Goal: Task Accomplishment & Management: Manage account settings

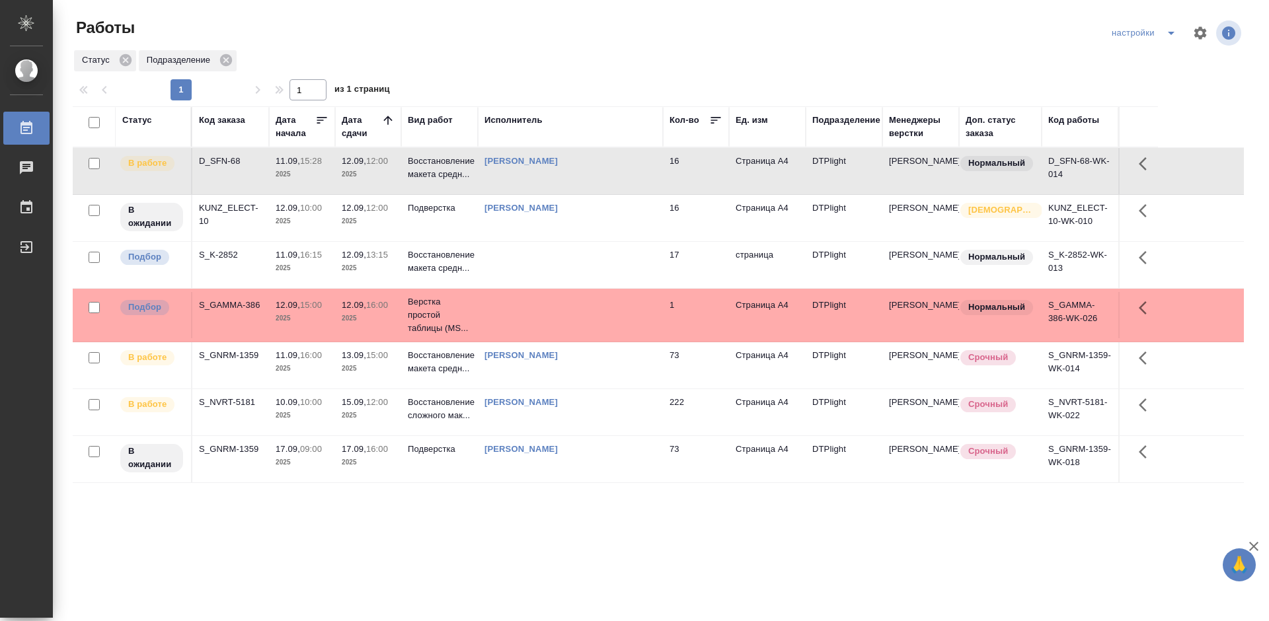
click at [366, 371] on p "2025" at bounding box center [368, 368] width 53 height 13
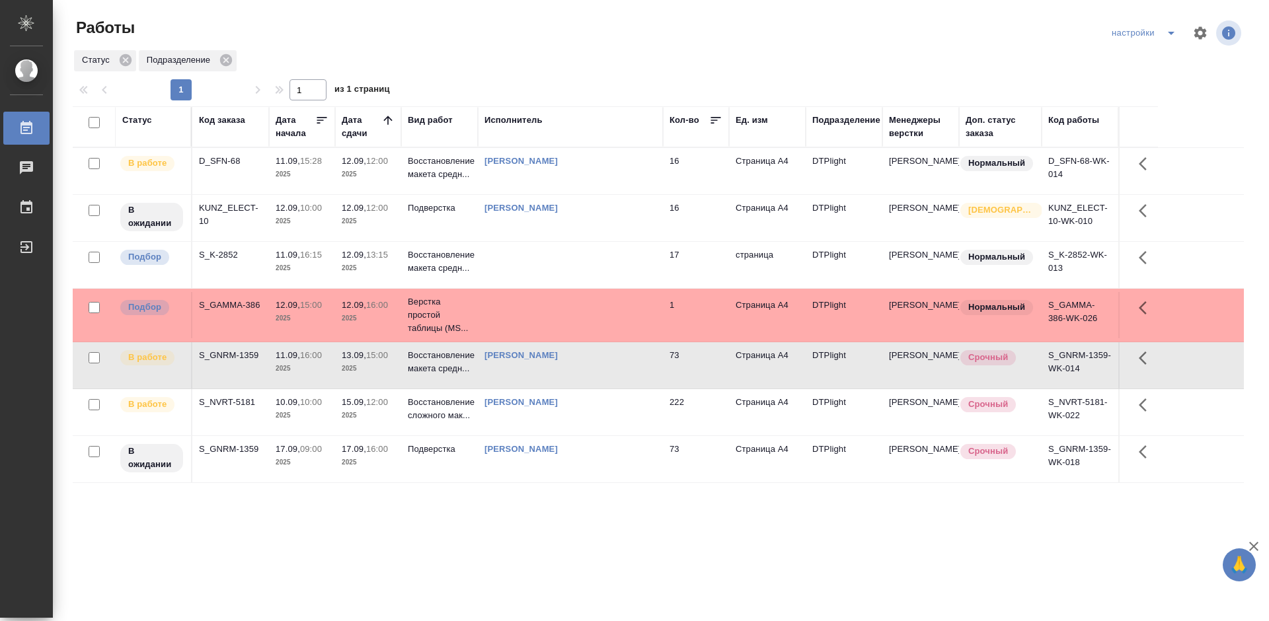
click at [210, 159] on div "D_SFN-68" at bounding box center [230, 161] width 63 height 13
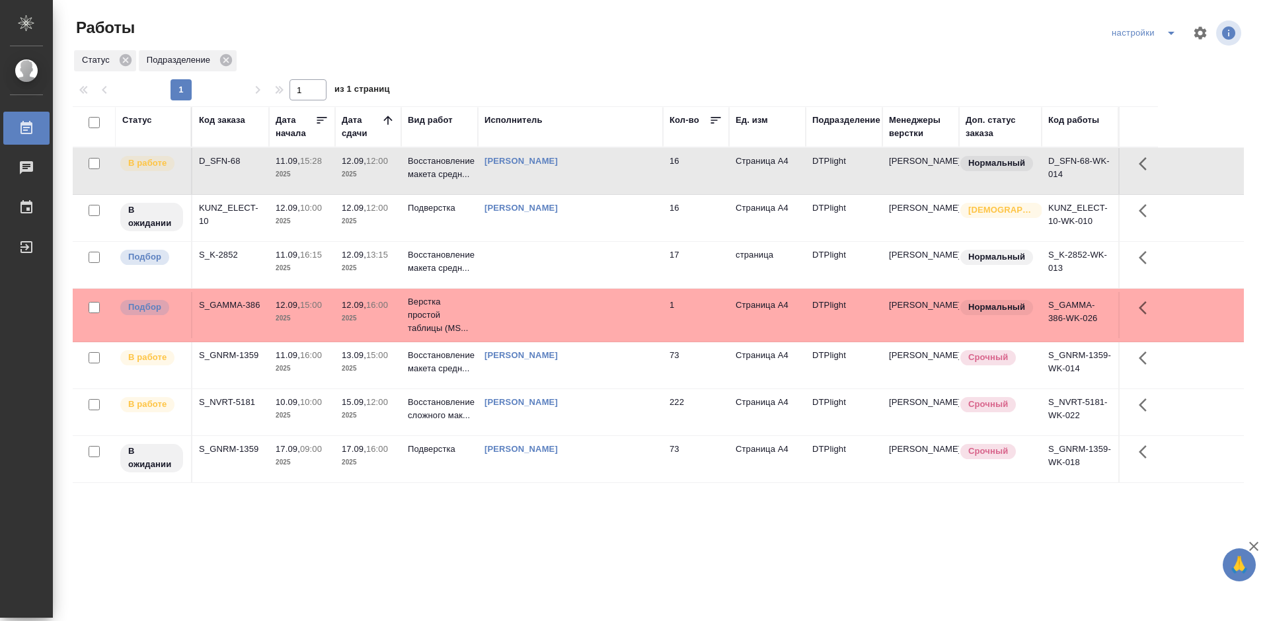
click at [231, 157] on div "D_SFN-68" at bounding box center [230, 161] width 63 height 13
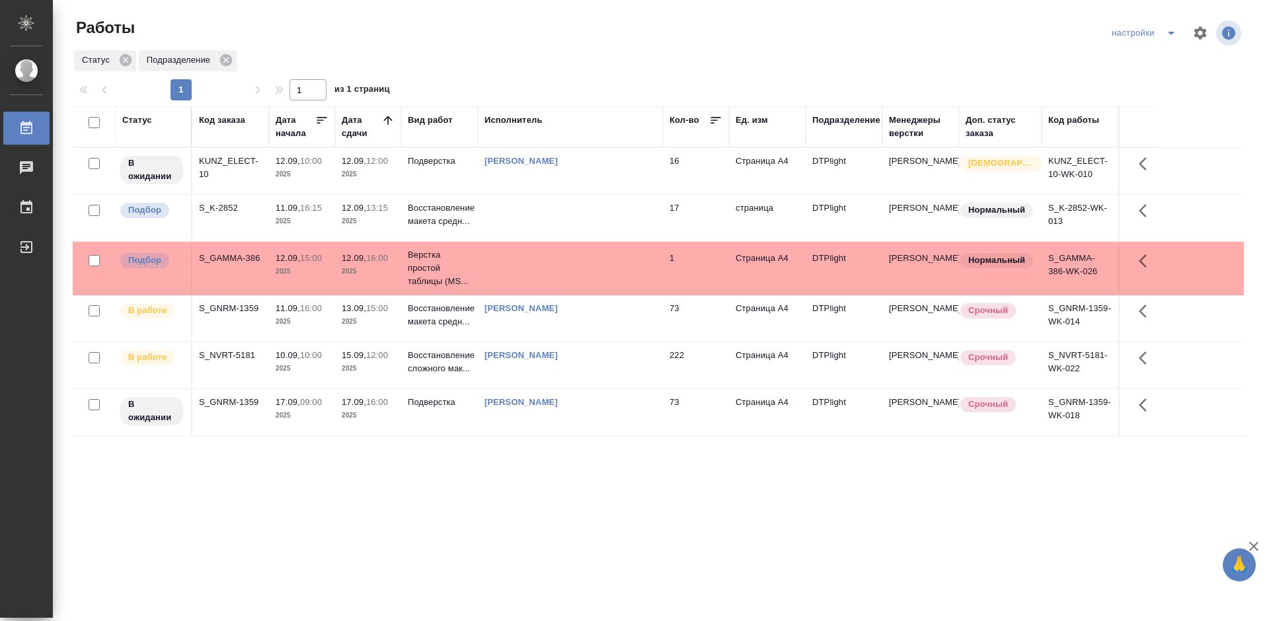
click at [219, 309] on div "S_GNRM-1359" at bounding box center [230, 308] width 63 height 13
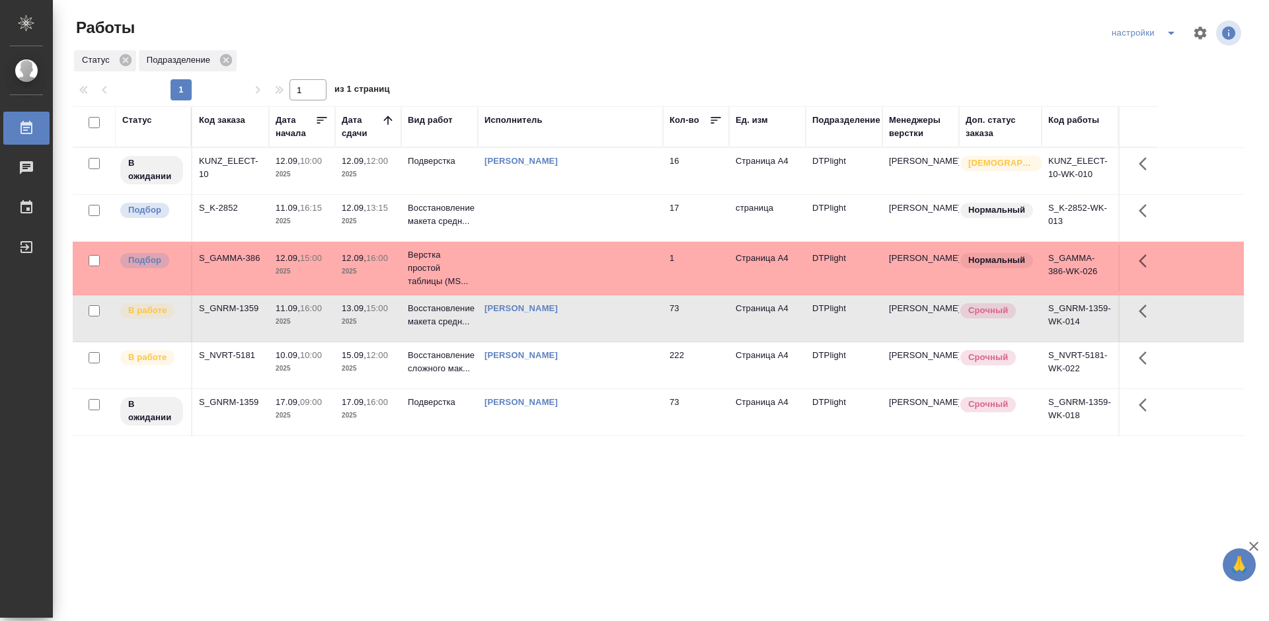
click at [219, 309] on div "S_GNRM-1359" at bounding box center [230, 308] width 63 height 13
click at [232, 159] on div "KUNZ_ELECT-10" at bounding box center [230, 168] width 63 height 26
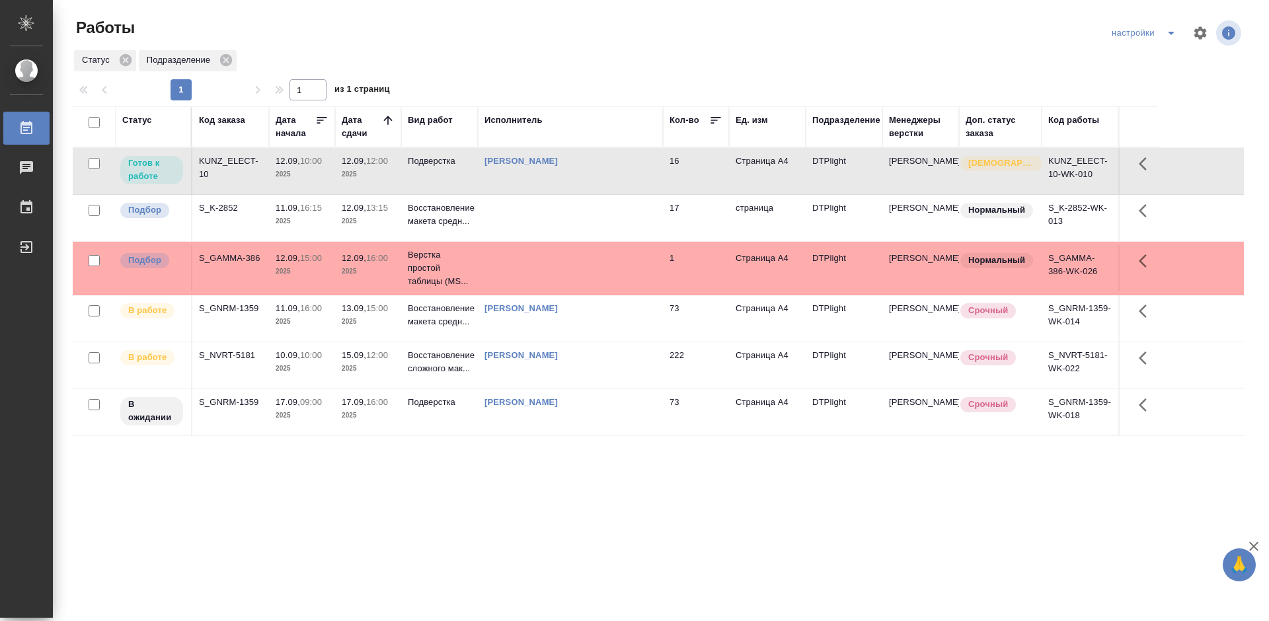
click at [232, 159] on div "KUNZ_ELECT-10" at bounding box center [230, 168] width 63 height 26
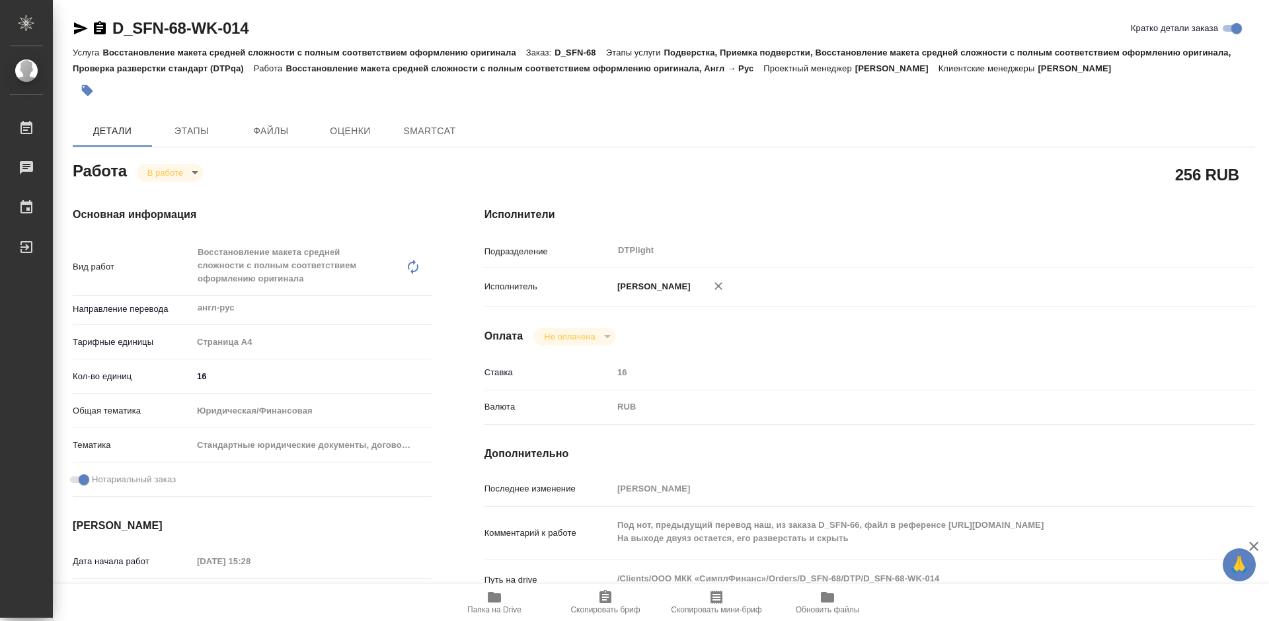
type textarea "x"
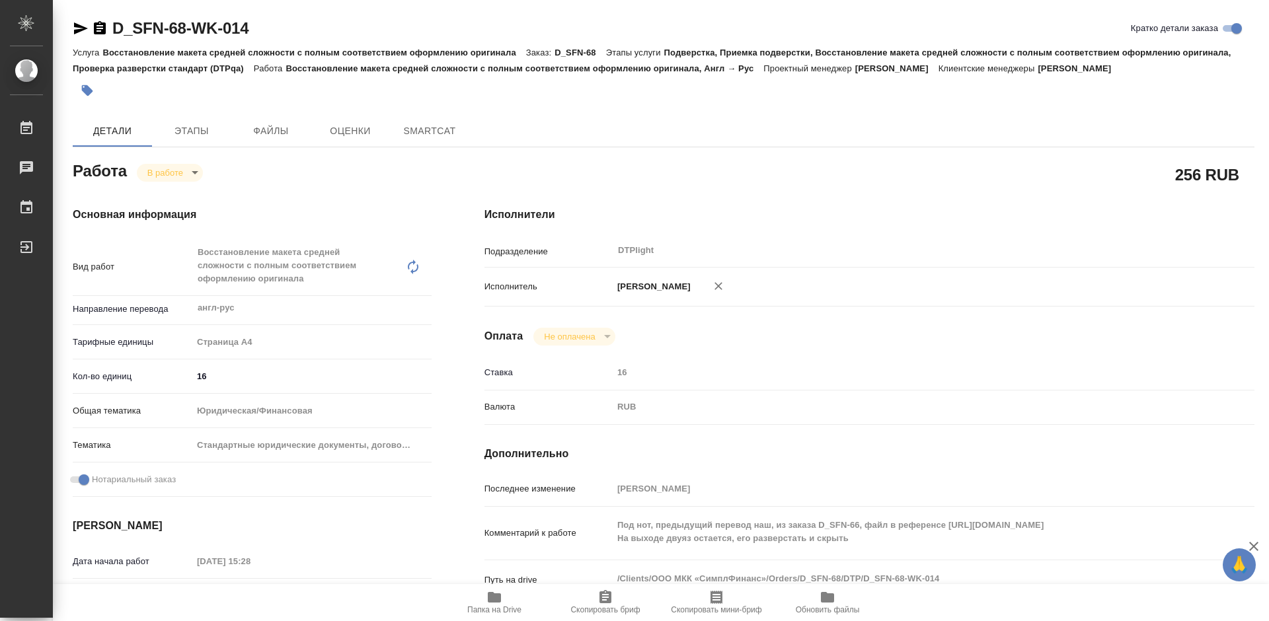
type textarea "x"
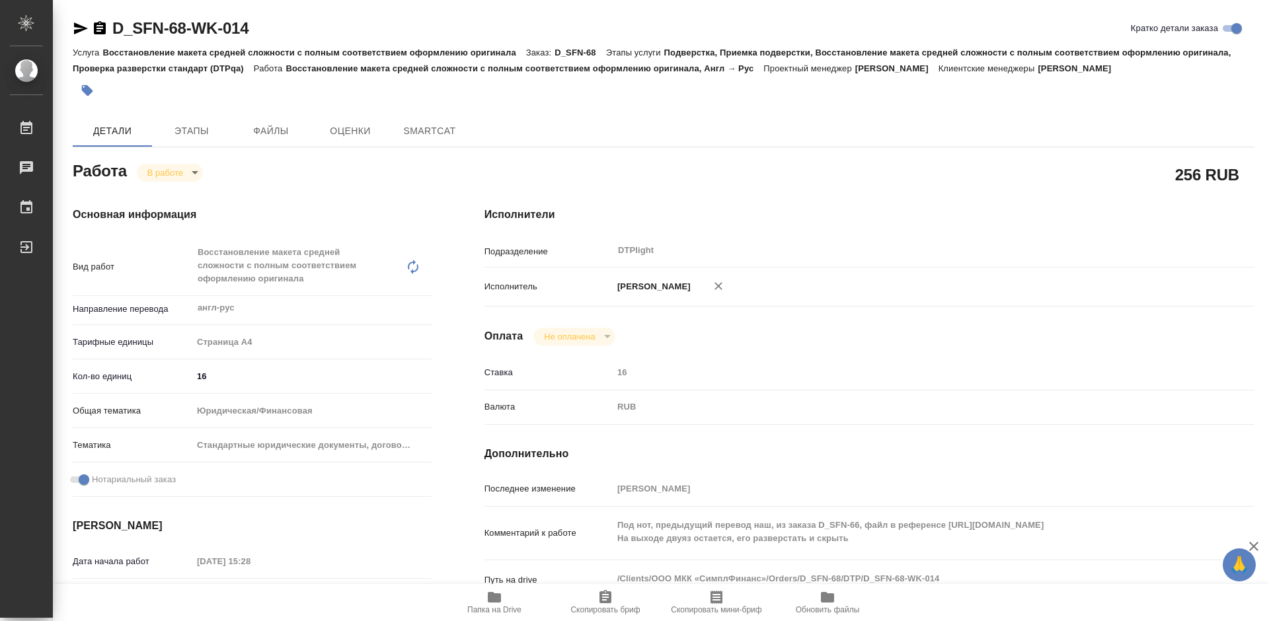
type textarea "x"
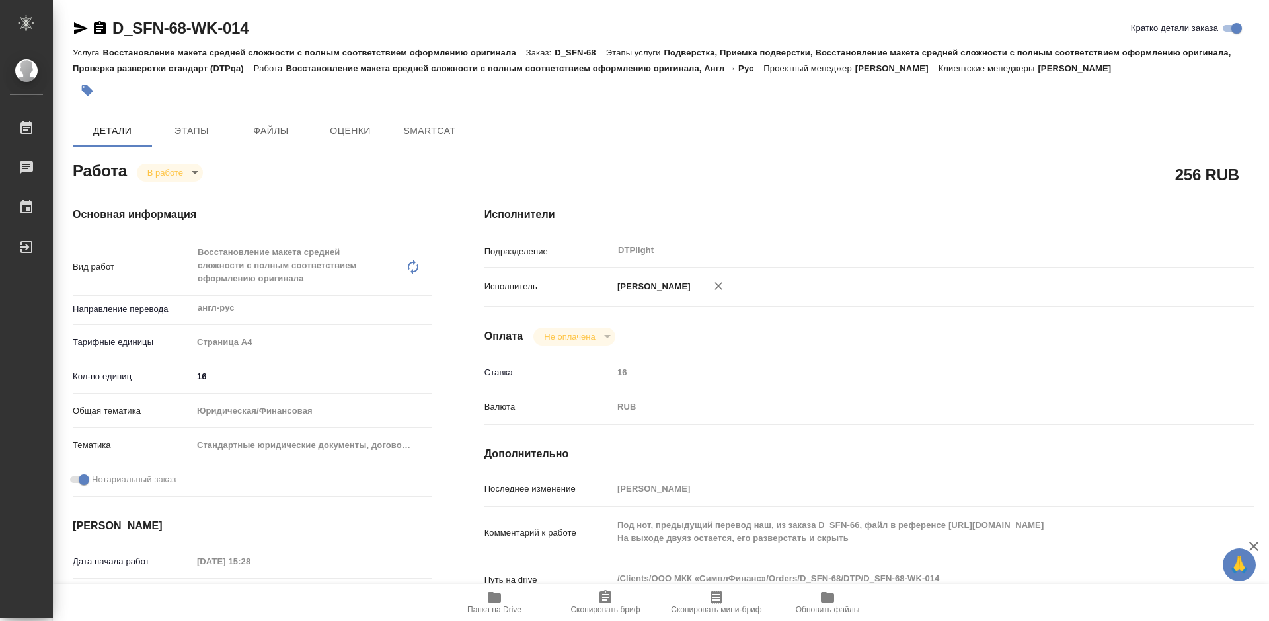
type textarea "x"
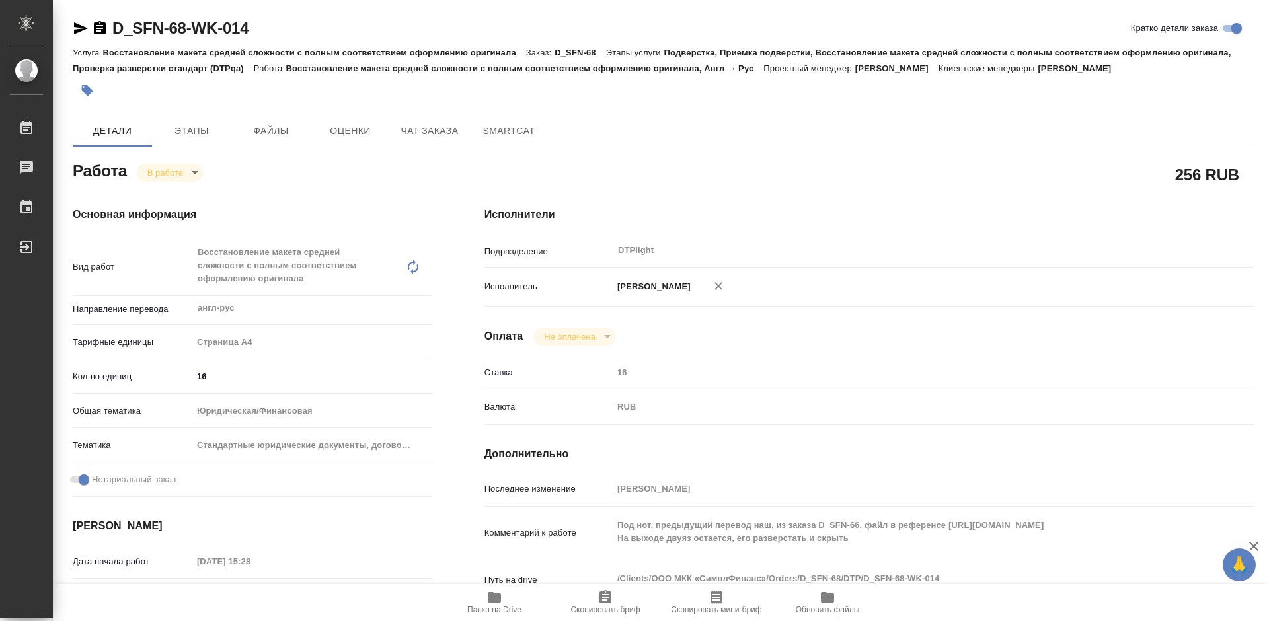
type textarea "x"
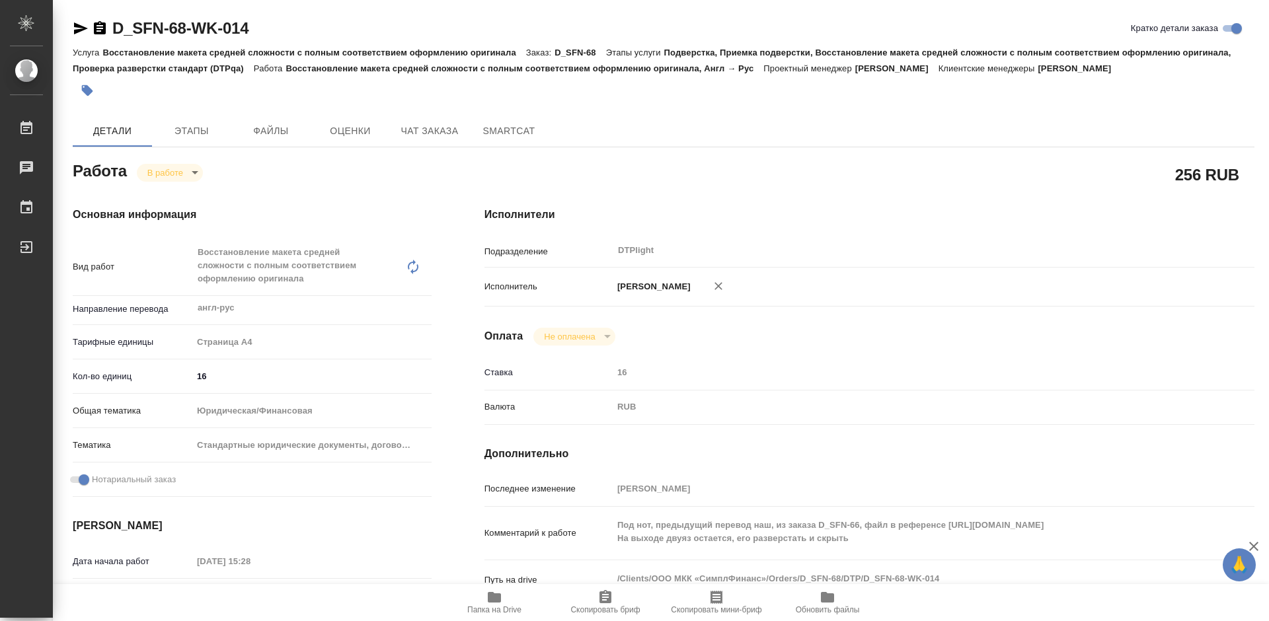
type textarea "x"
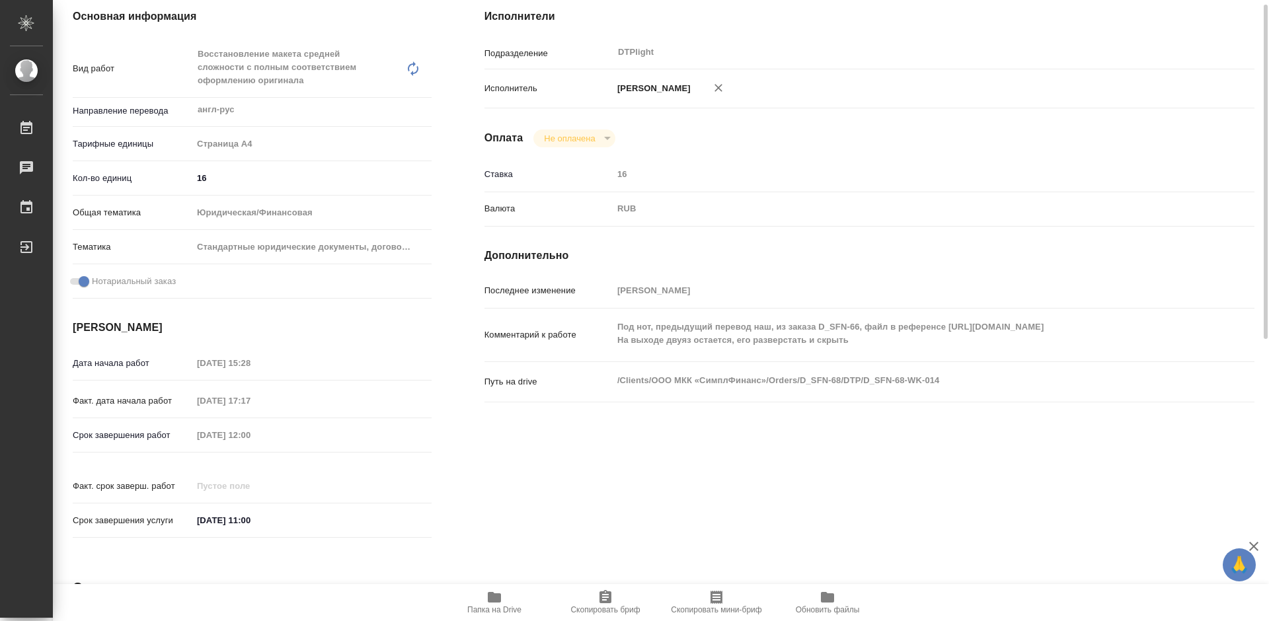
scroll to position [264, 0]
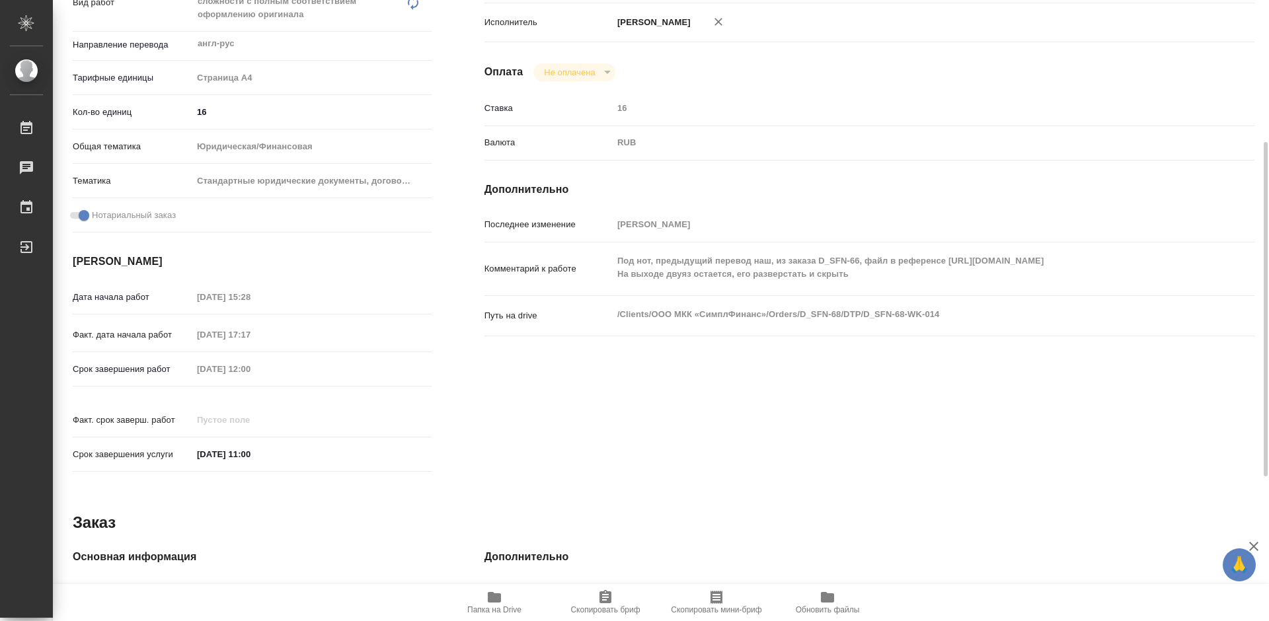
click at [488, 601] on icon "button" at bounding box center [494, 597] width 13 height 11
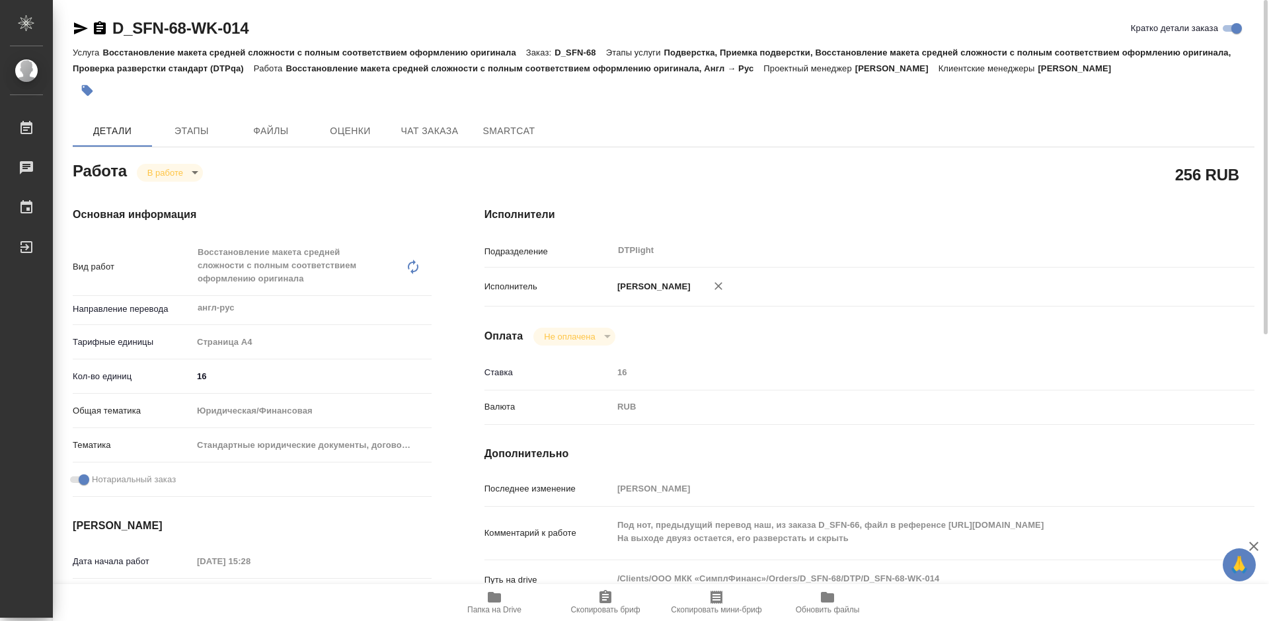
click at [189, 170] on body "🙏 .cls-1 fill:#fff; AWATERA Tretyakova Mariya Работы 0 Чаты График Выйти D_SFN-…" at bounding box center [634, 310] width 1269 height 621
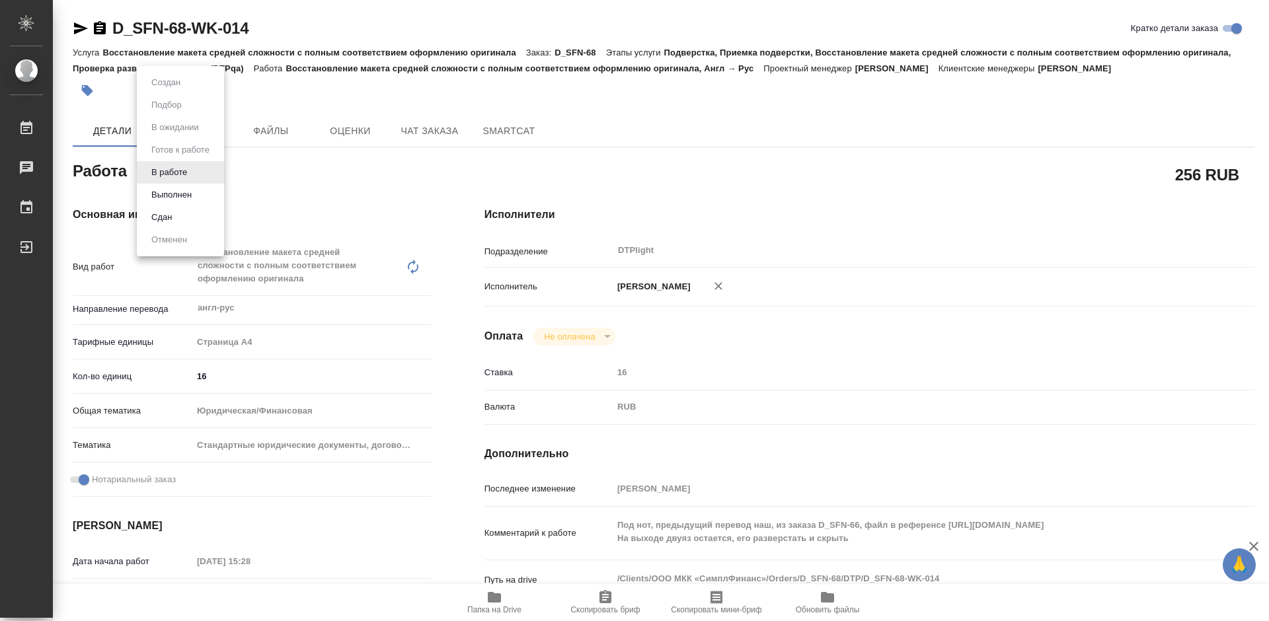
click at [420, 161] on div at bounding box center [634, 310] width 1269 height 621
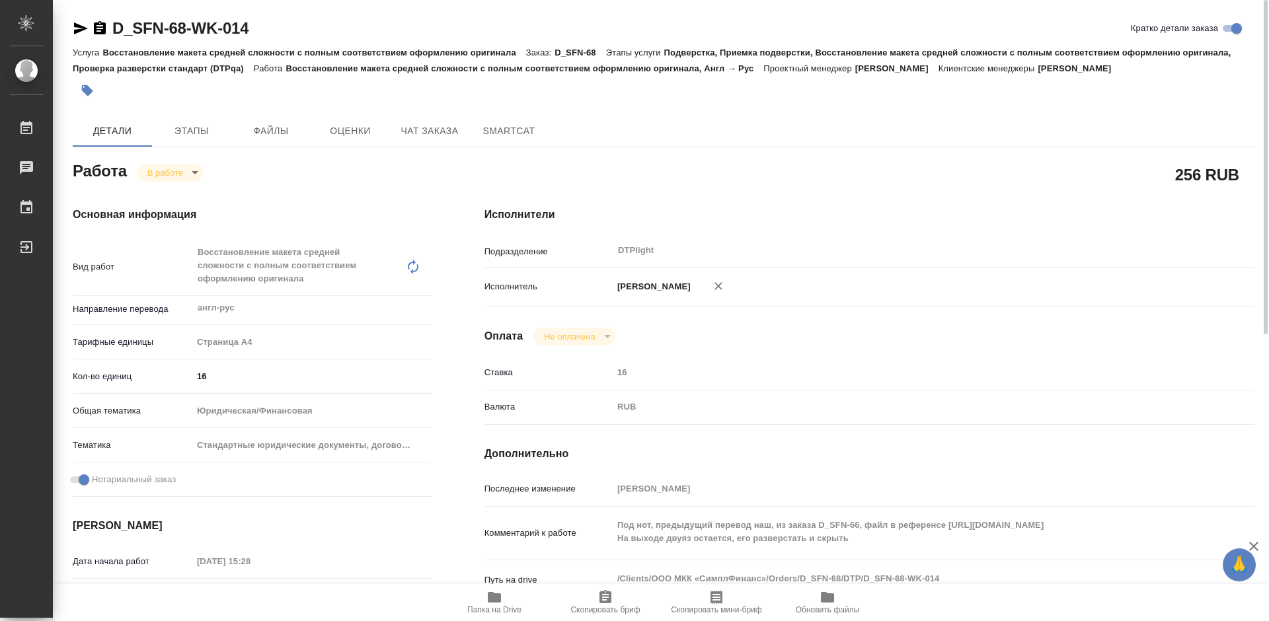
click at [187, 175] on body "🙏 .cls-1 fill:#fff; AWATERA Tretyakova Mariya Работы 0 Чаты График Выйти D_SFN-…" at bounding box center [634, 310] width 1269 height 621
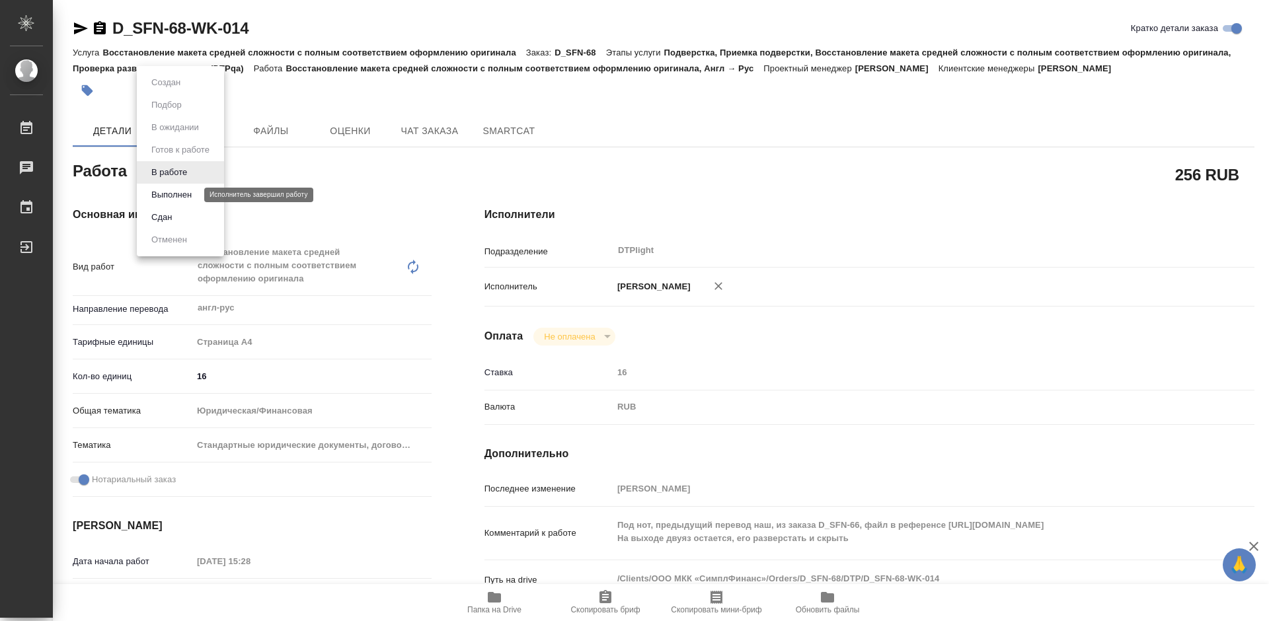
click at [184, 197] on button "Выполнен" at bounding box center [171, 195] width 48 height 15
type textarea "x"
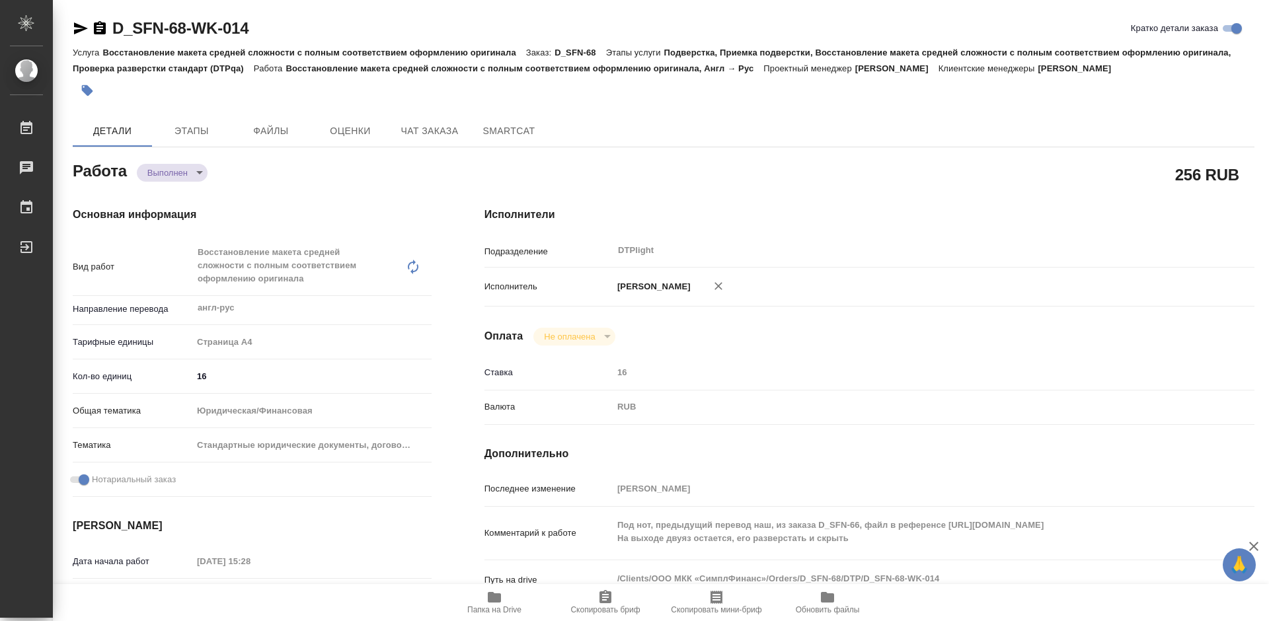
type textarea "x"
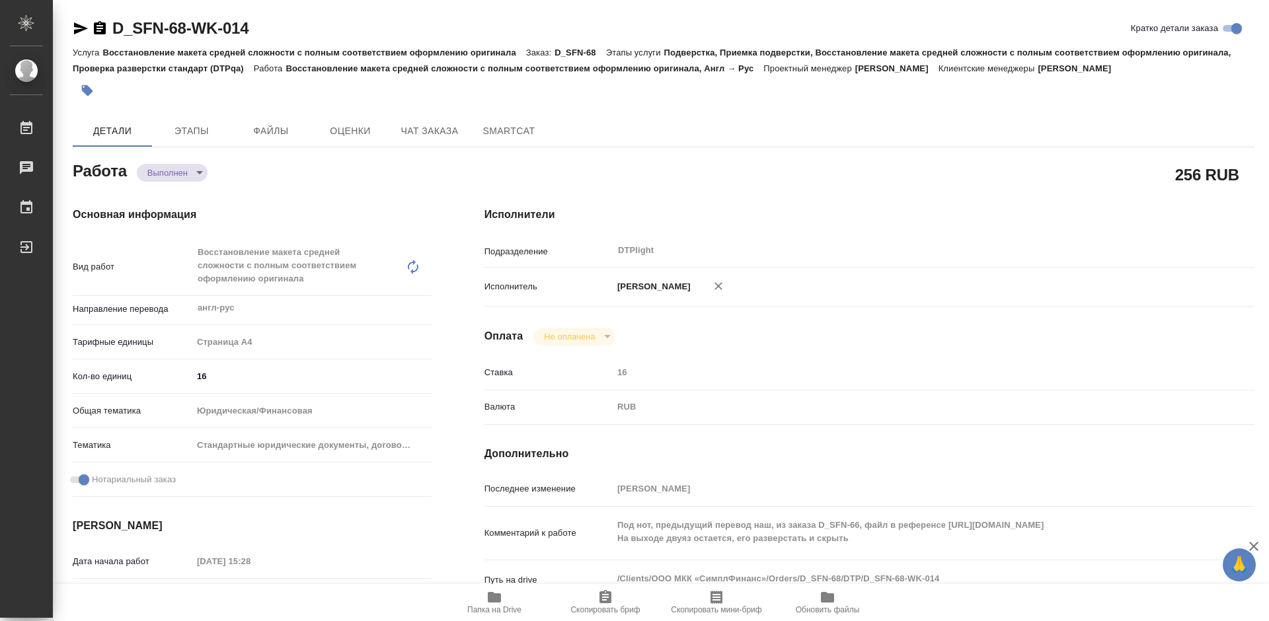
type textarea "x"
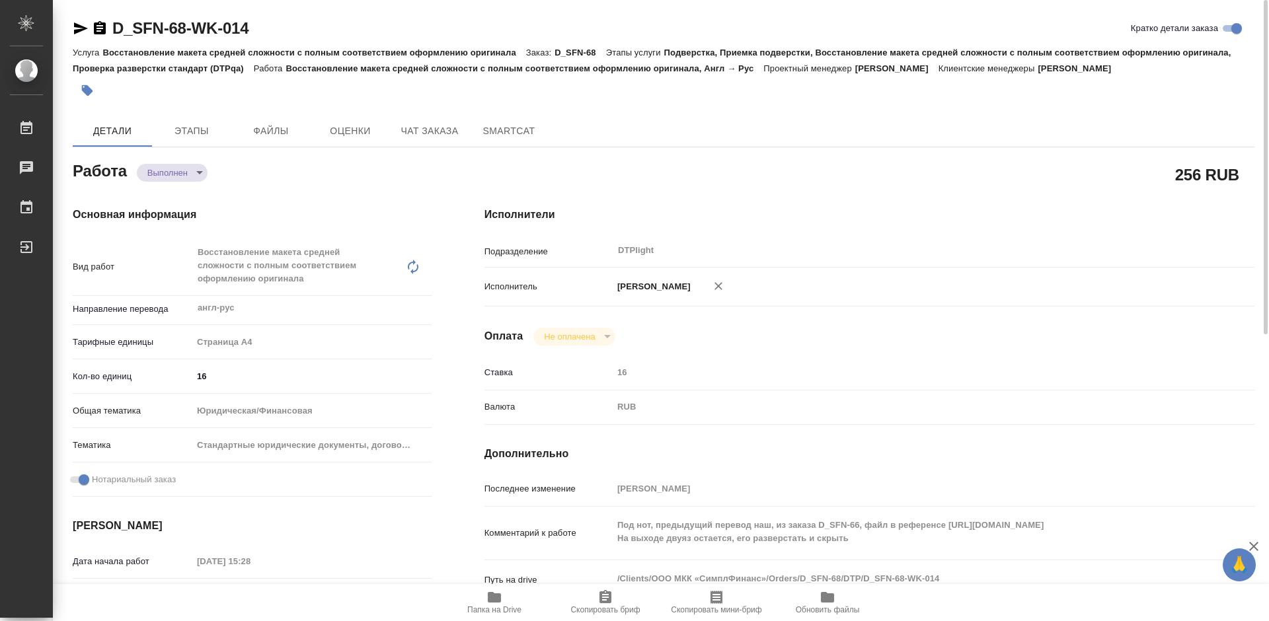
type textarea "x"
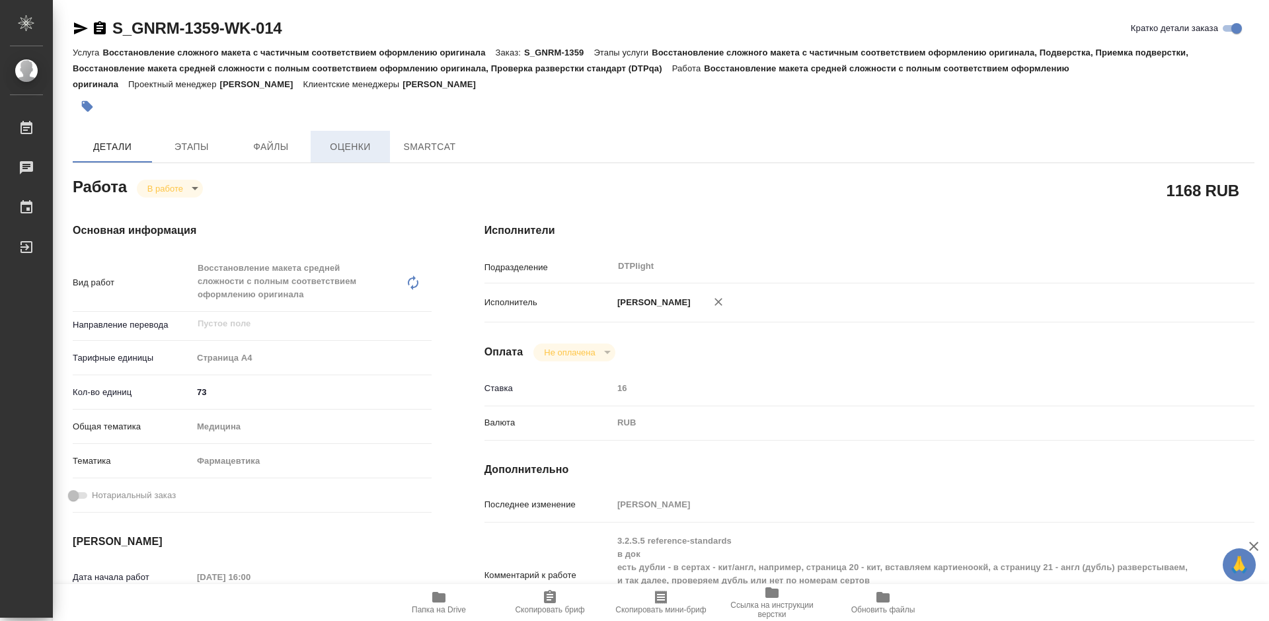
type textarea "x"
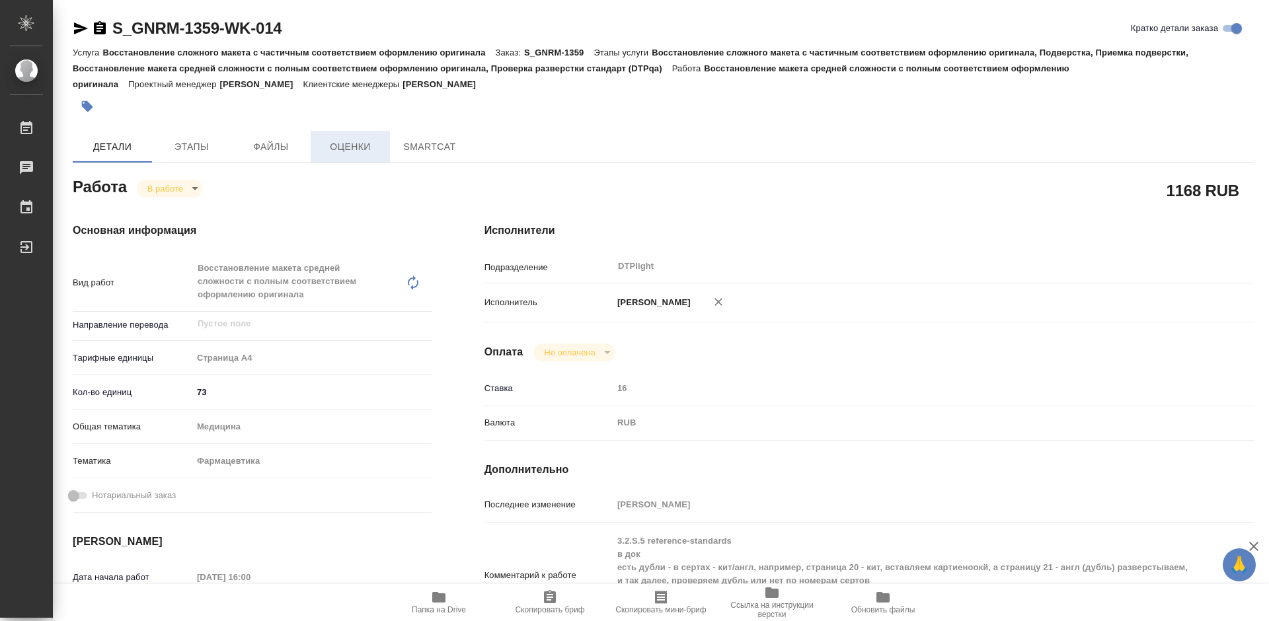
type textarea "x"
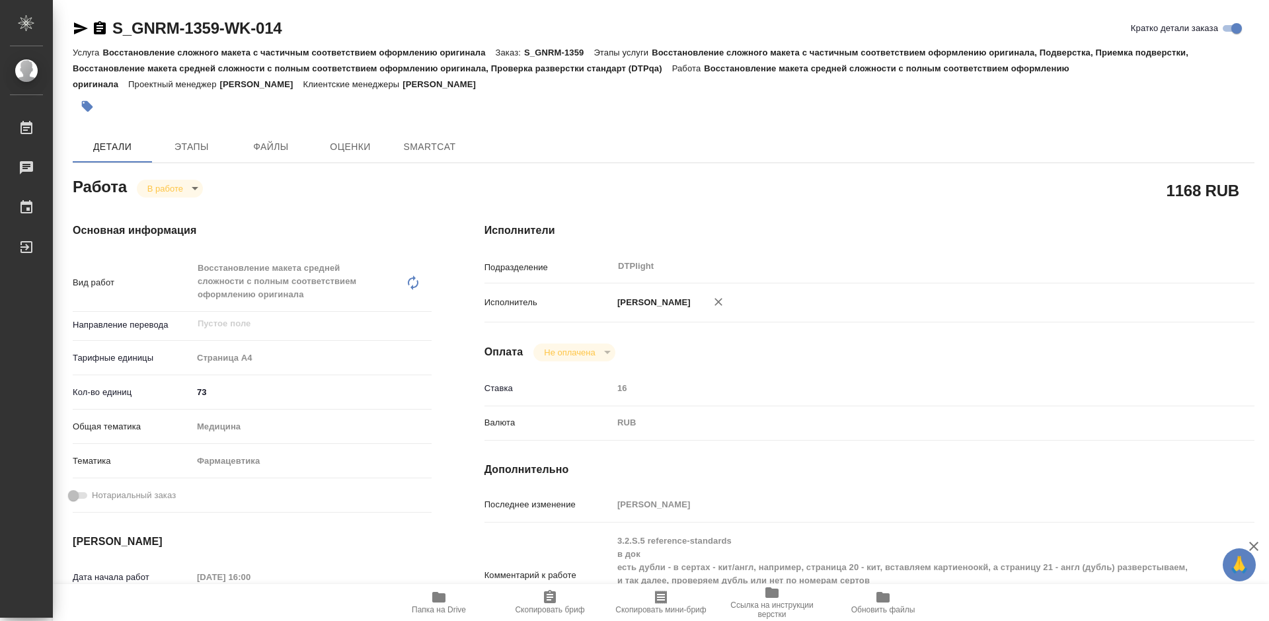
type textarea "x"
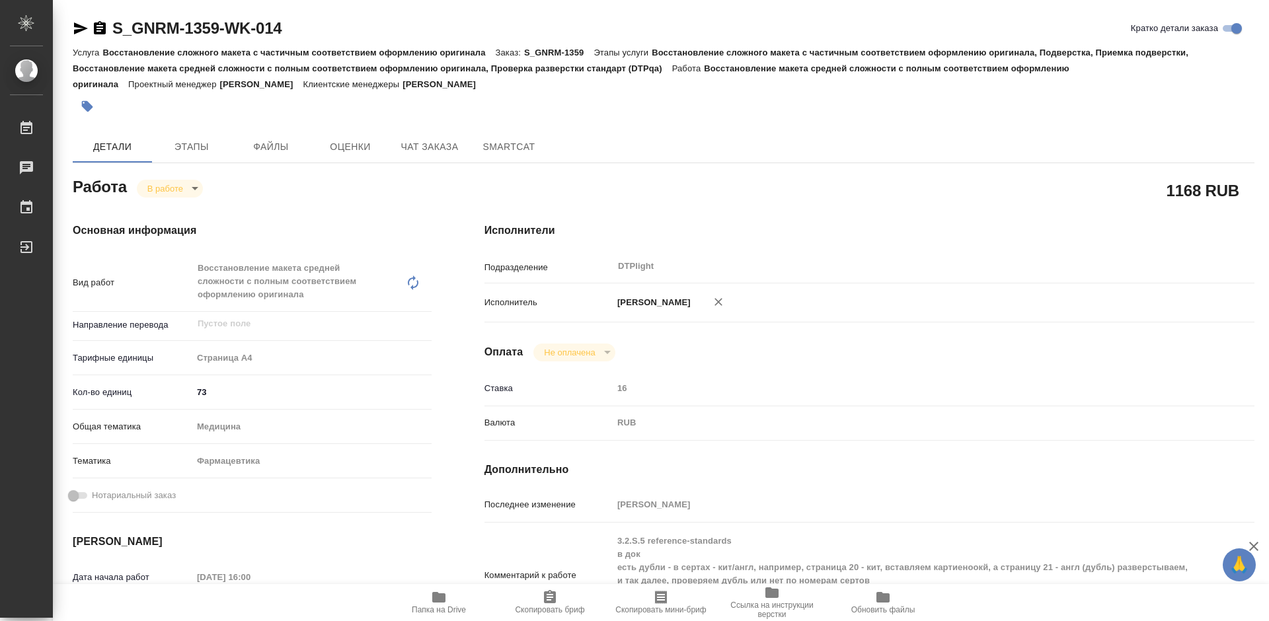
type textarea "x"
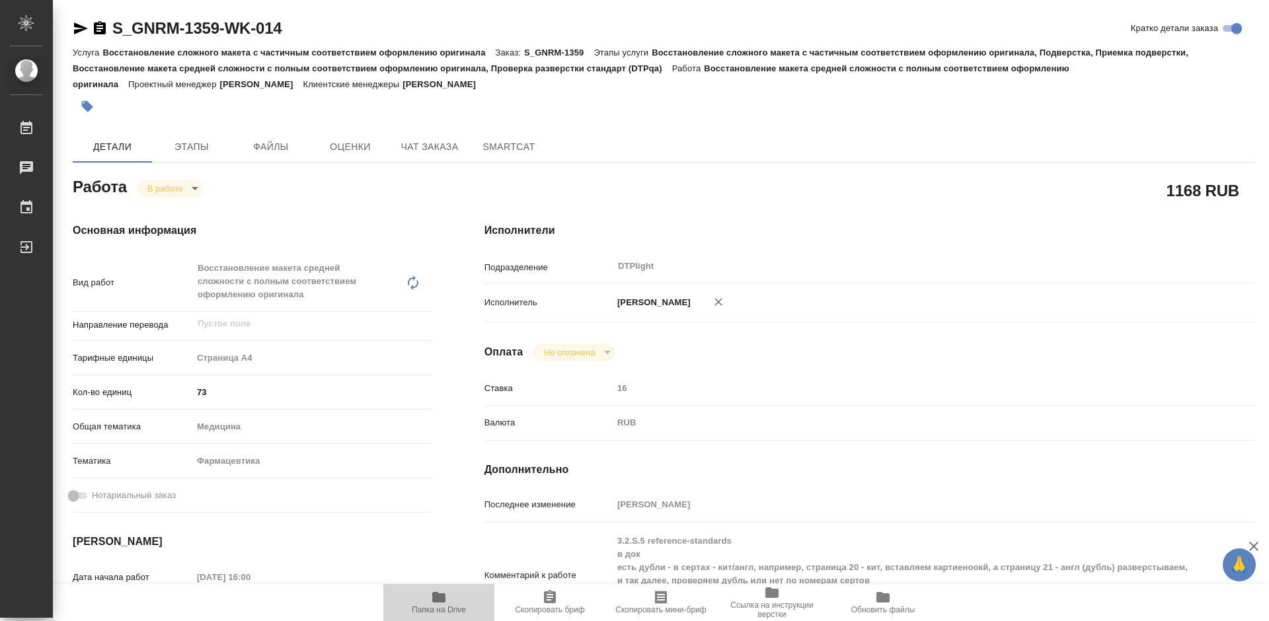
click at [458, 601] on span "Папка на Drive" at bounding box center [438, 602] width 95 height 25
type textarea "x"
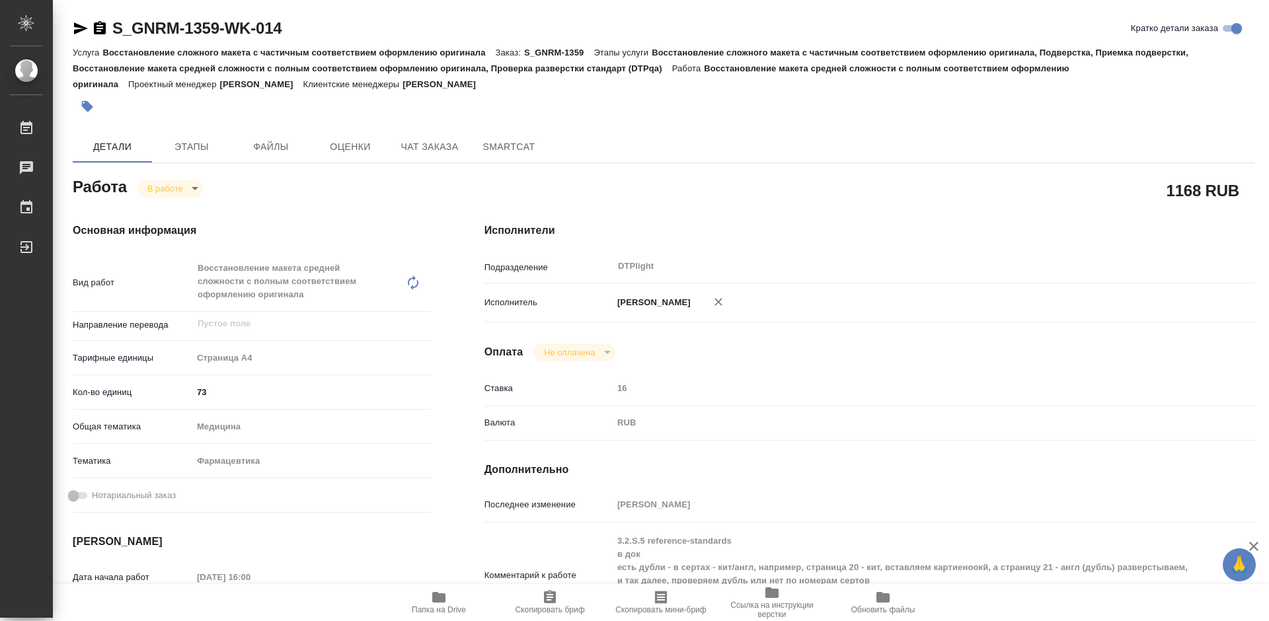
type textarea "x"
drag, startPoint x: 304, startPoint y: 27, endPoint x: 116, endPoint y: 36, distance: 188.6
click at [116, 36] on div "S_GNRM-1359-WK-014 Кратко детали заказа" at bounding box center [664, 28] width 1182 height 21
copy link "S_GNRM-1359-WK-014"
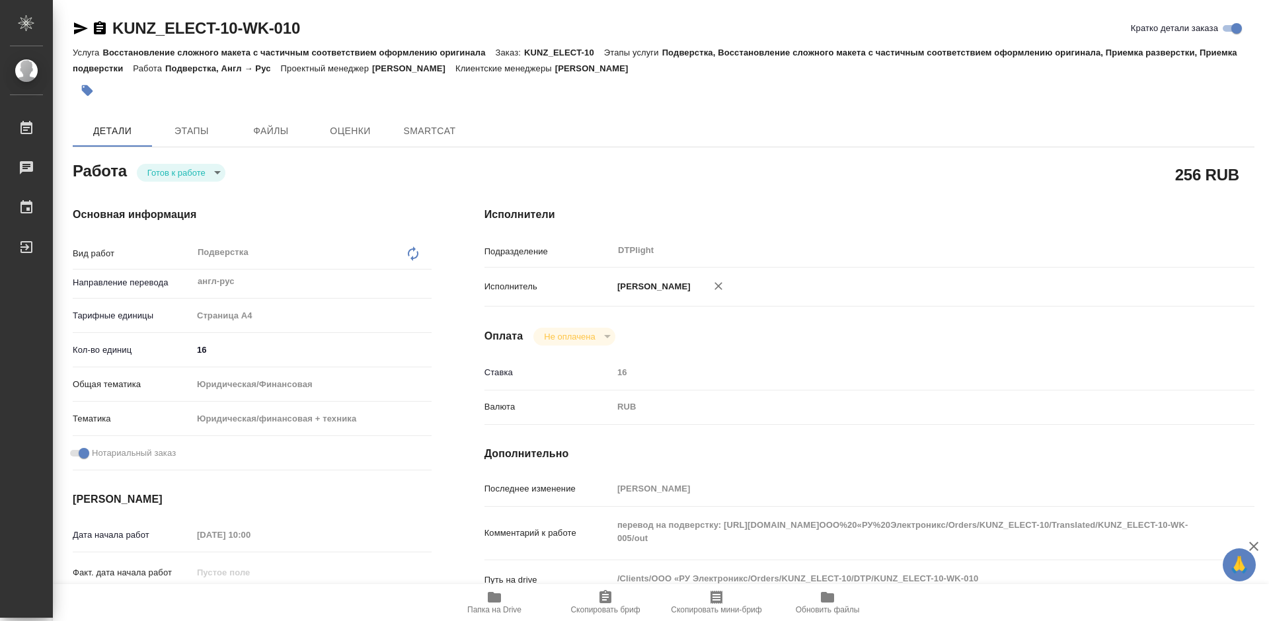
type textarea "x"
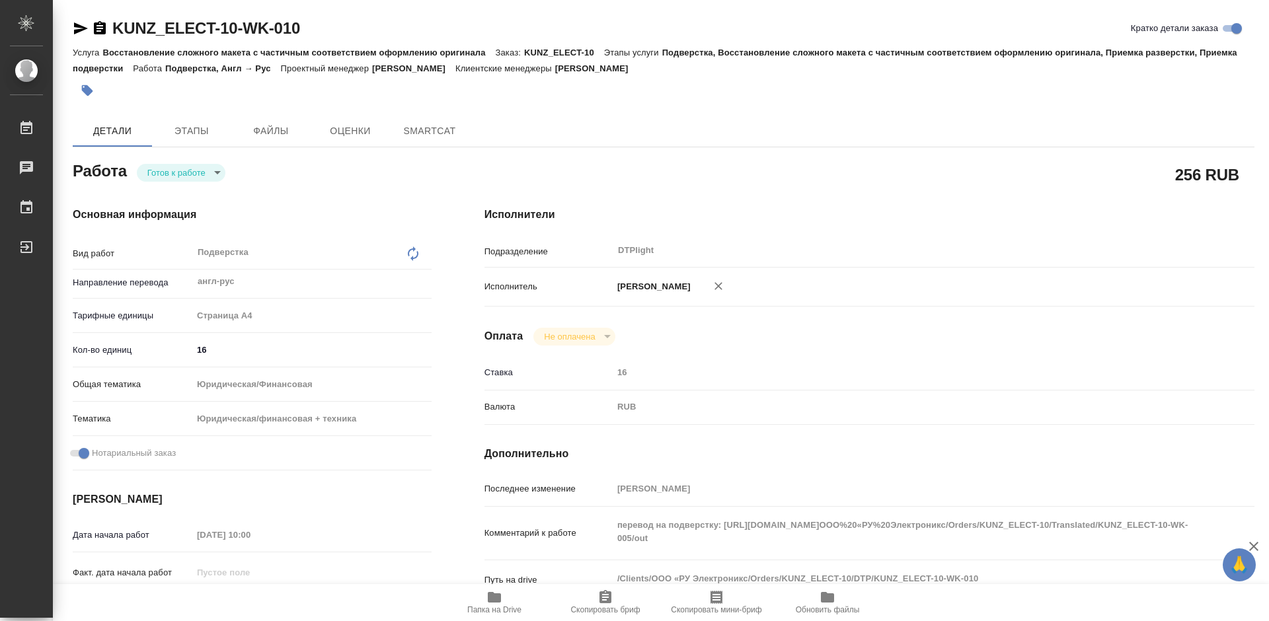
type textarea "x"
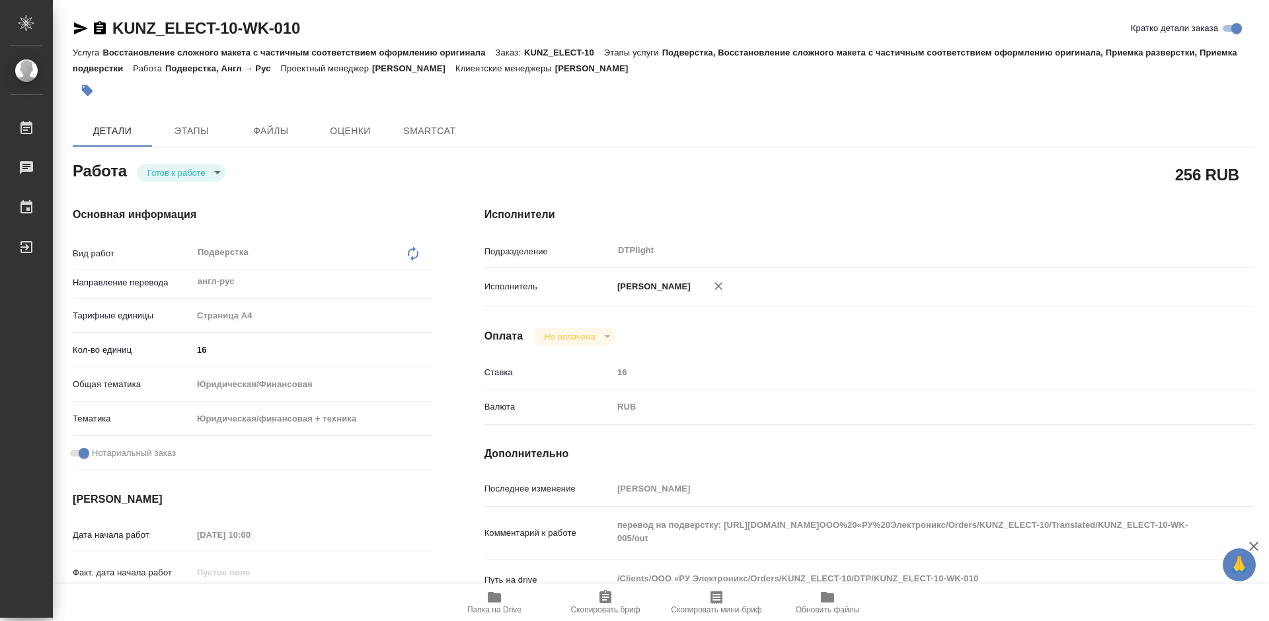
type textarea "x"
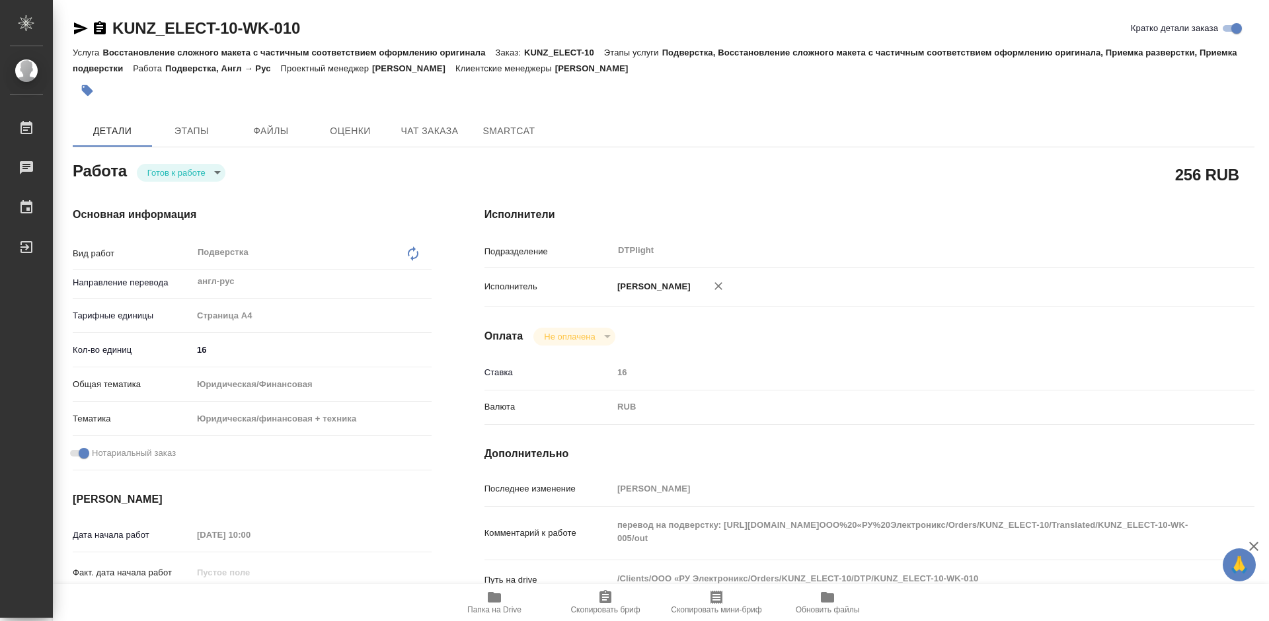
type textarea "x"
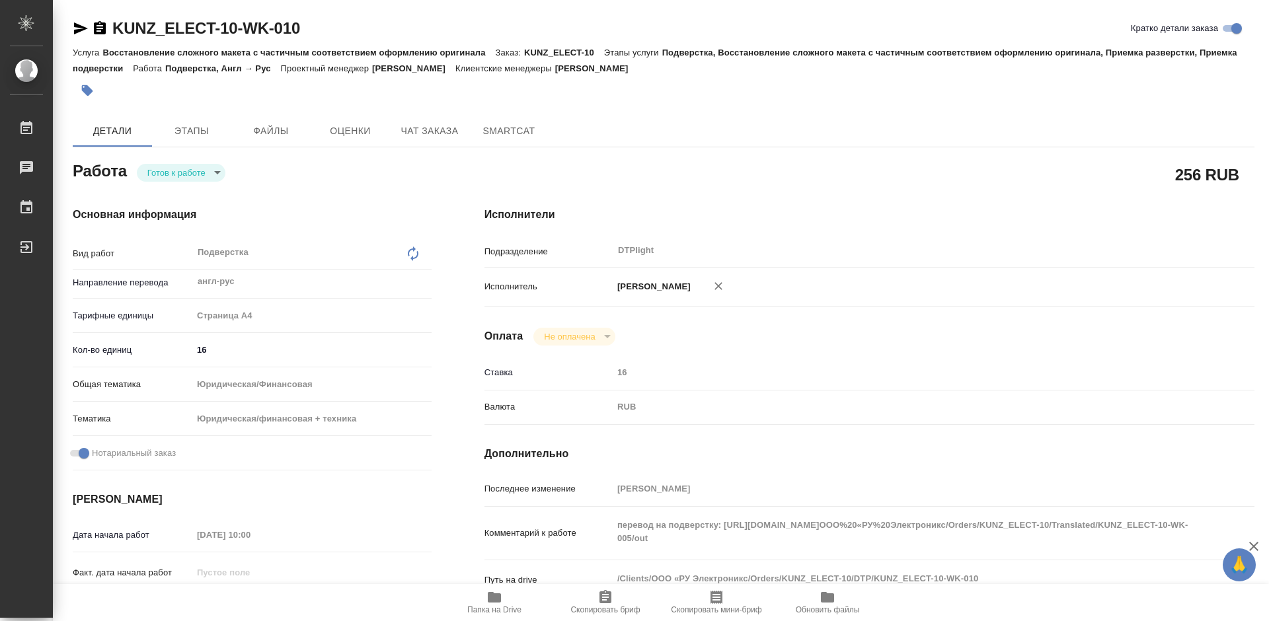
scroll to position [198, 0]
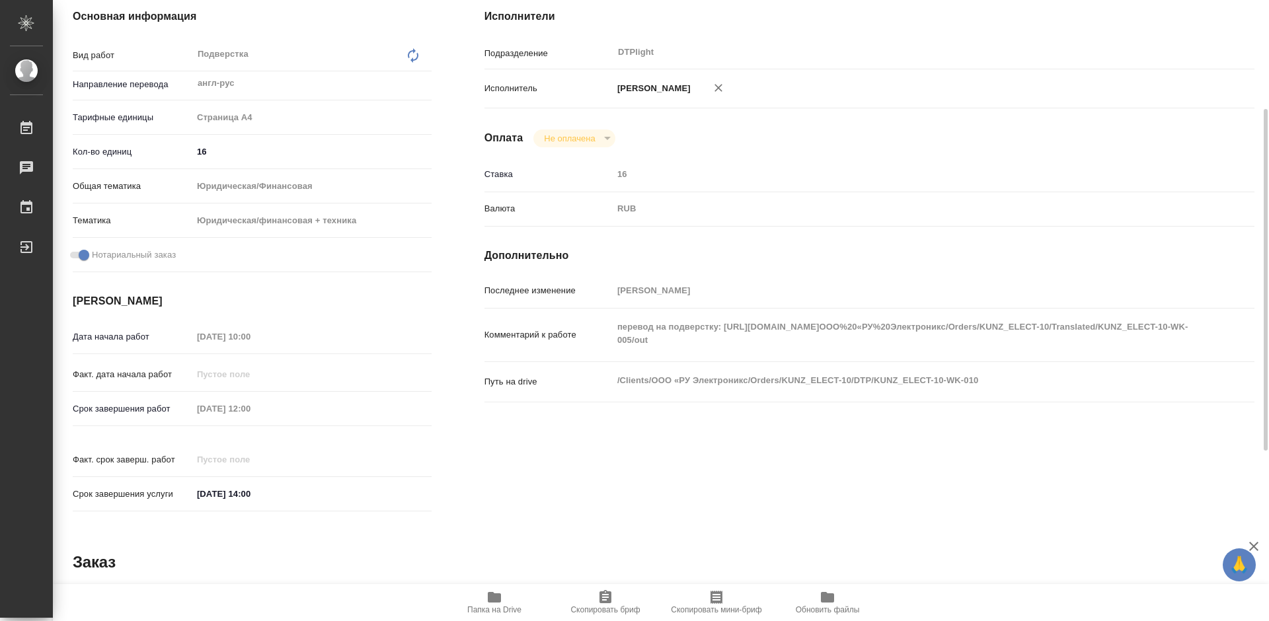
type textarea "x"
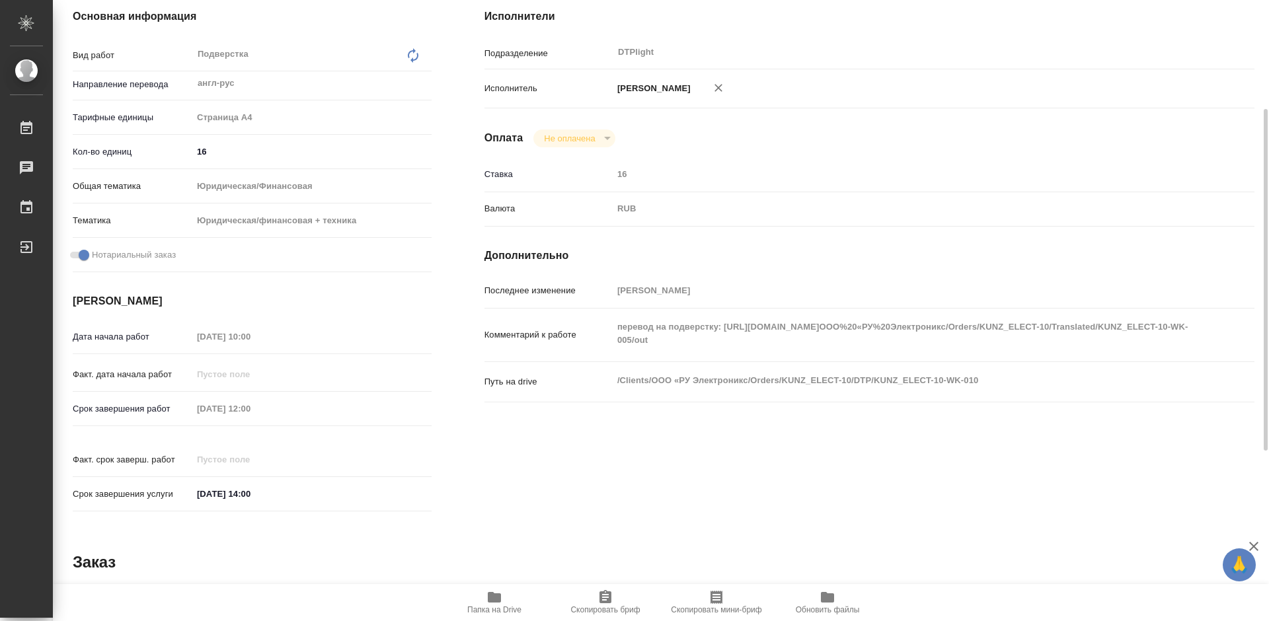
click at [496, 597] on icon "button" at bounding box center [494, 597] width 13 height 11
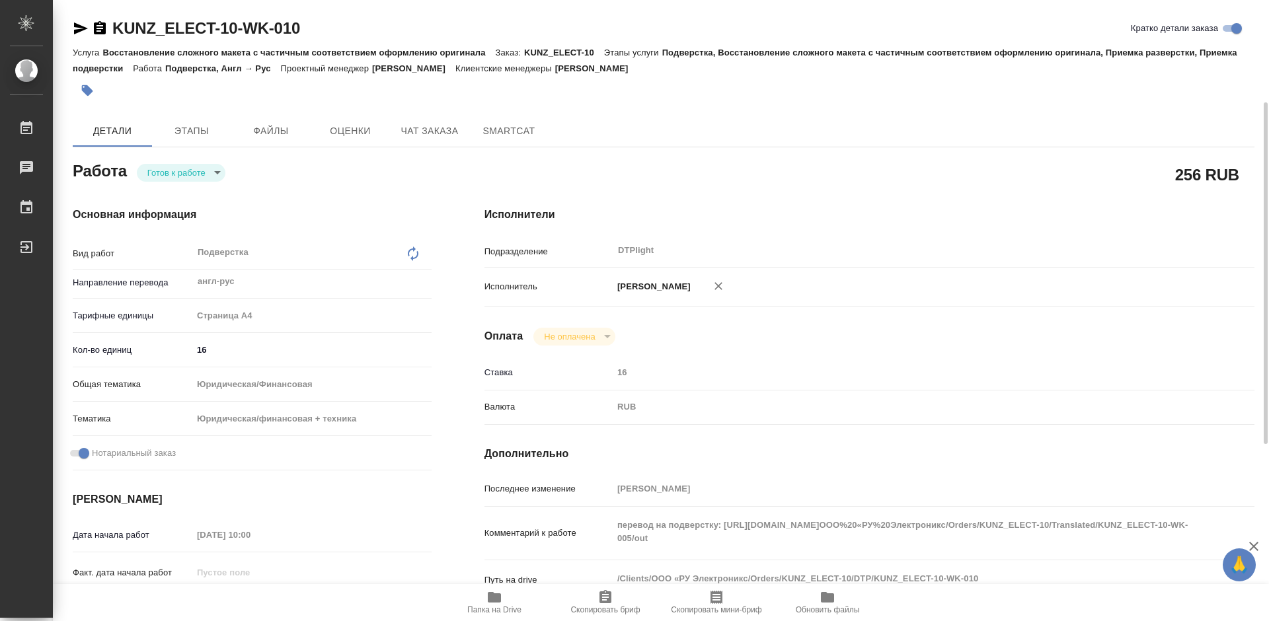
scroll to position [66, 0]
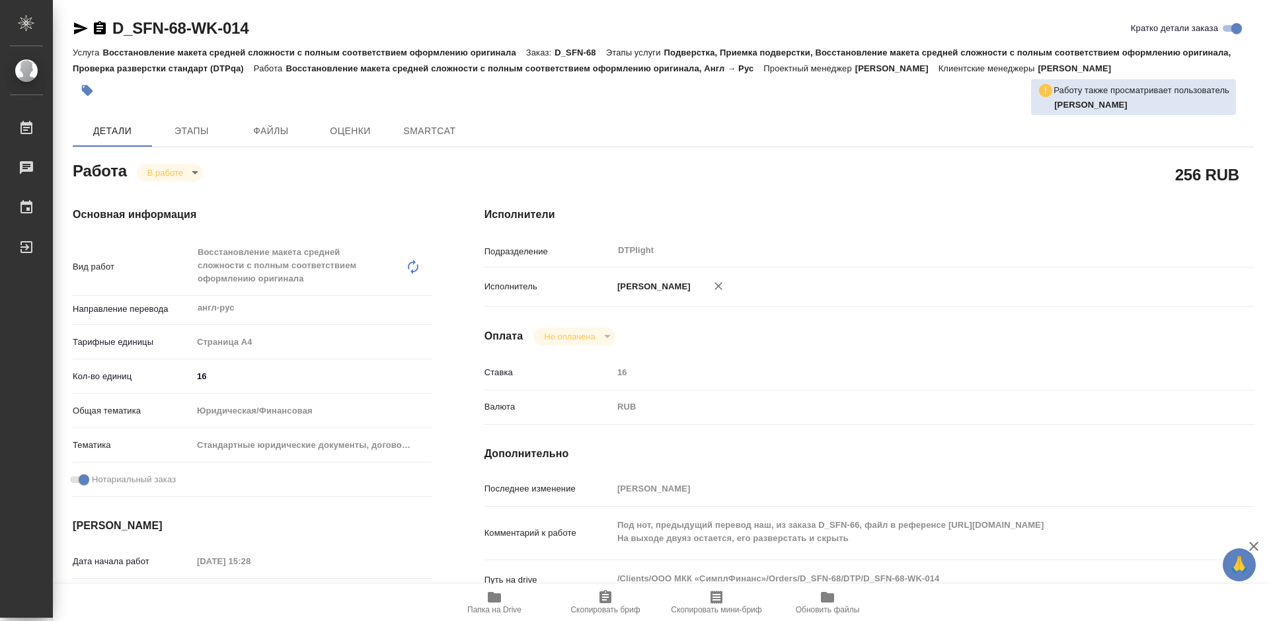
type textarea "x"
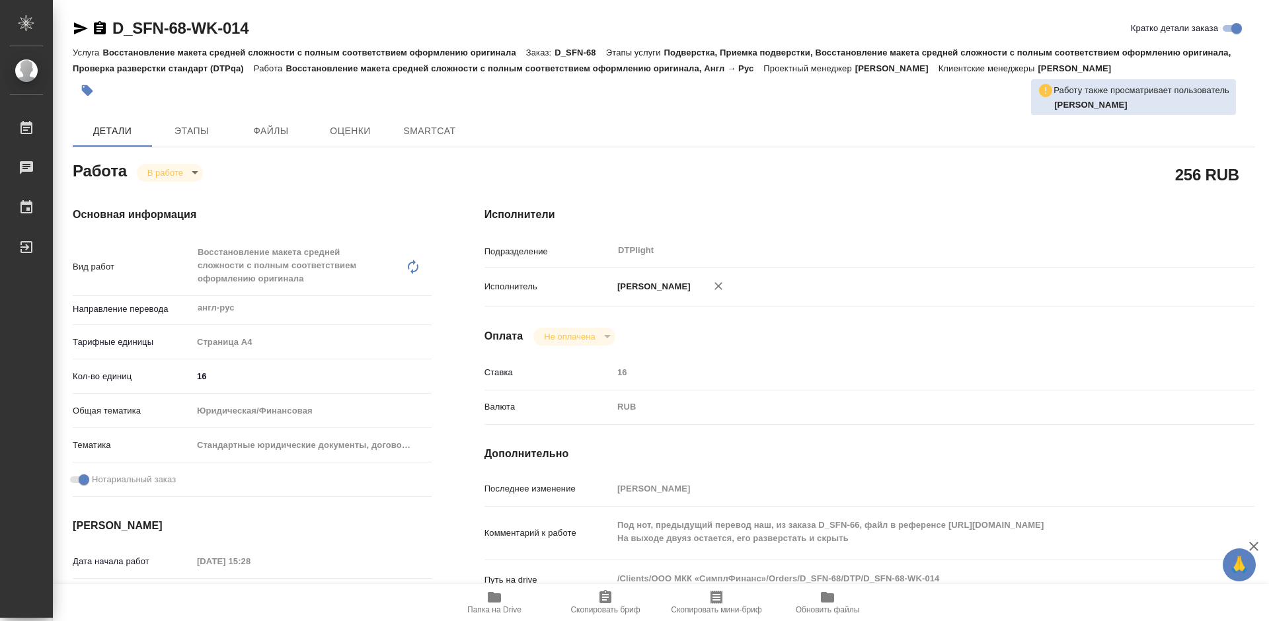
type textarea "x"
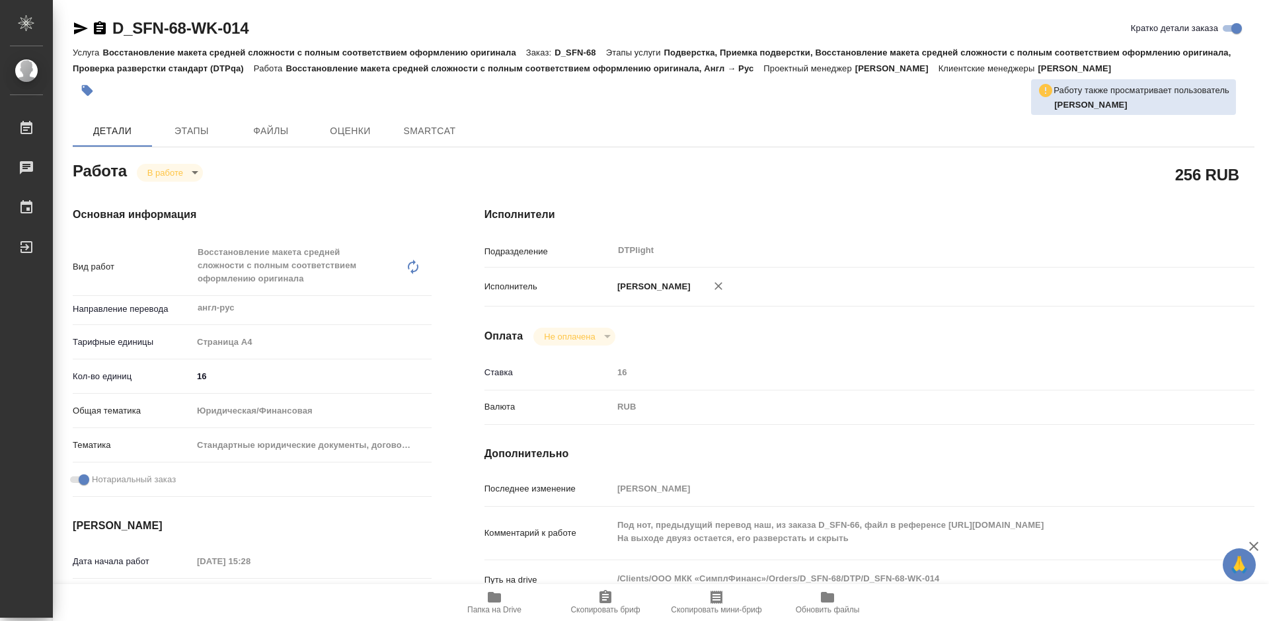
type textarea "x"
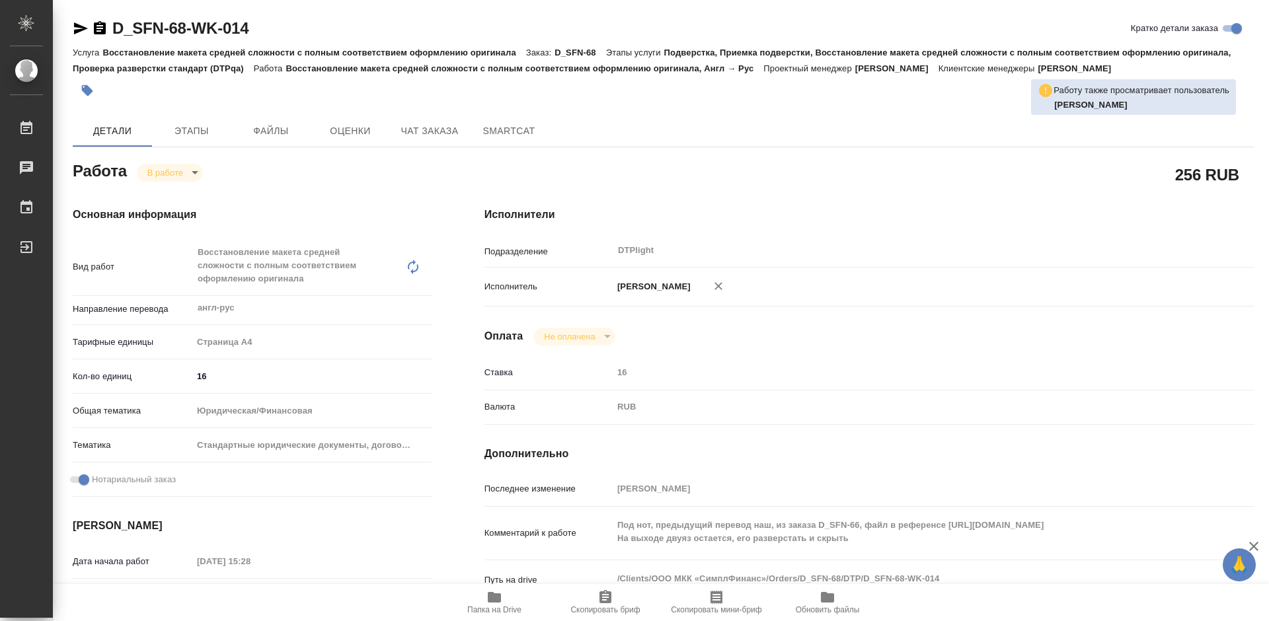
type textarea "x"
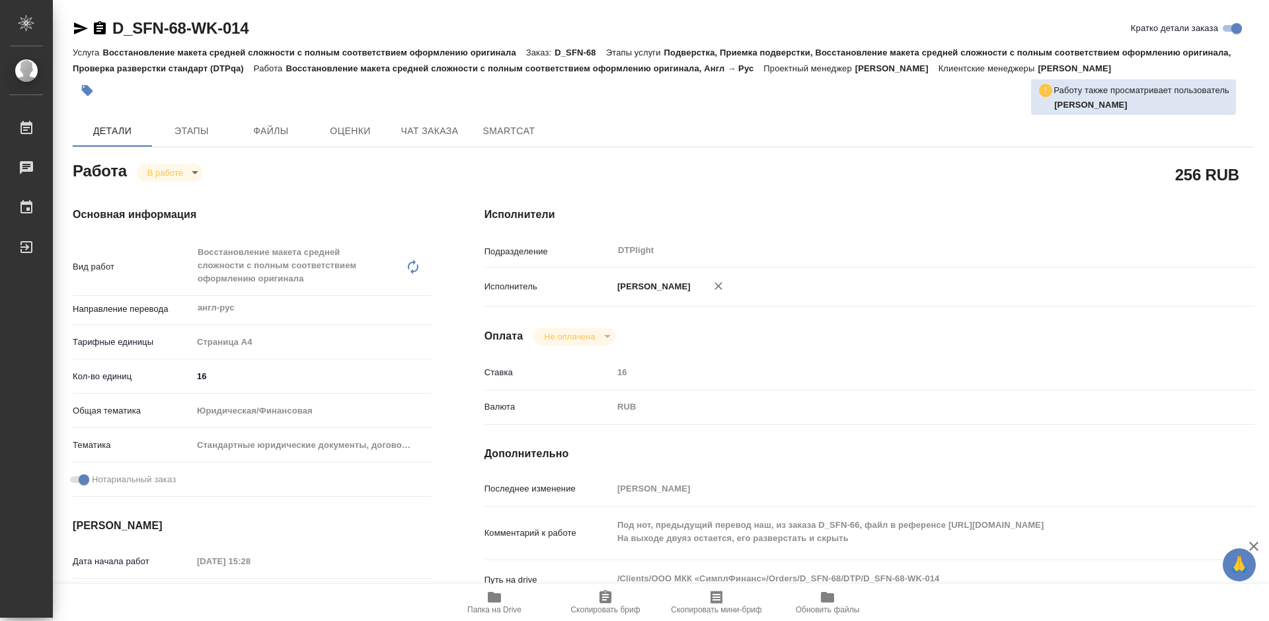
type textarea "x"
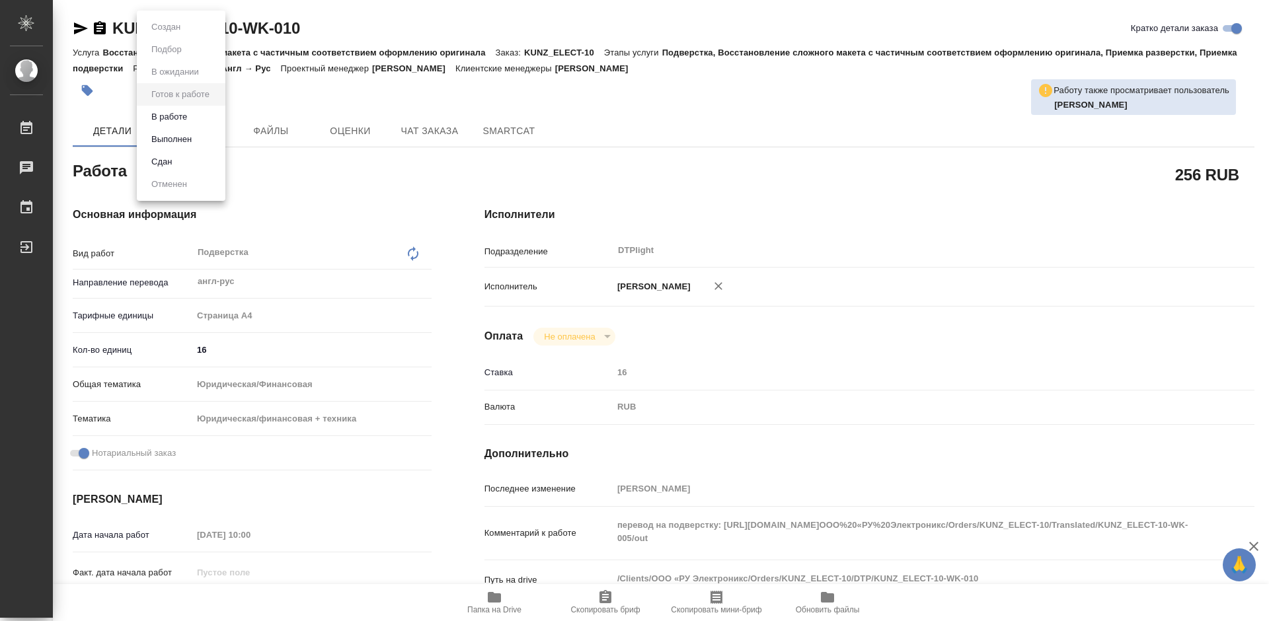
click at [217, 108] on body "🙏 .cls-1 fill:#fff; AWATERA [PERSON_NAME] Работы 0 Чаты График Выйти KUNZ_ELECT…" at bounding box center [634, 310] width 1269 height 621
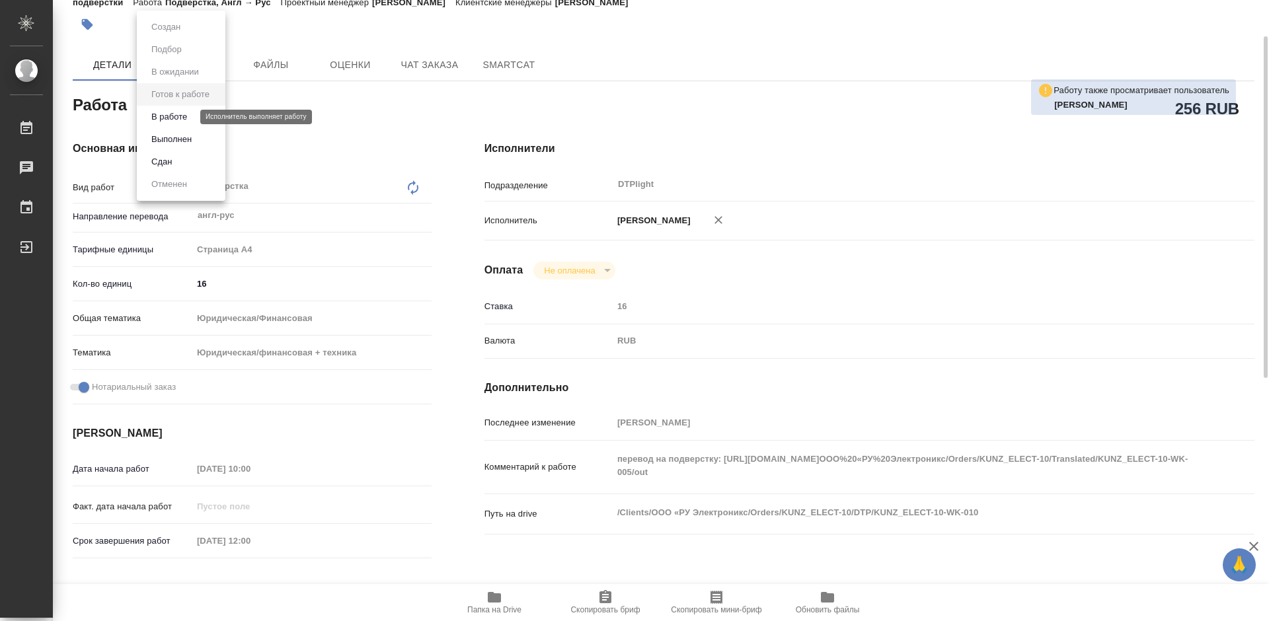
click at [175, 114] on button "В работе" at bounding box center [169, 117] width 44 height 15
type textarea "x"
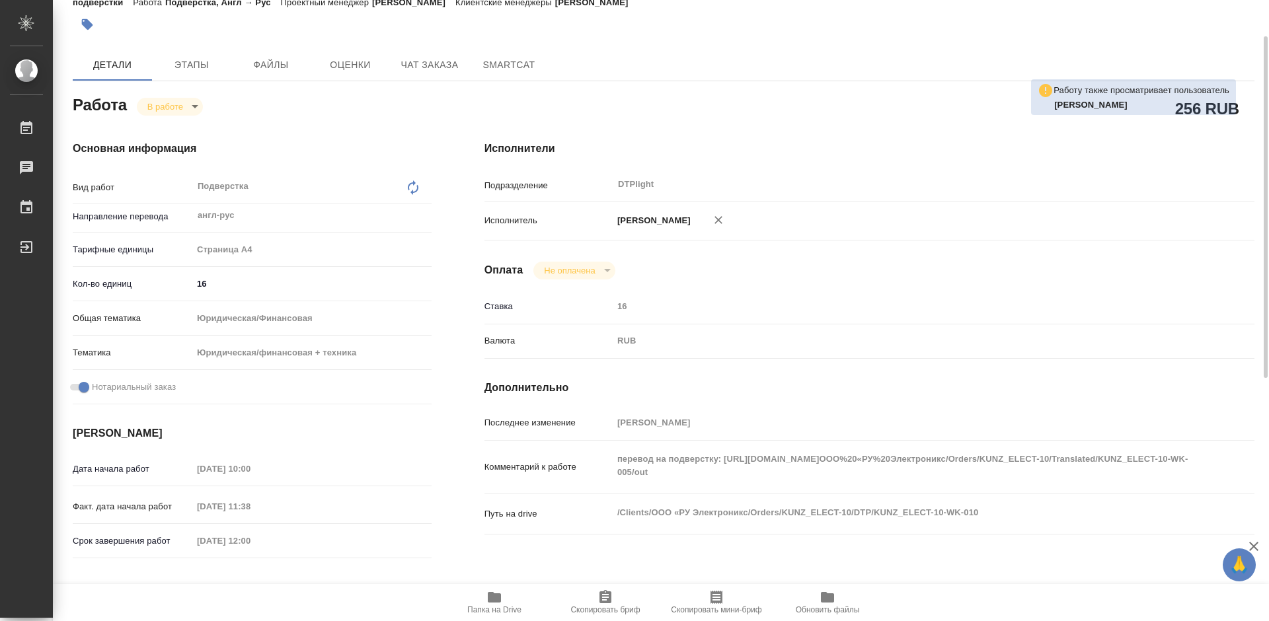
type textarea "x"
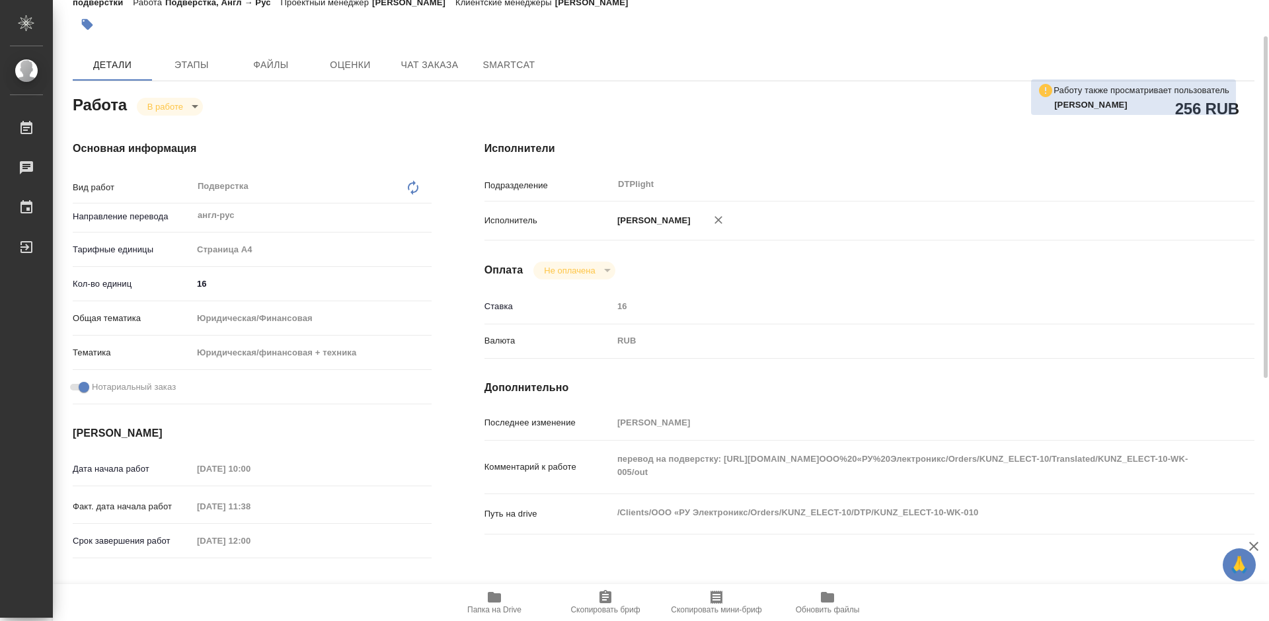
type textarea "x"
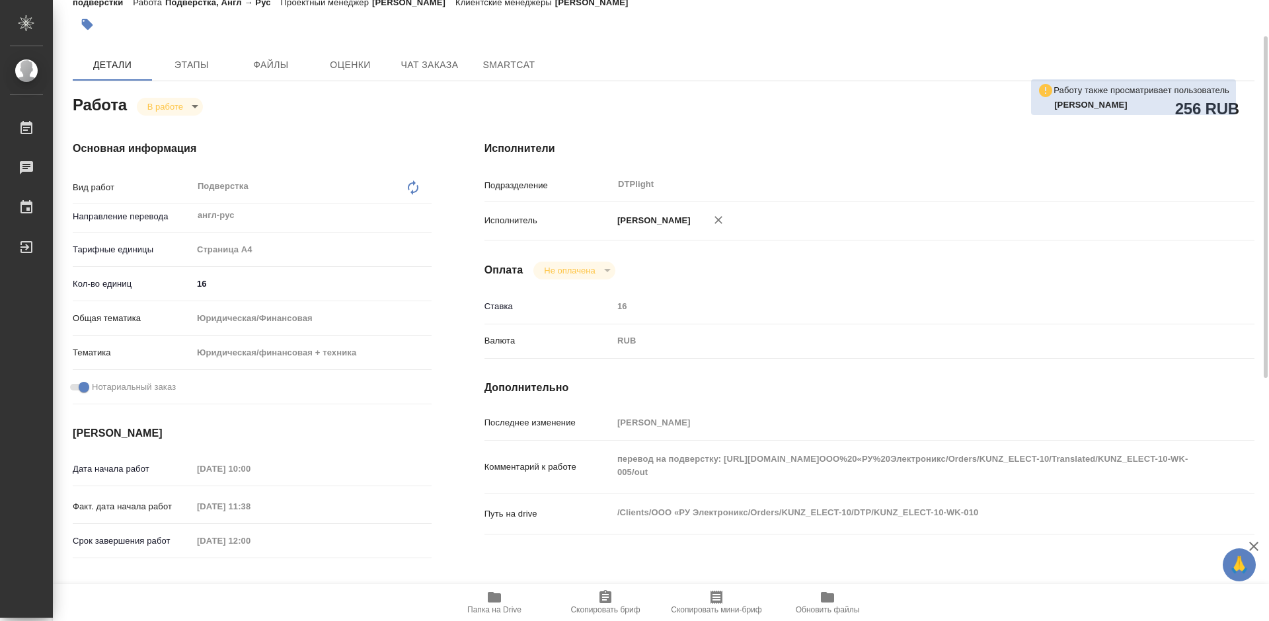
type textarea "x"
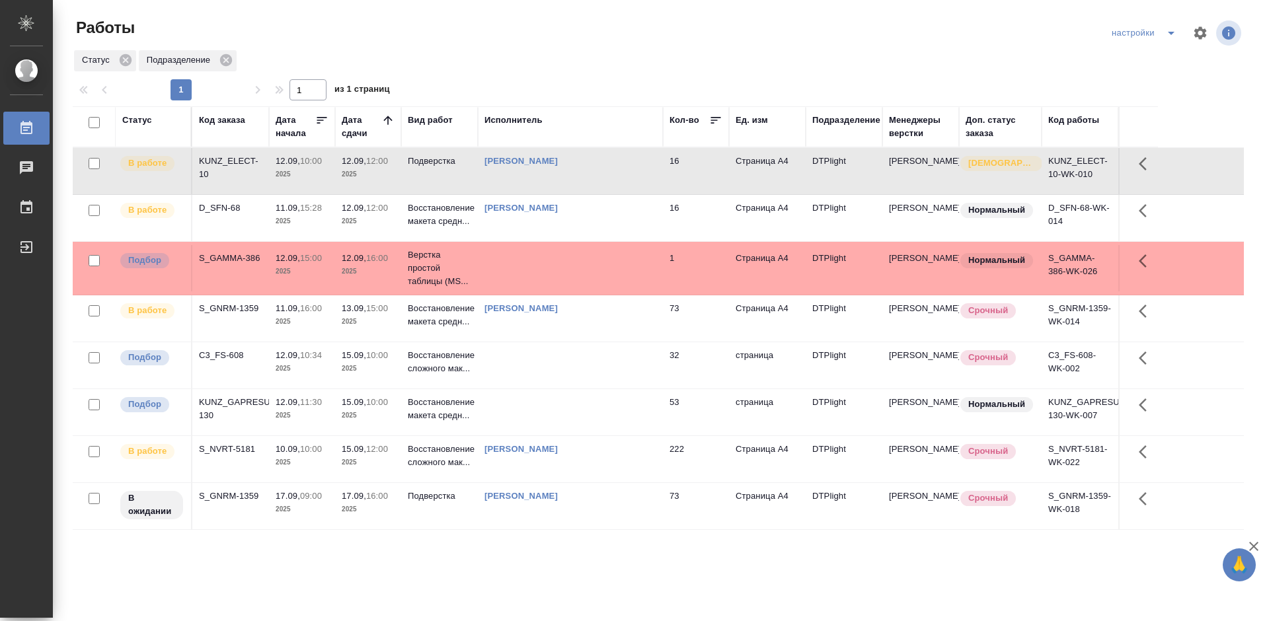
click at [225, 207] on div "D_SFN-68" at bounding box center [230, 208] width 63 height 13
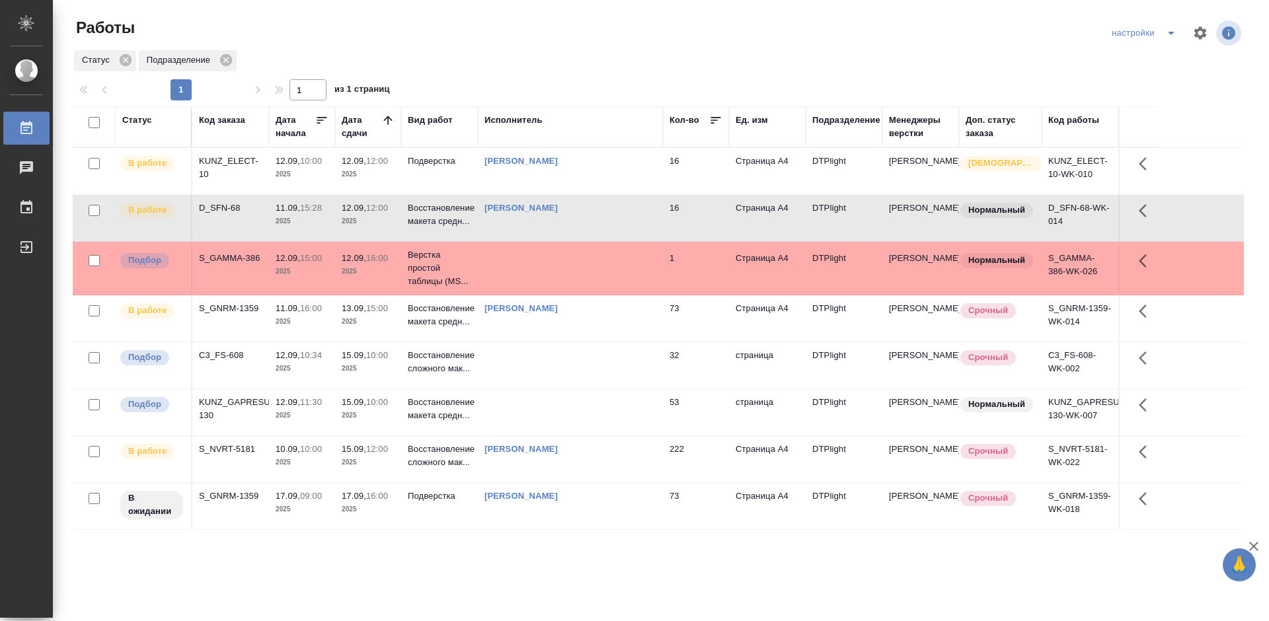
click at [225, 207] on div "D_SFN-68" at bounding box center [230, 208] width 63 height 13
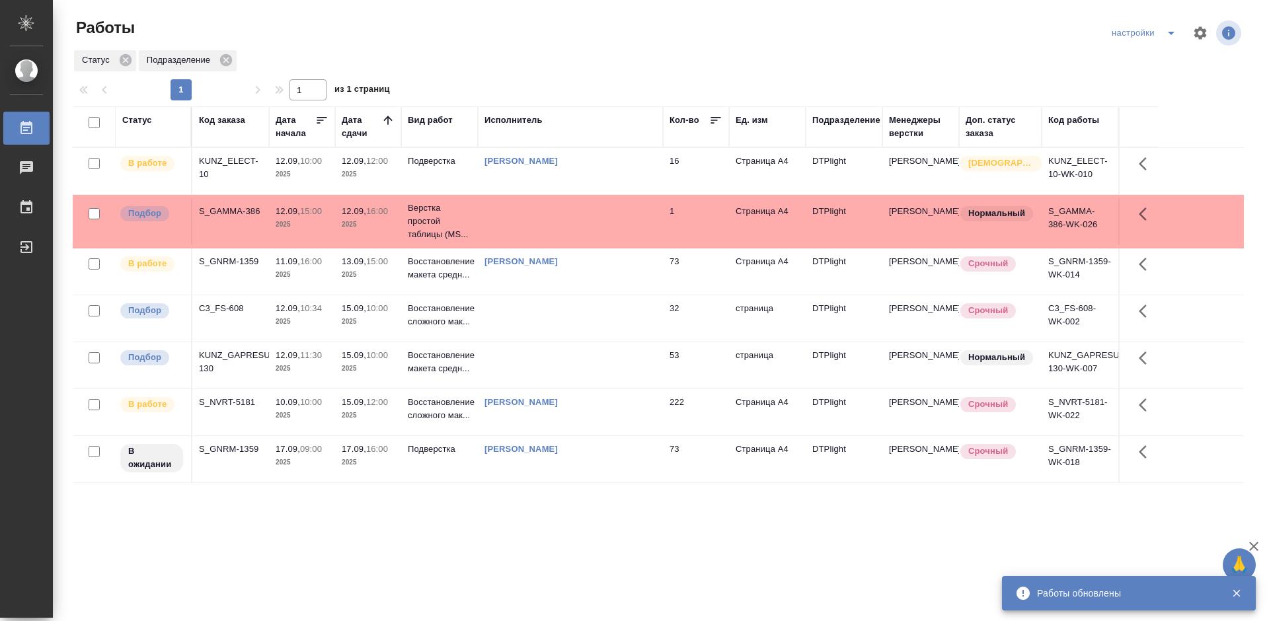
click at [237, 159] on div "KUNZ_ELECT-10" at bounding box center [230, 168] width 63 height 26
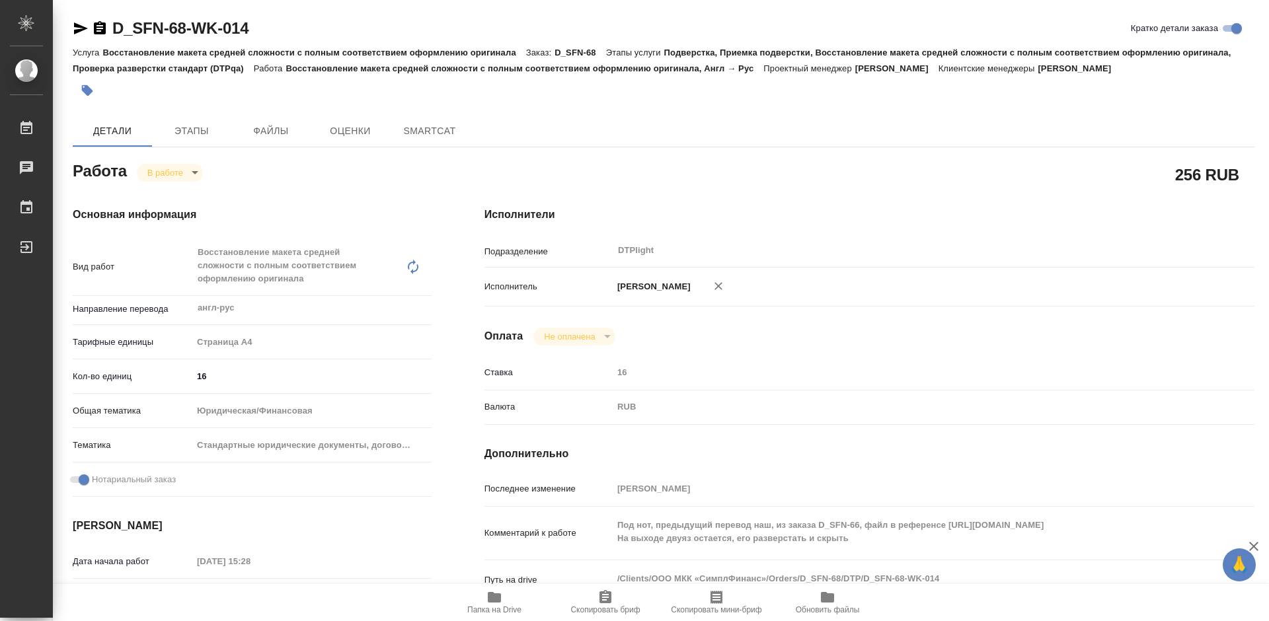
type textarea "x"
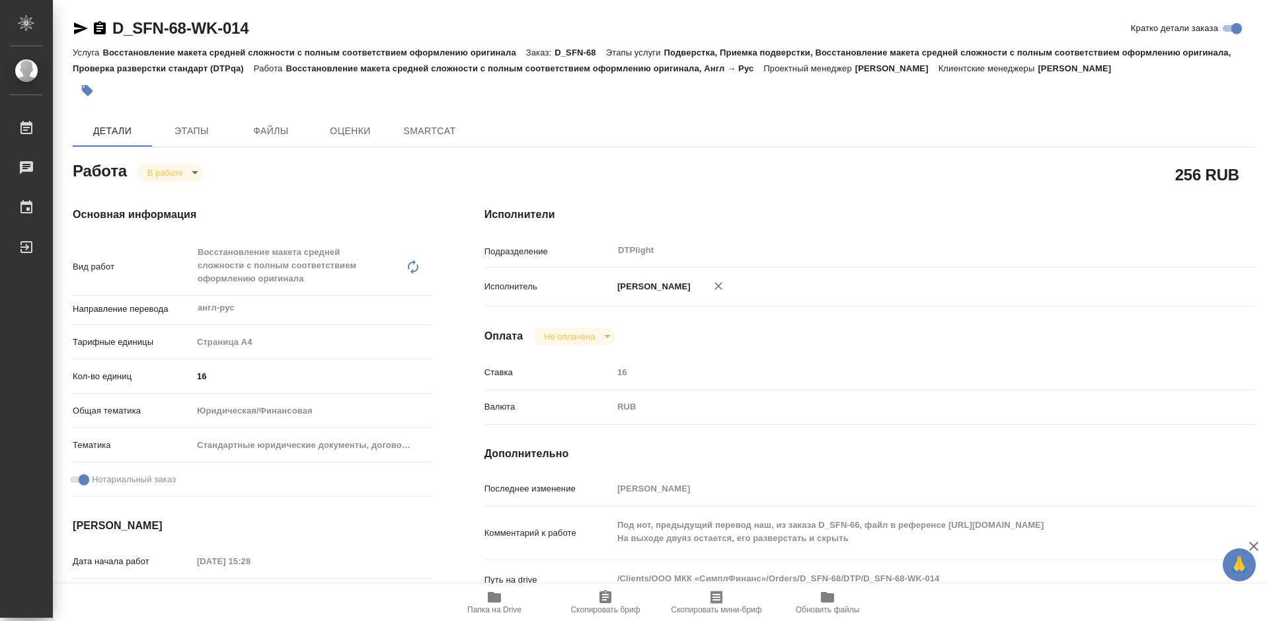
type textarea "x"
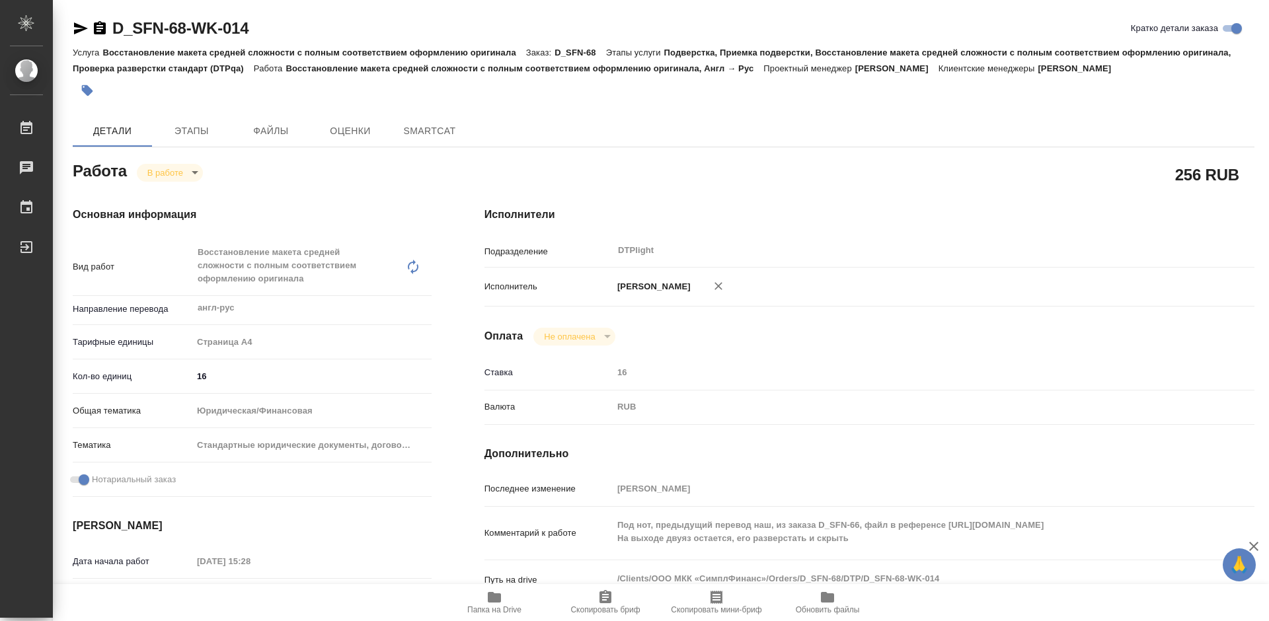
type textarea "x"
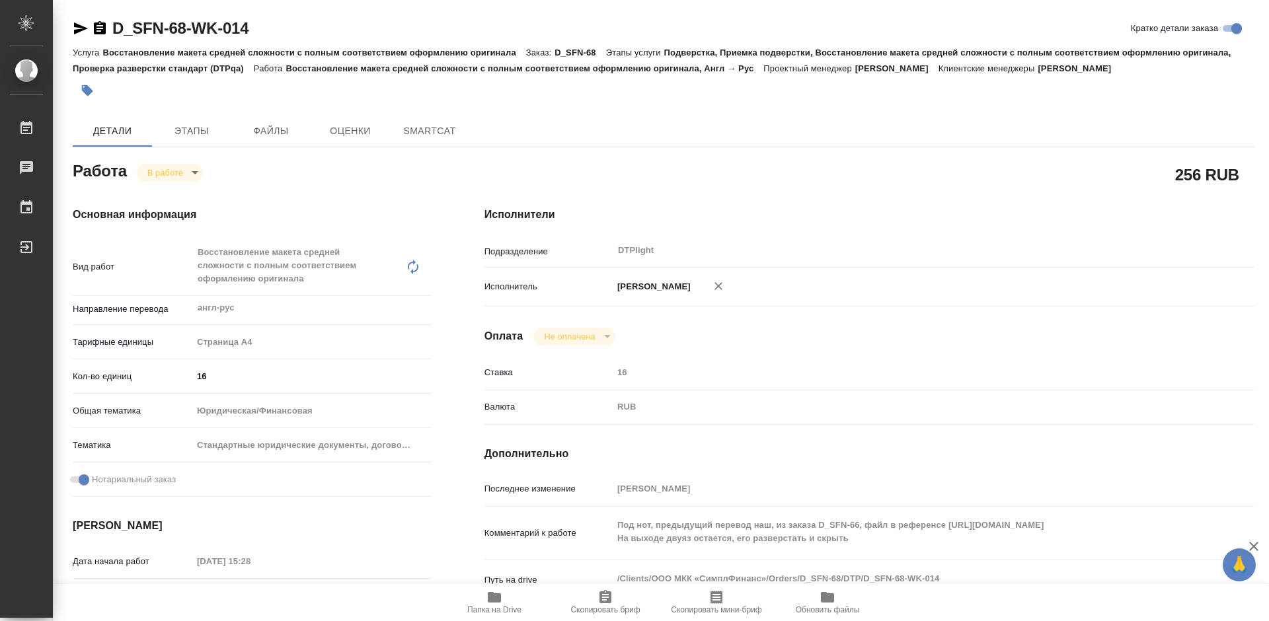
type textarea "x"
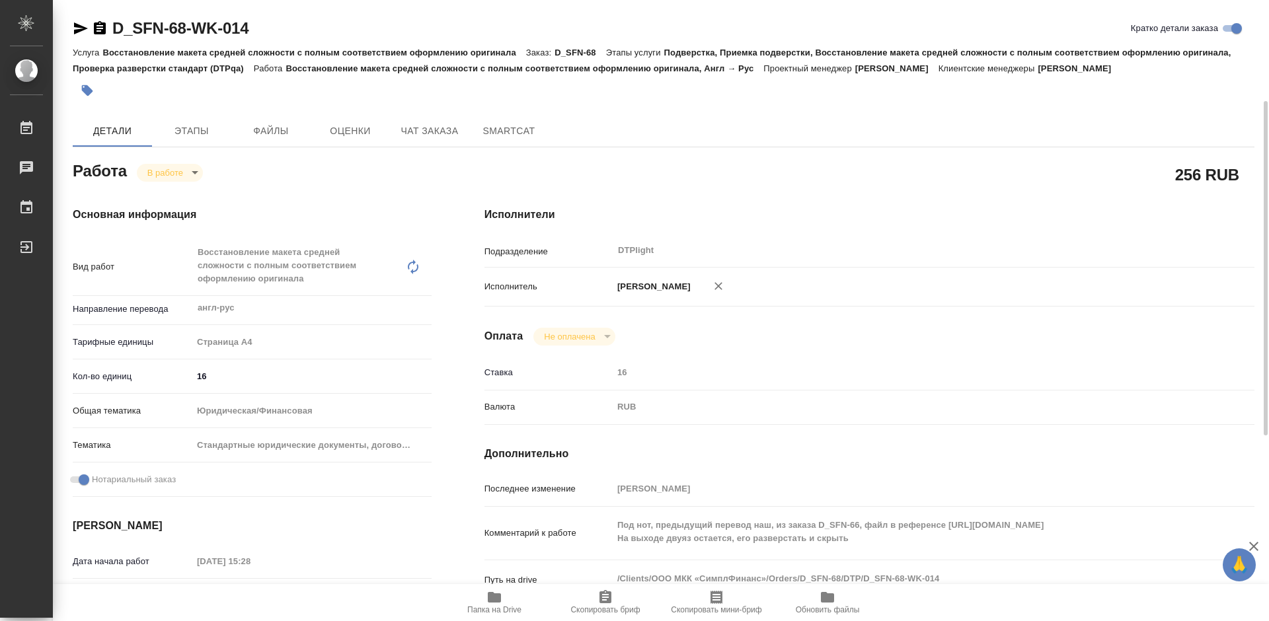
scroll to position [264, 0]
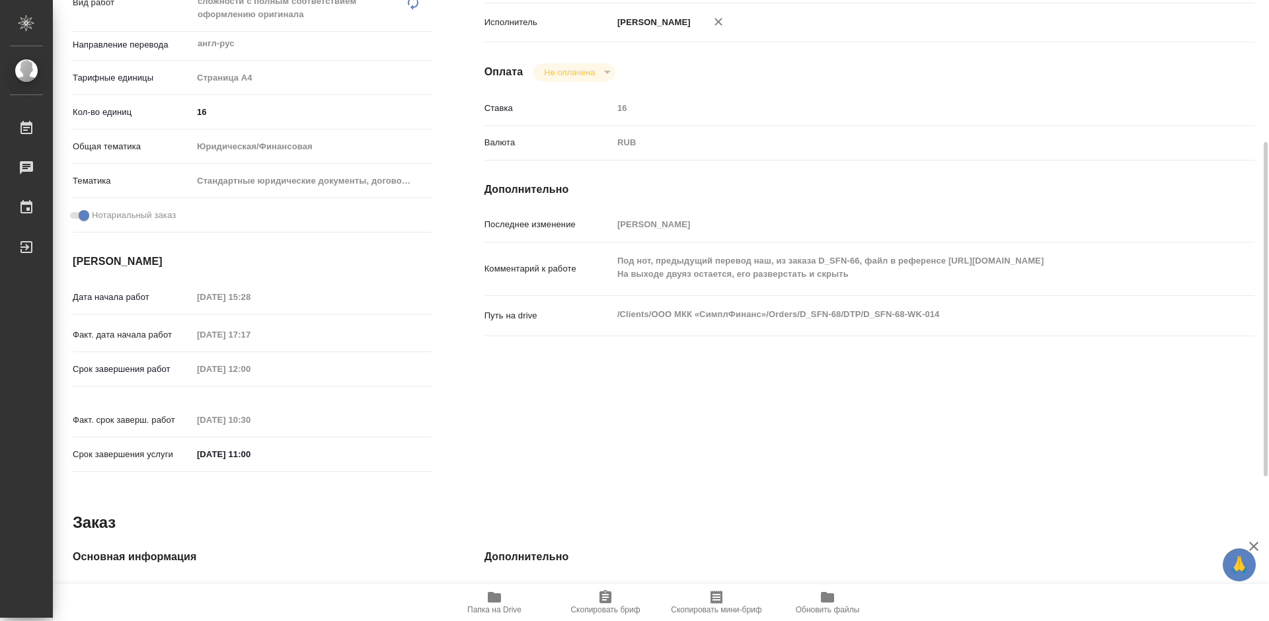
type textarea "x"
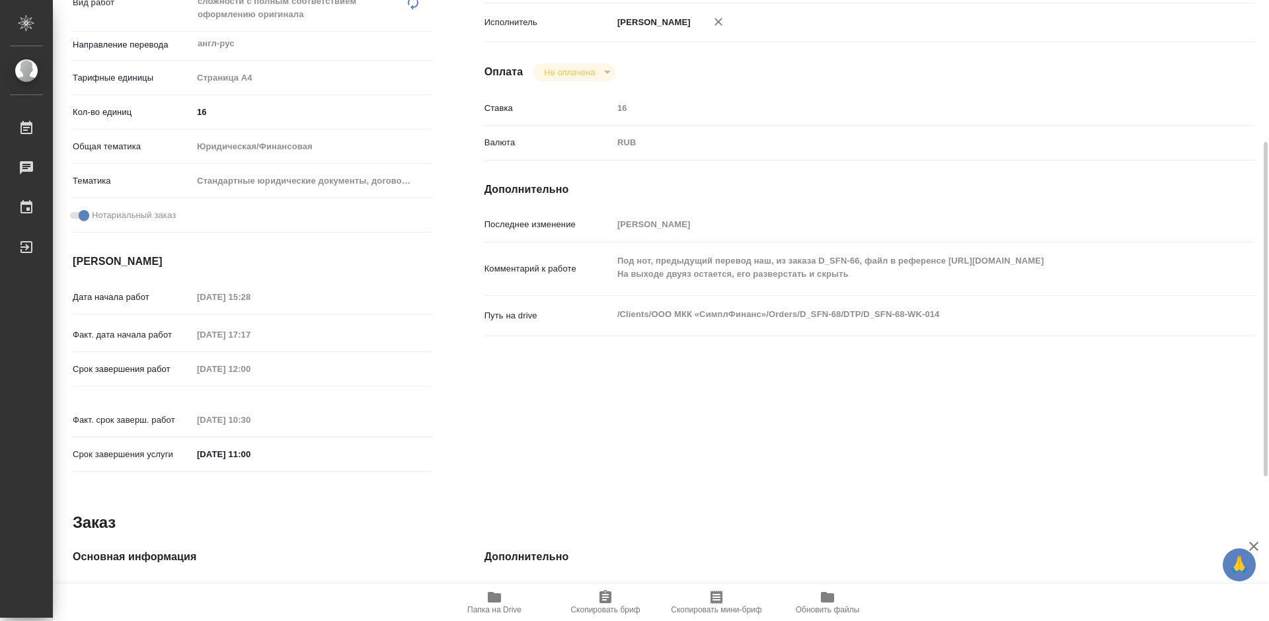
click at [500, 604] on icon "button" at bounding box center [495, 598] width 16 height 16
type textarea "x"
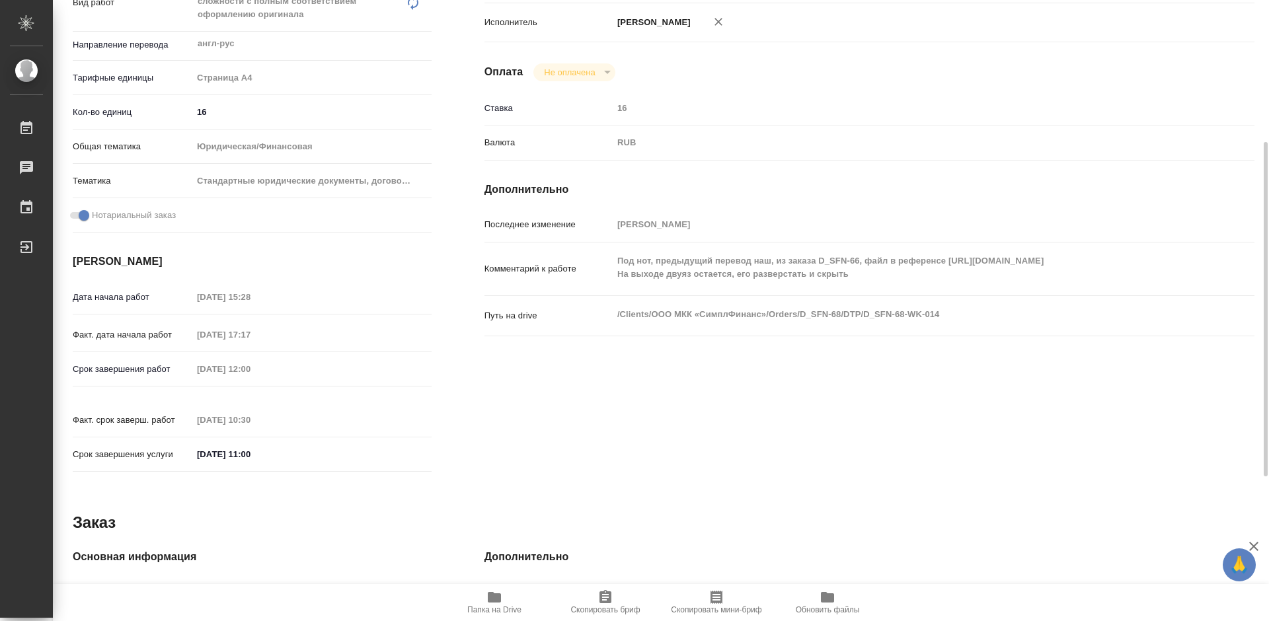
type textarea "x"
click at [503, 605] on span "Папка на Drive" at bounding box center [494, 602] width 95 height 25
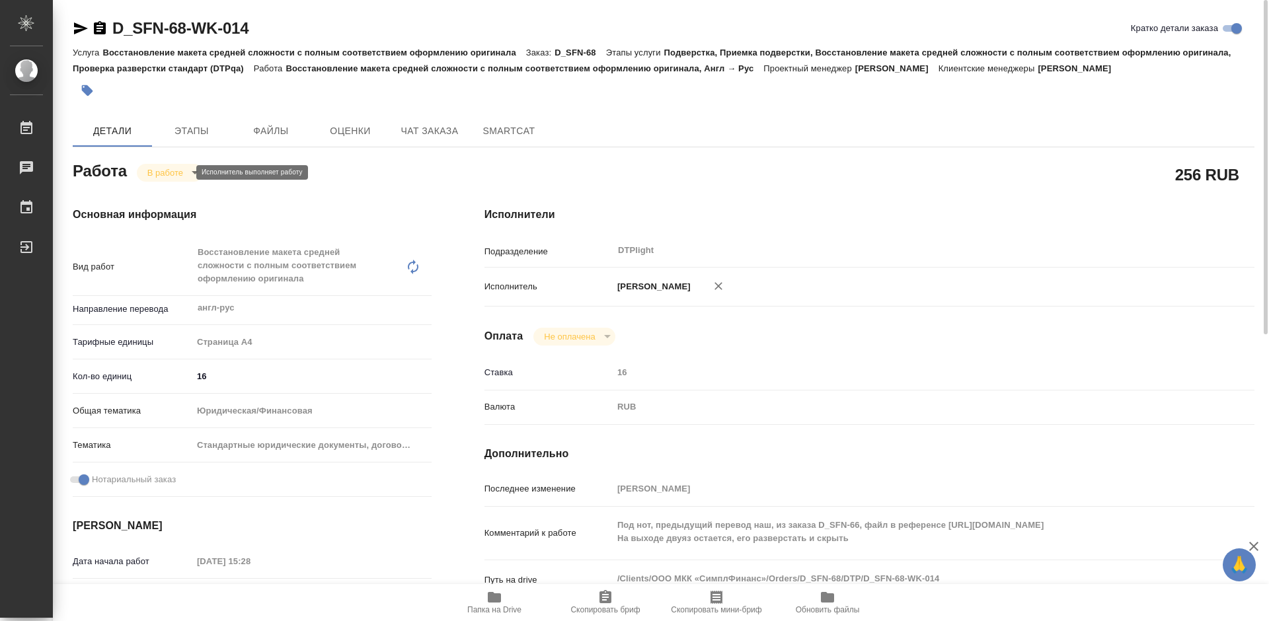
click at [164, 175] on body "🙏 .cls-1 fill:#fff; AWATERA Tretyakova Mariya Работы 0 Чаты График Выйти D_SFN-…" at bounding box center [634, 310] width 1269 height 621
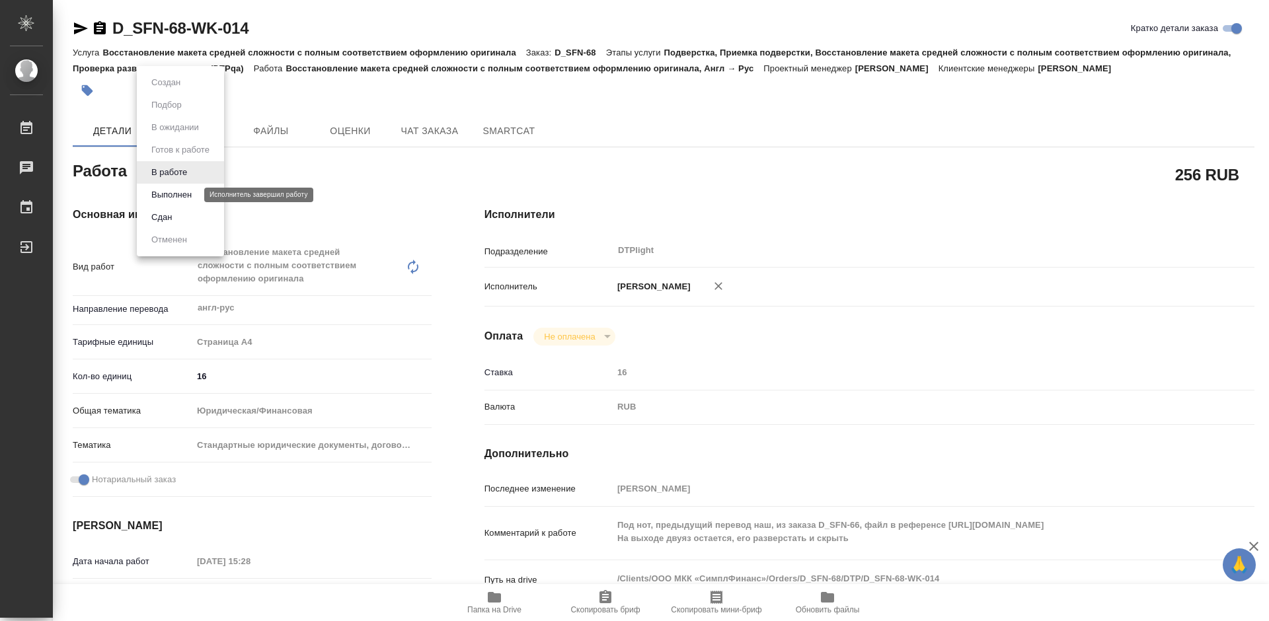
click at [182, 194] on button "Выполнен" at bounding box center [171, 195] width 48 height 15
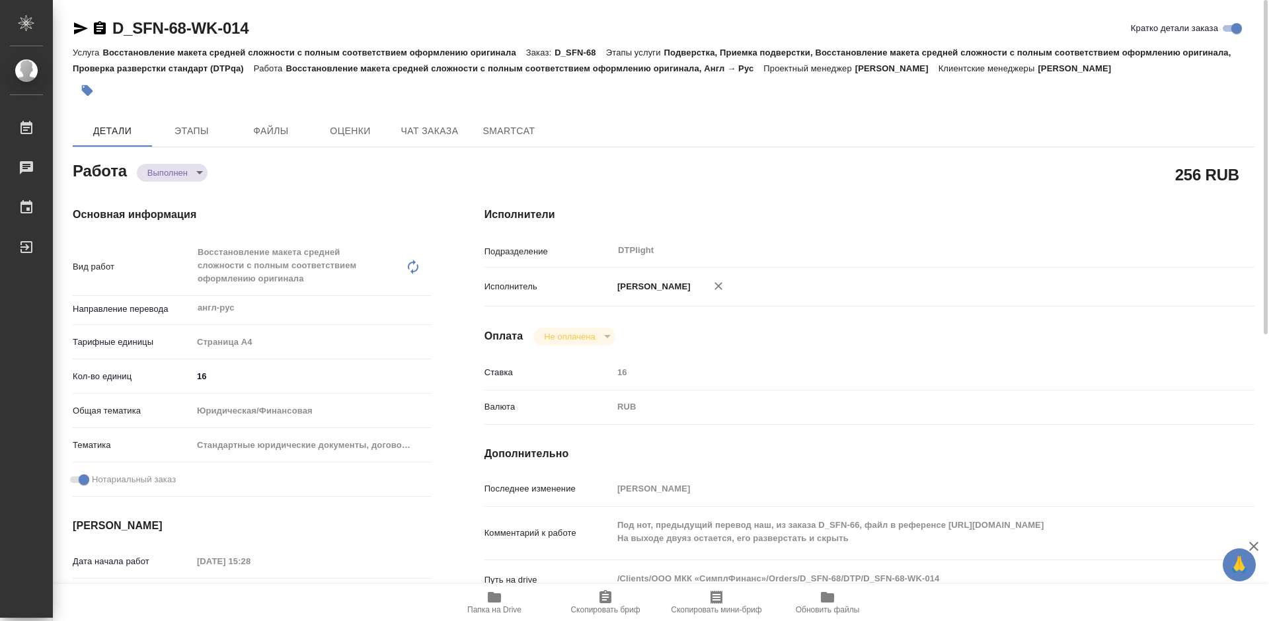
type textarea "x"
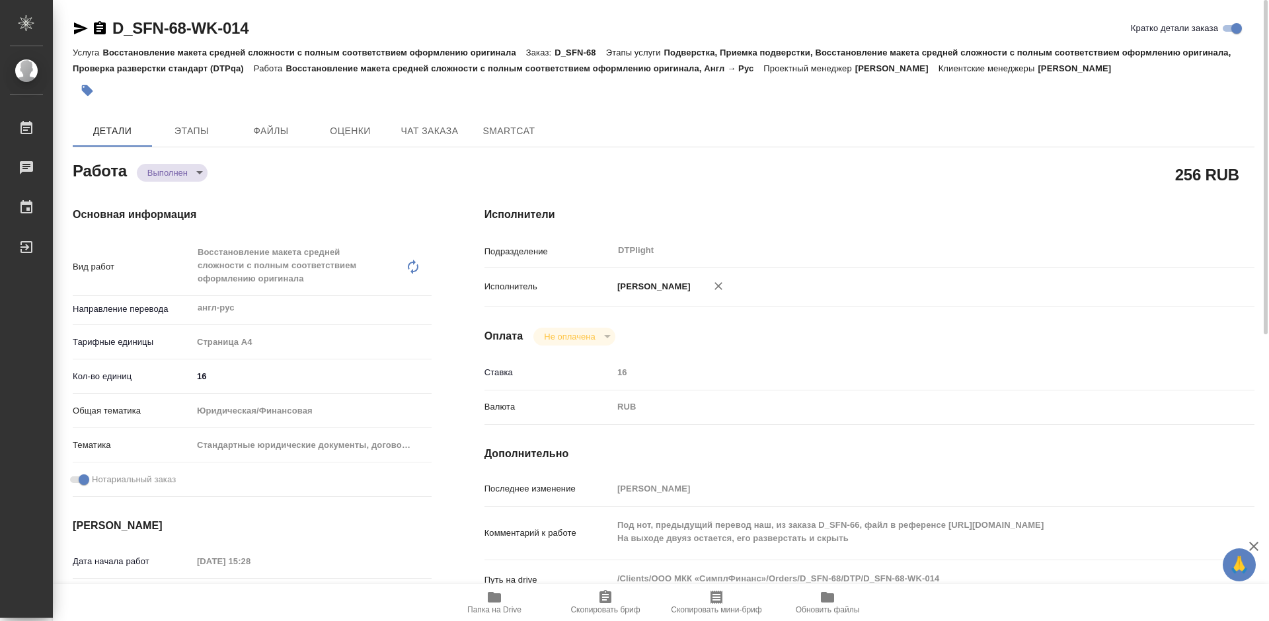
type textarea "x"
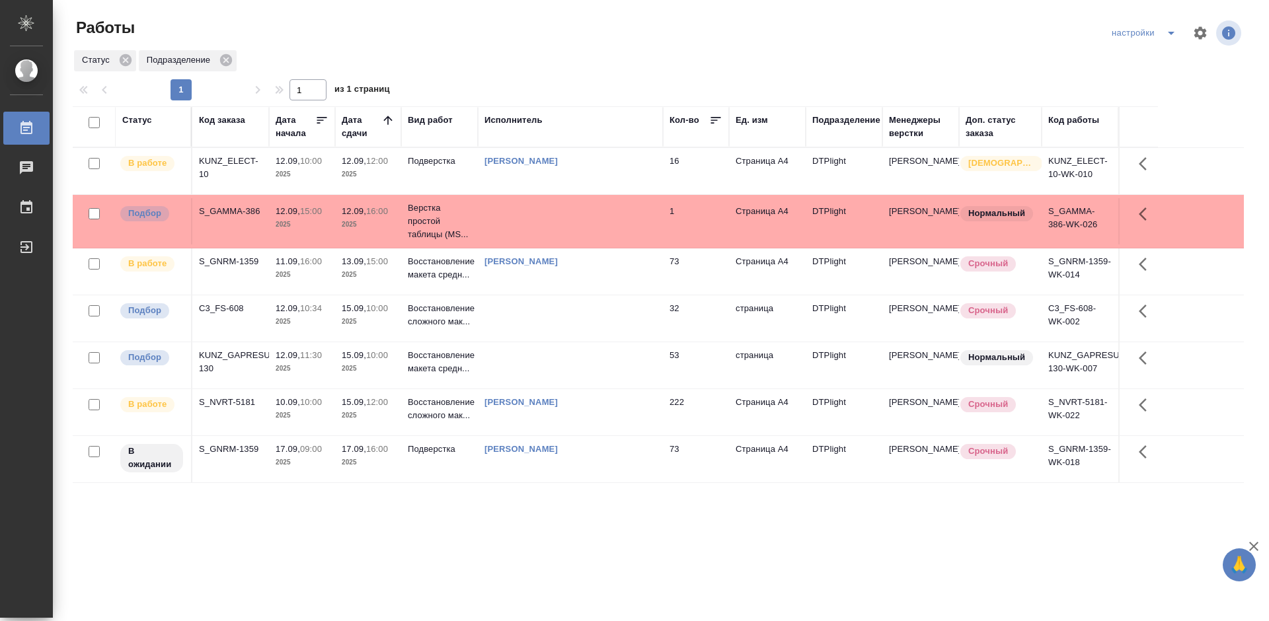
click at [460, 517] on div "Статус Код заказа Дата начала Дата сдачи Вид работ Исполнитель Кол-во Ед. изм П…" at bounding box center [658, 344] width 1171 height 476
click at [234, 158] on div "KUNZ_ELECT-10" at bounding box center [230, 168] width 63 height 26
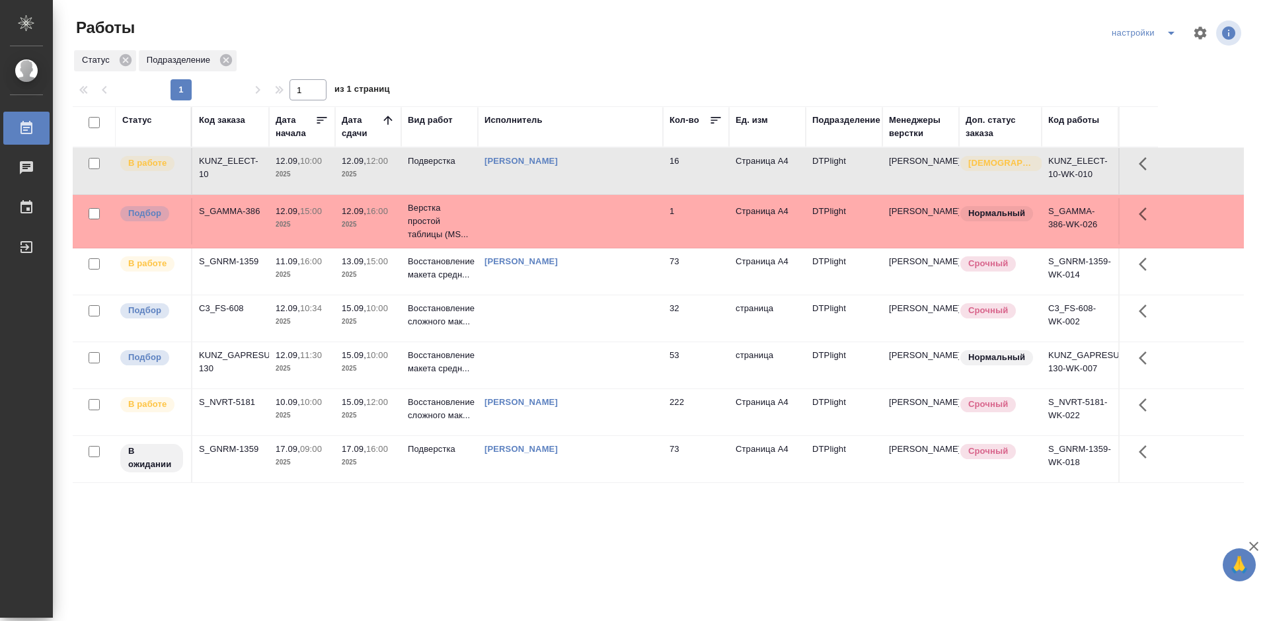
click at [234, 158] on div "KUNZ_ELECT-10" at bounding box center [230, 168] width 63 height 26
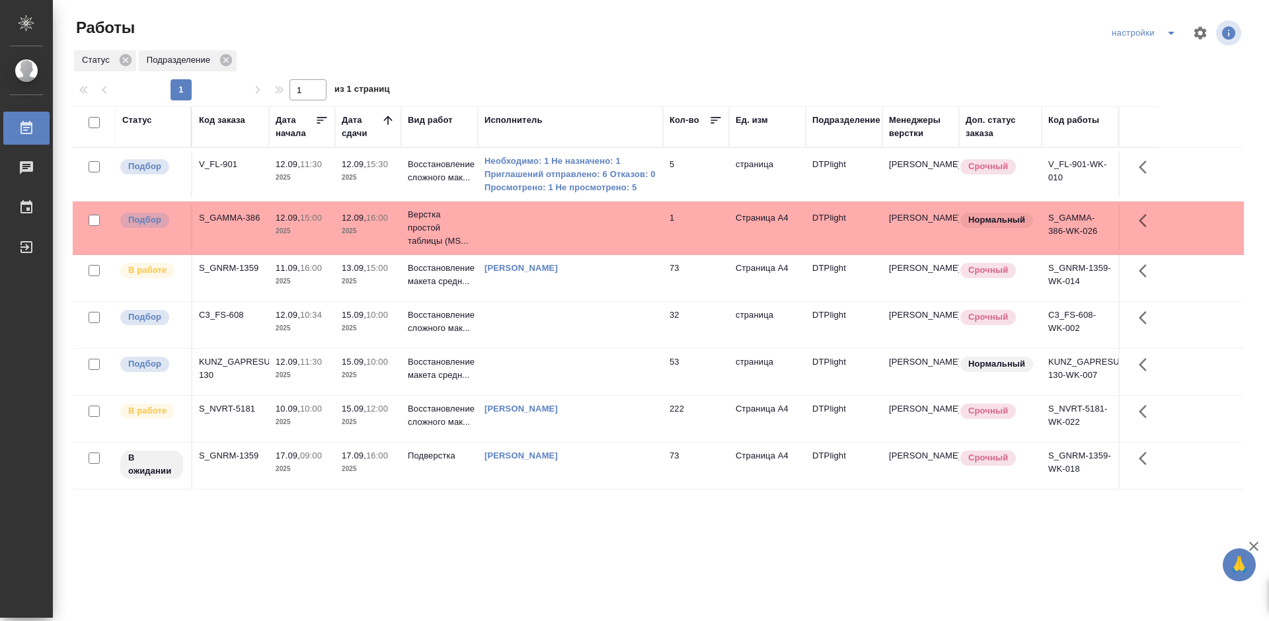
click at [216, 274] on div "S_GNRM-1359" at bounding box center [230, 268] width 63 height 13
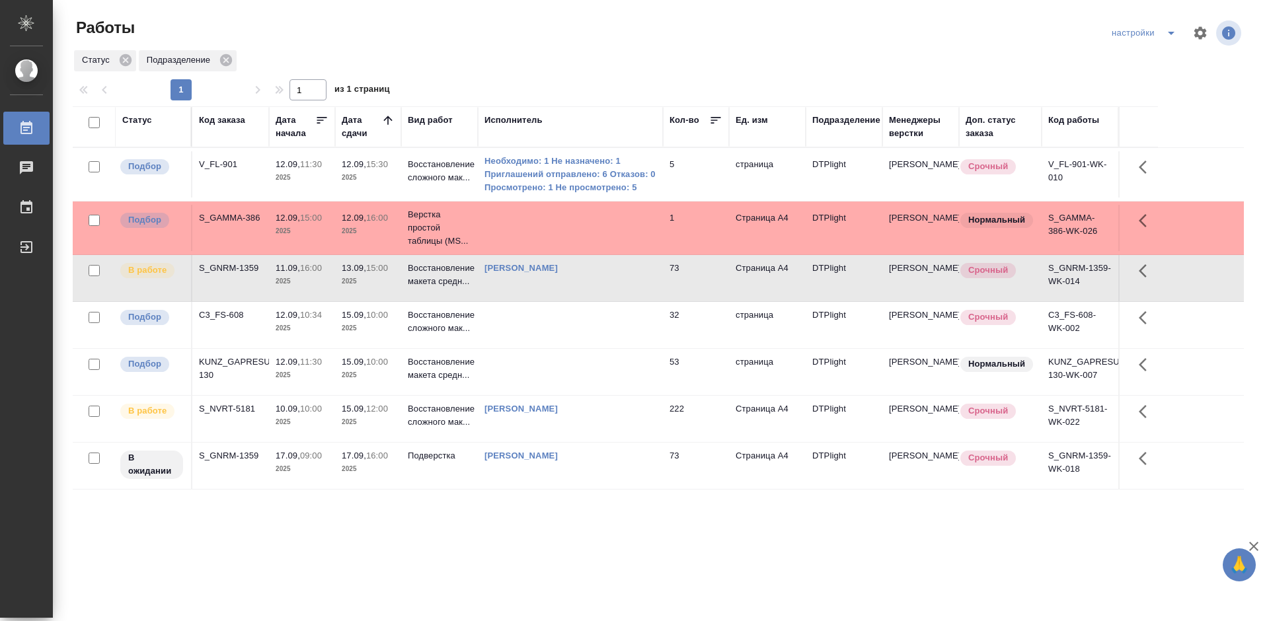
click at [216, 274] on div "S_GNRM-1359" at bounding box center [230, 268] width 63 height 13
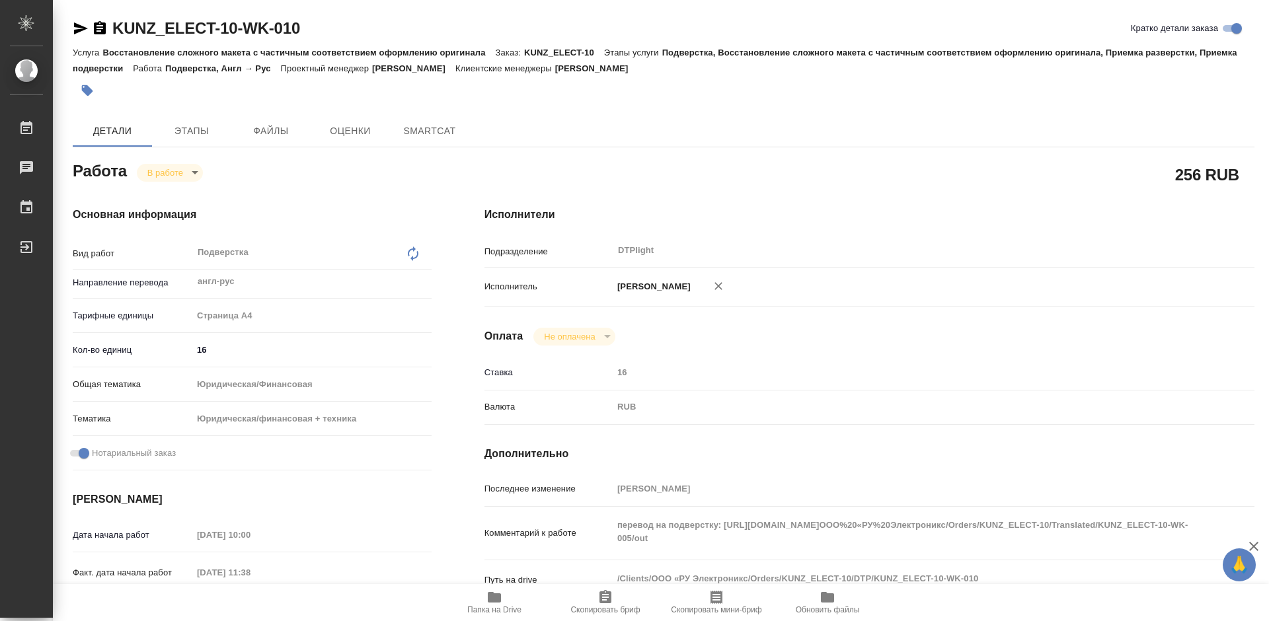
type textarea "x"
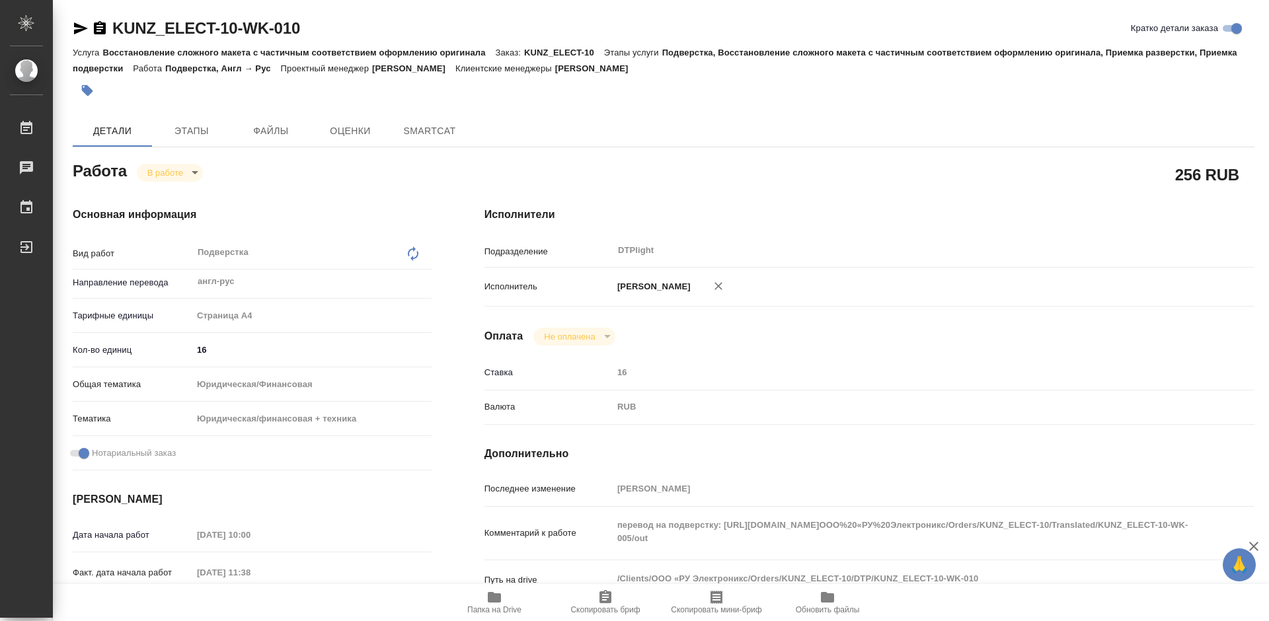
type textarea "x"
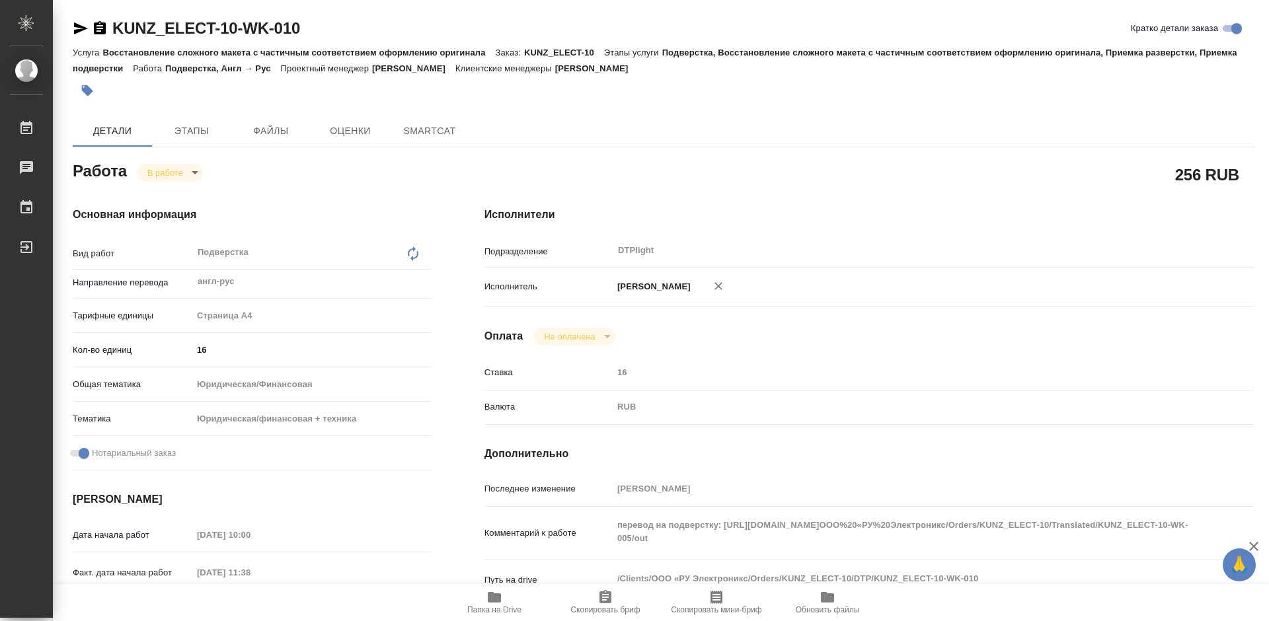
type textarea "x"
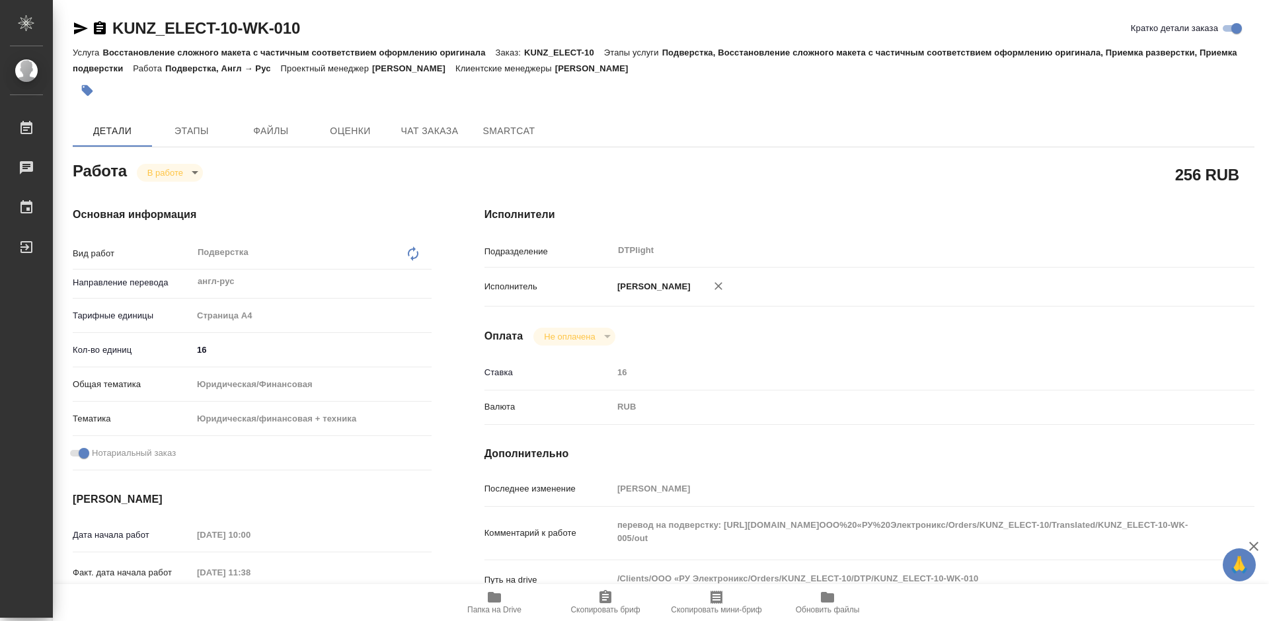
type textarea "x"
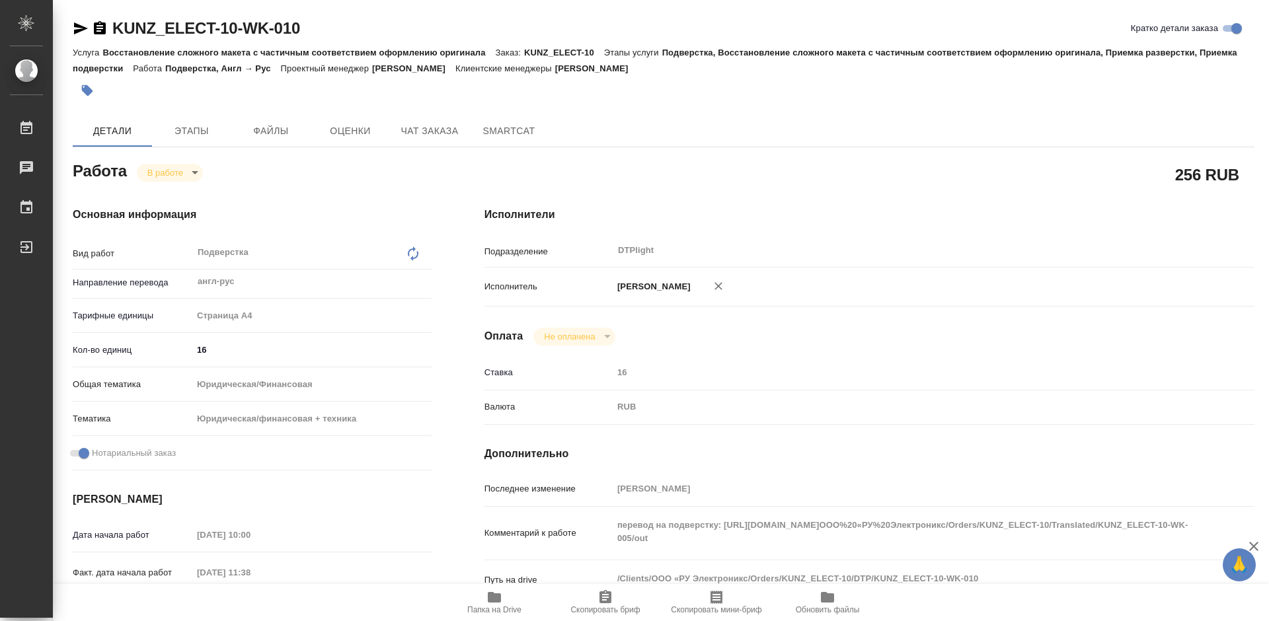
type textarea "x"
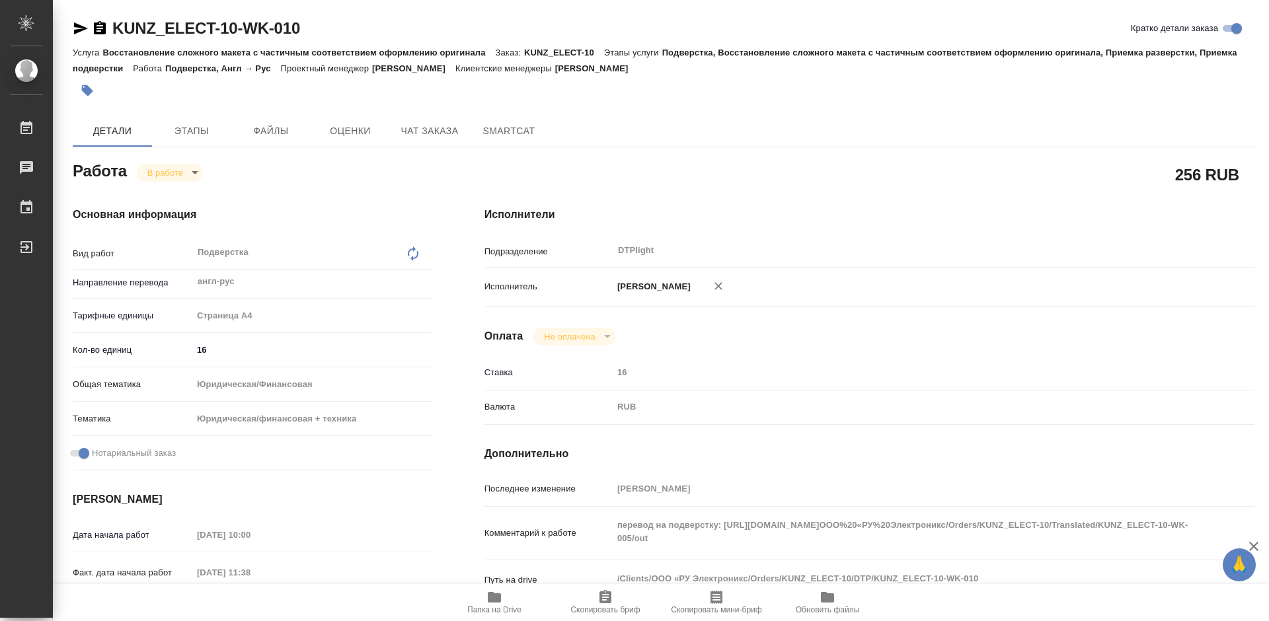
click at [496, 604] on icon "button" at bounding box center [495, 598] width 16 height 16
click at [502, 601] on icon "button" at bounding box center [495, 598] width 16 height 16
click at [154, 173] on body "🙏 .cls-1 fill:#fff; AWATERA Tretyakova Mariya Работы 0 Чаты График Выйти KUNZ_E…" at bounding box center [634, 310] width 1269 height 621
click at [378, 217] on div at bounding box center [634, 310] width 1269 height 621
click at [184, 175] on body "🙏 .cls-1 fill:#fff; AWATERA Tretyakova Mariya Работы 0 Чаты График Выйти KUNZ_E…" at bounding box center [634, 310] width 1269 height 621
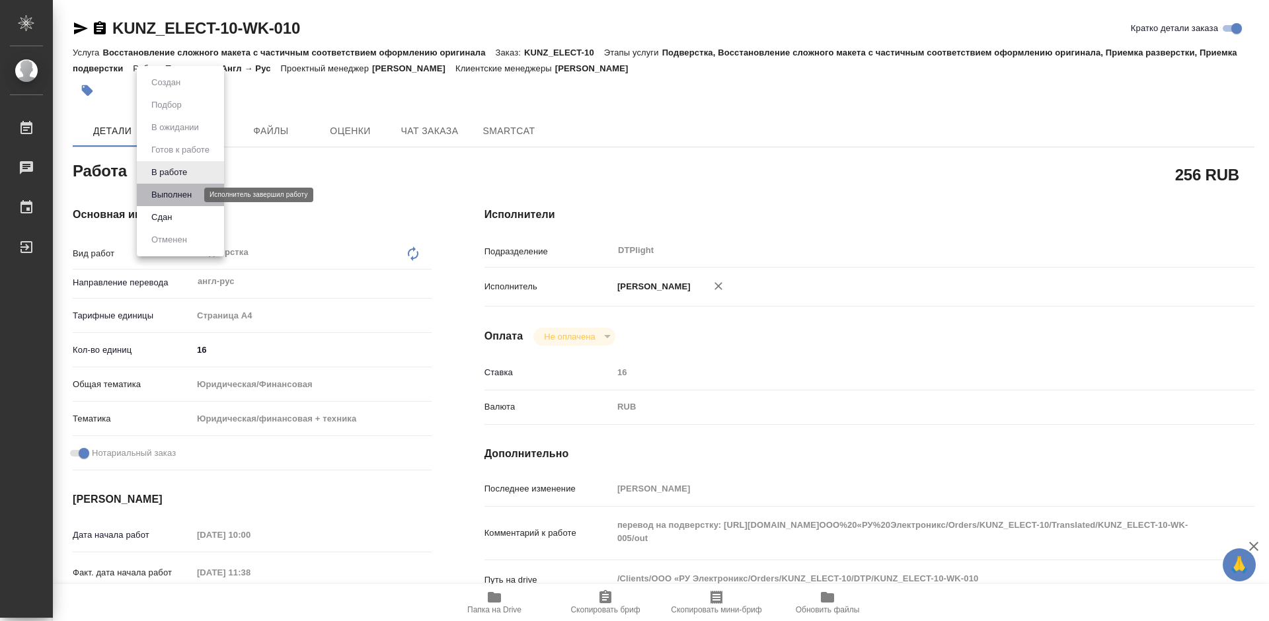
click at [176, 190] on button "Выполнен" at bounding box center [171, 195] width 48 height 15
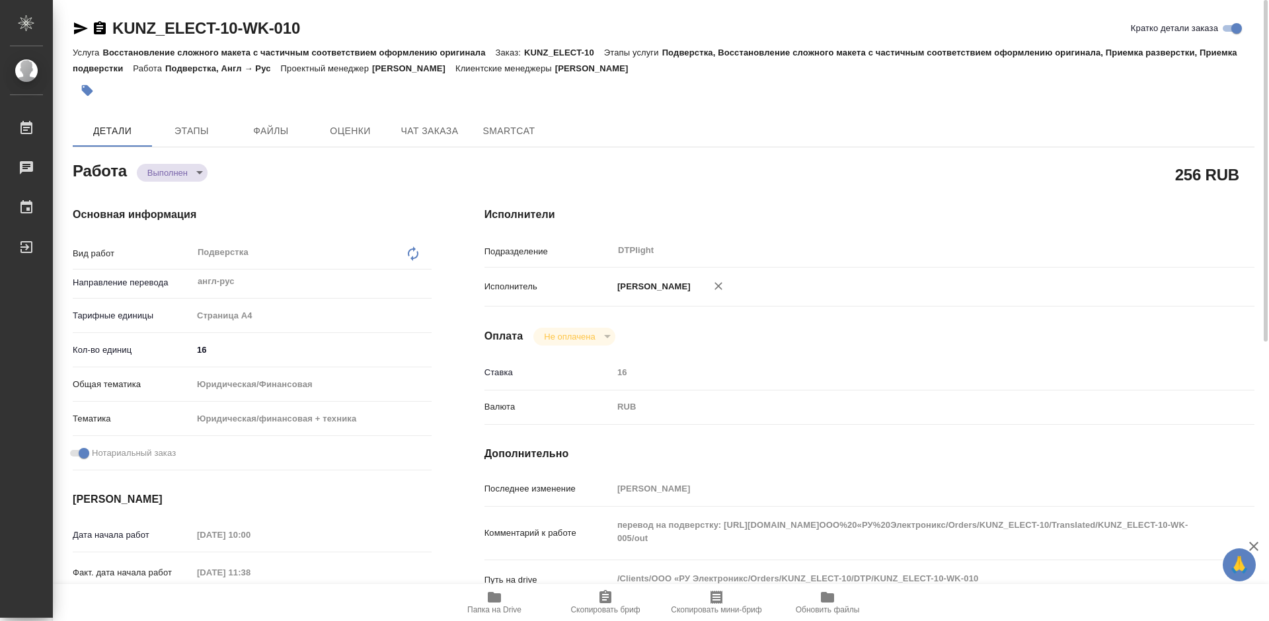
type textarea "x"
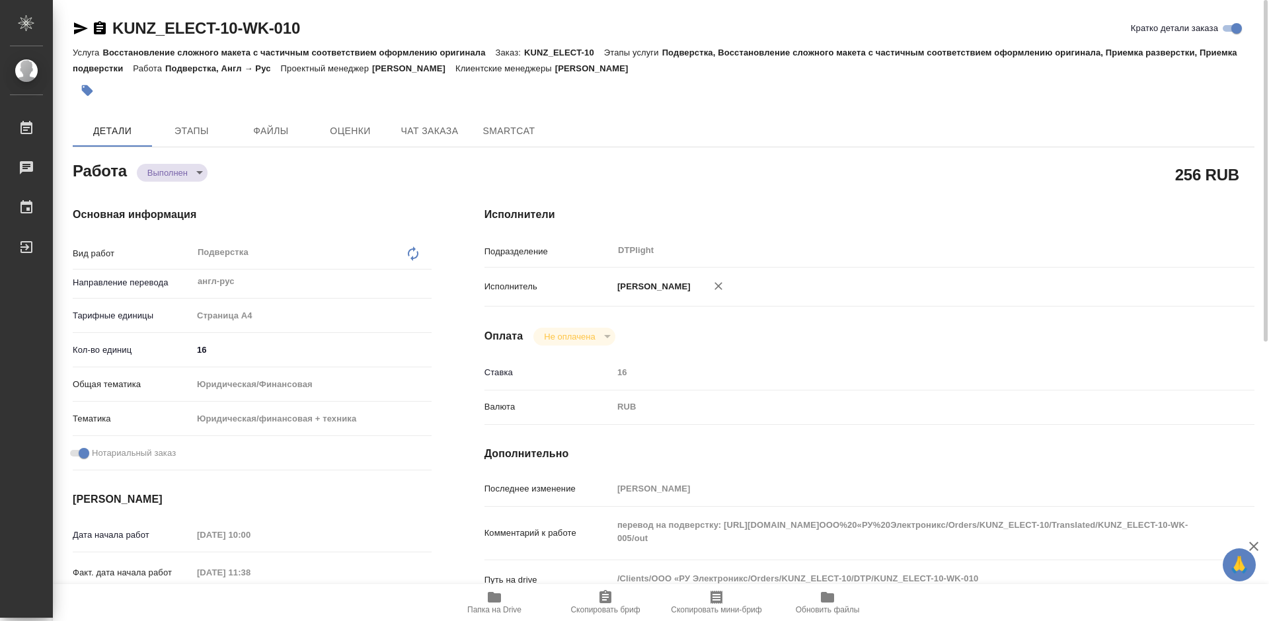
type textarea "x"
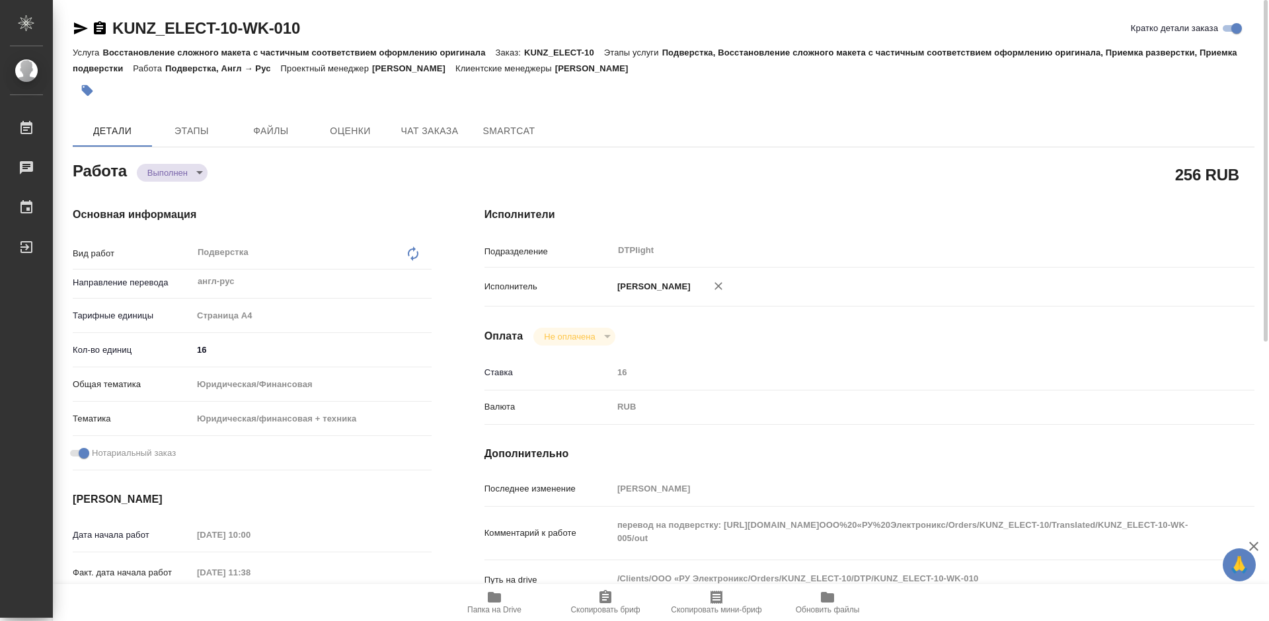
type textarea "x"
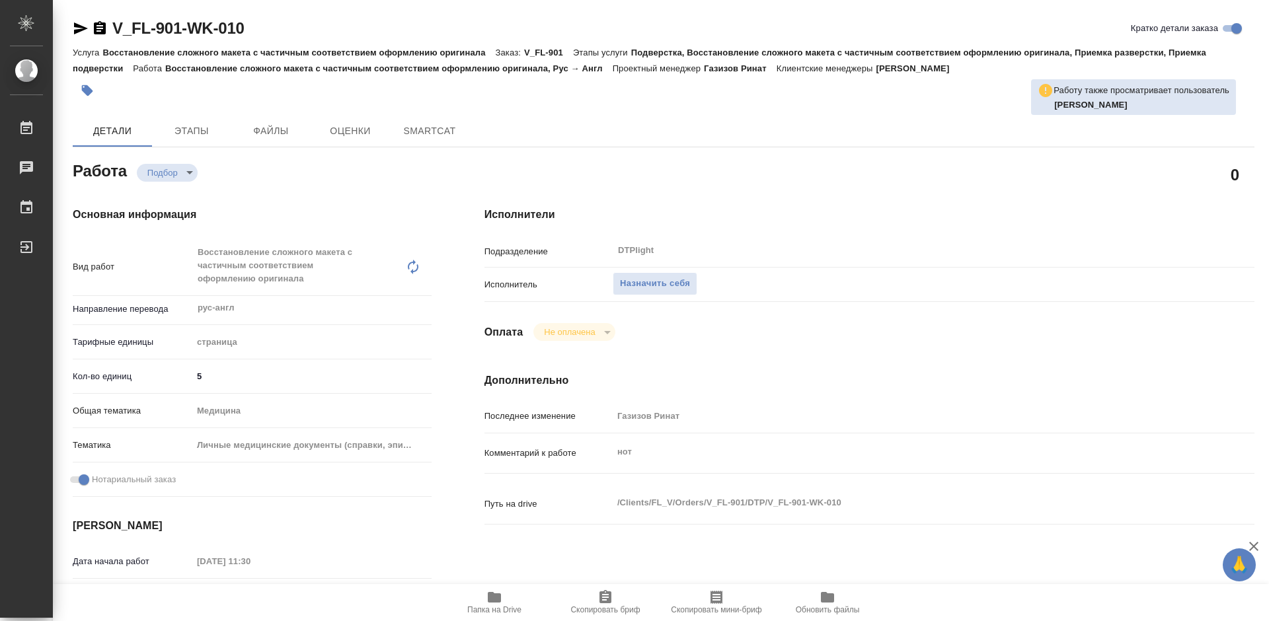
type textarea "x"
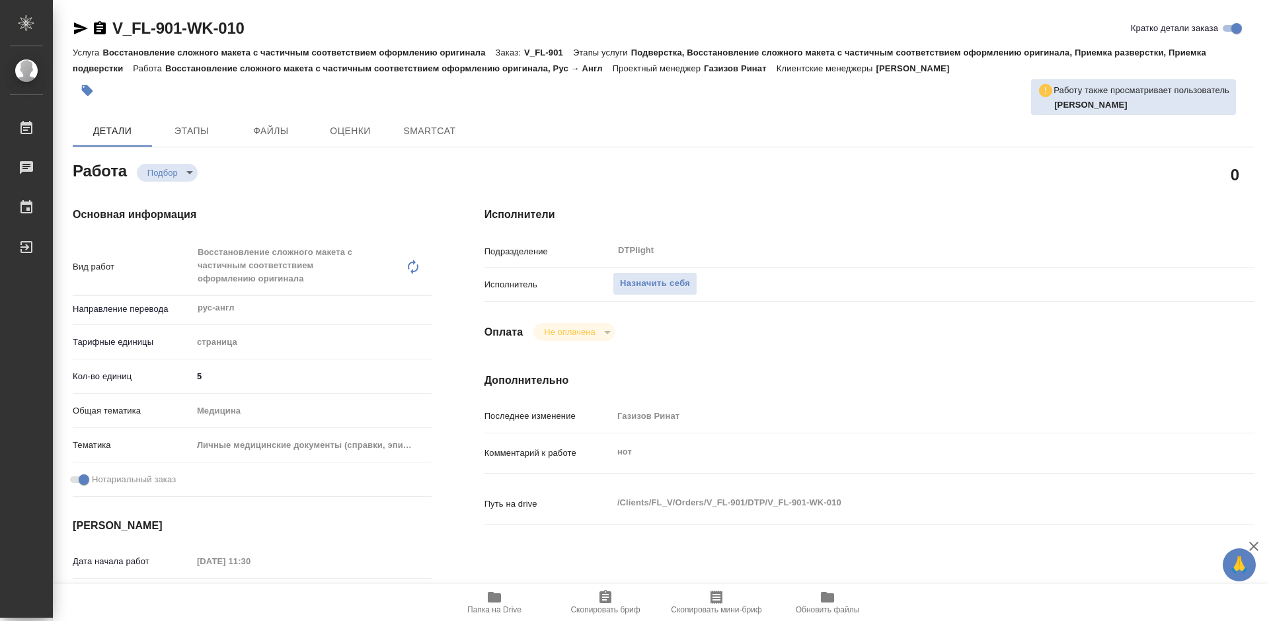
type textarea "x"
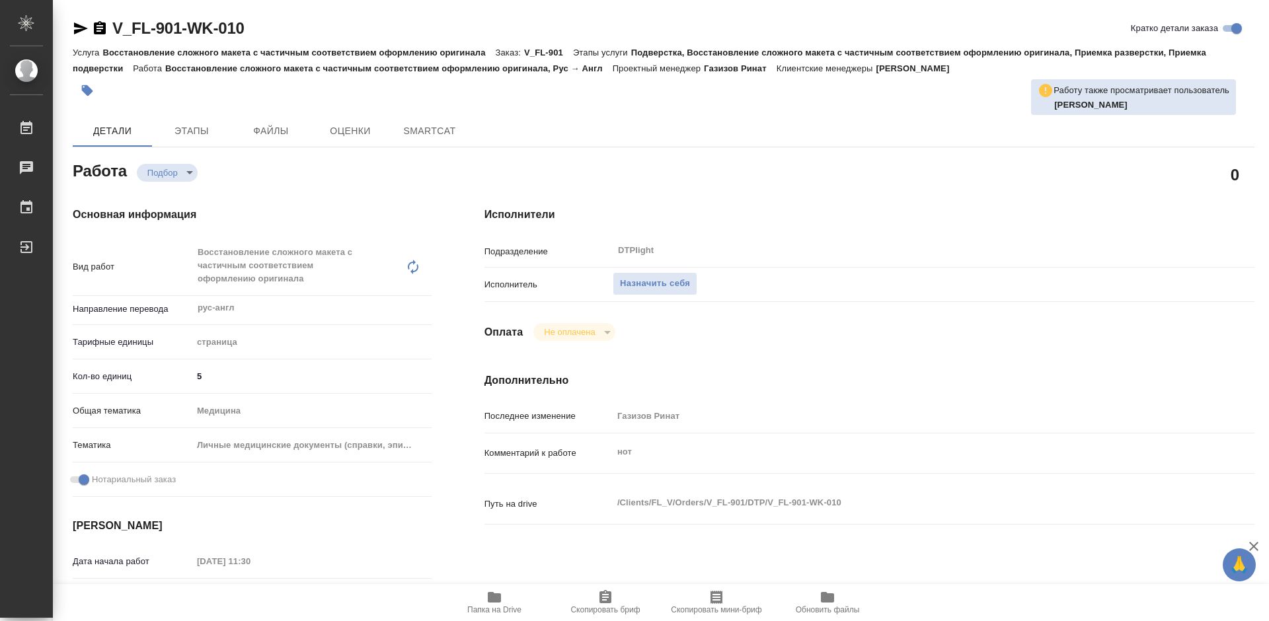
type textarea "x"
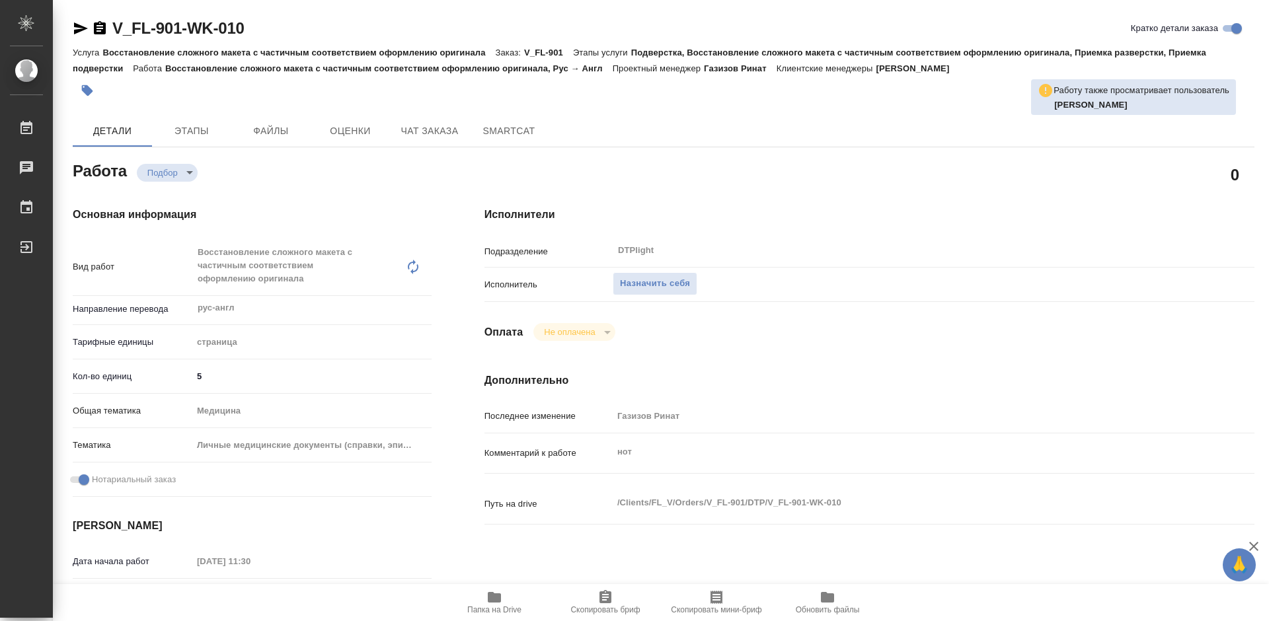
type textarea "x"
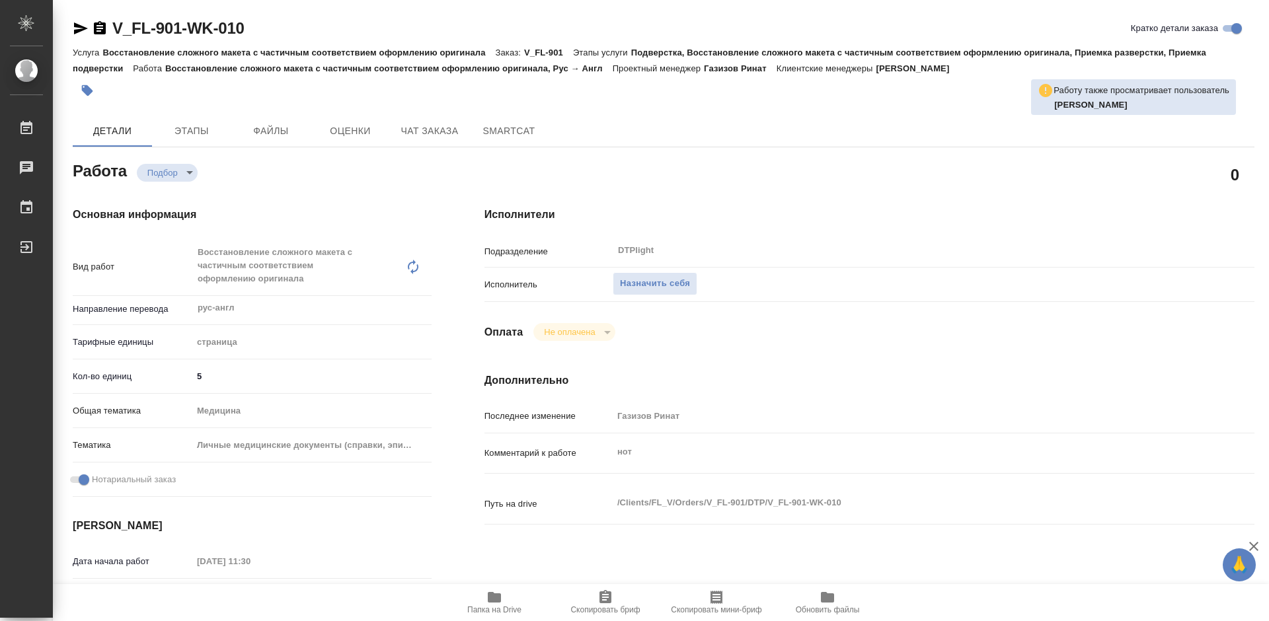
scroll to position [132, 0]
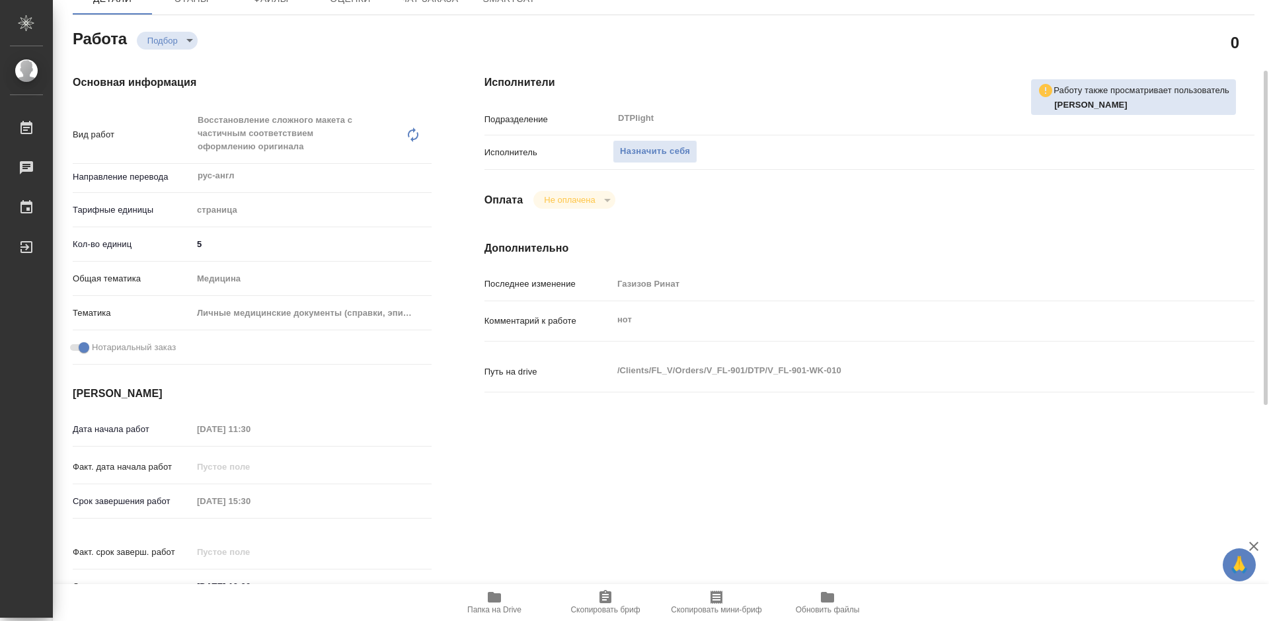
type textarea "x"
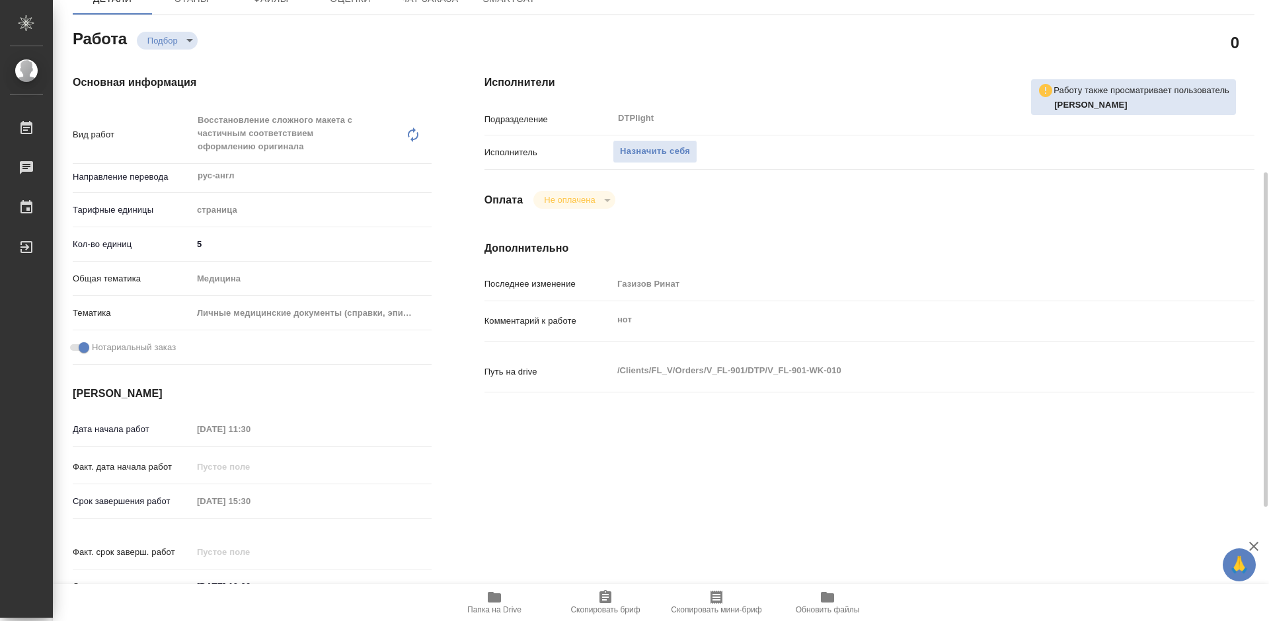
scroll to position [198, 0]
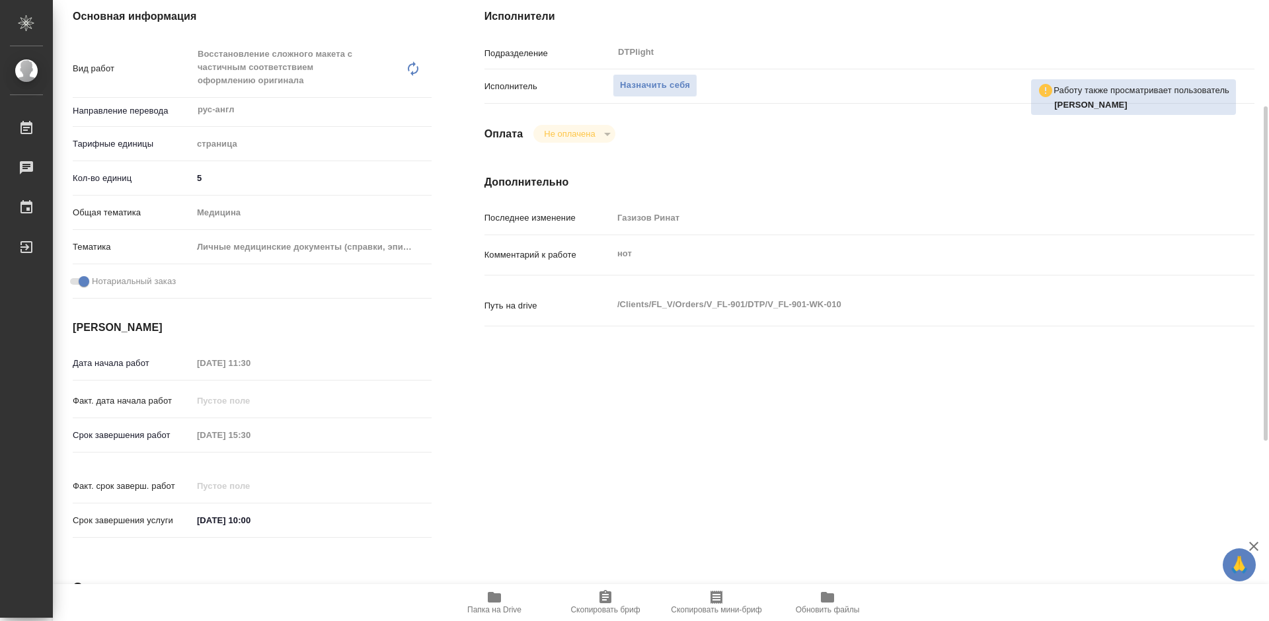
click at [499, 599] on icon "button" at bounding box center [494, 597] width 13 height 11
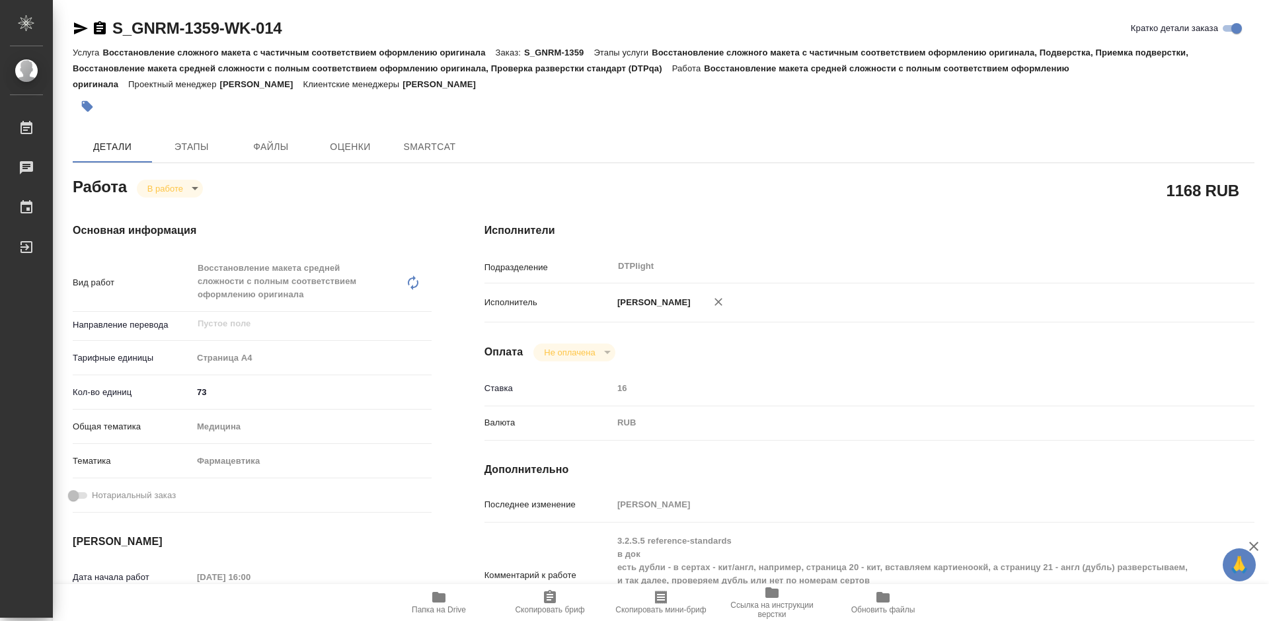
type textarea "x"
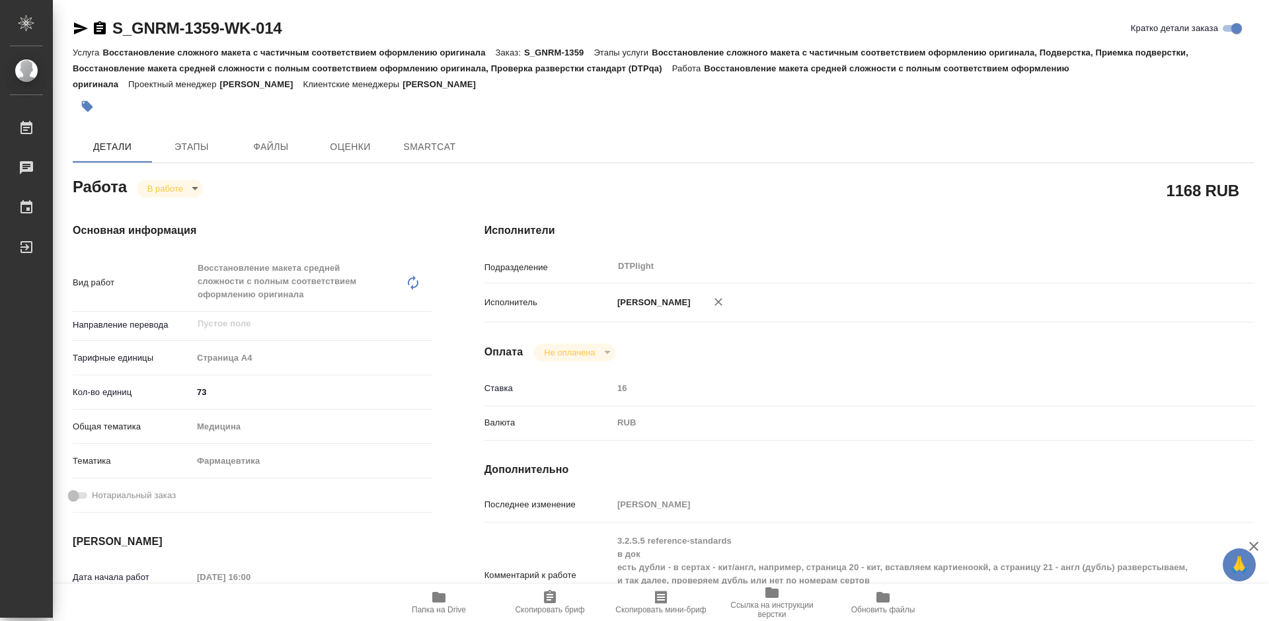
type textarea "x"
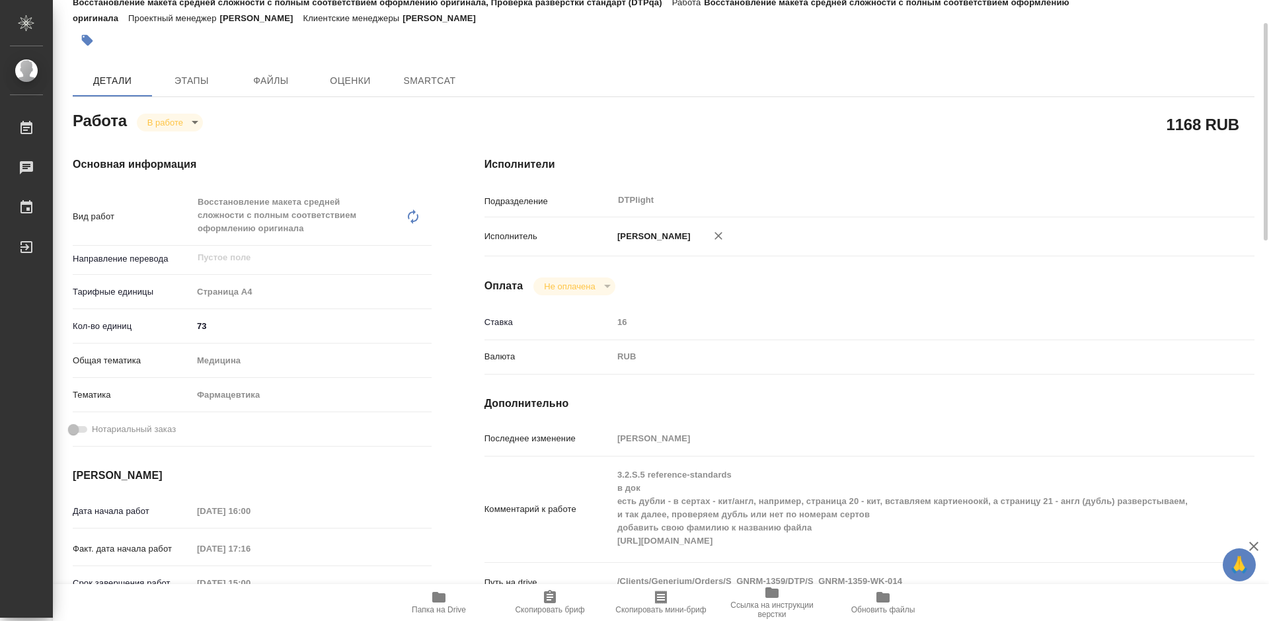
scroll to position [132, 0]
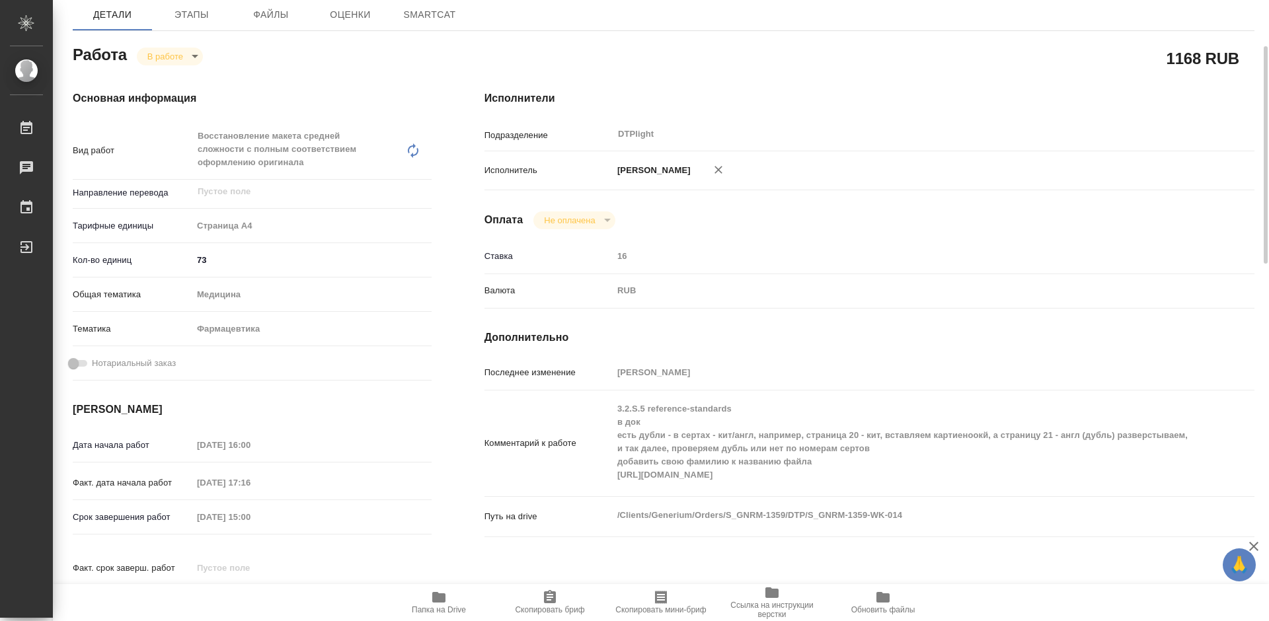
type textarea "x"
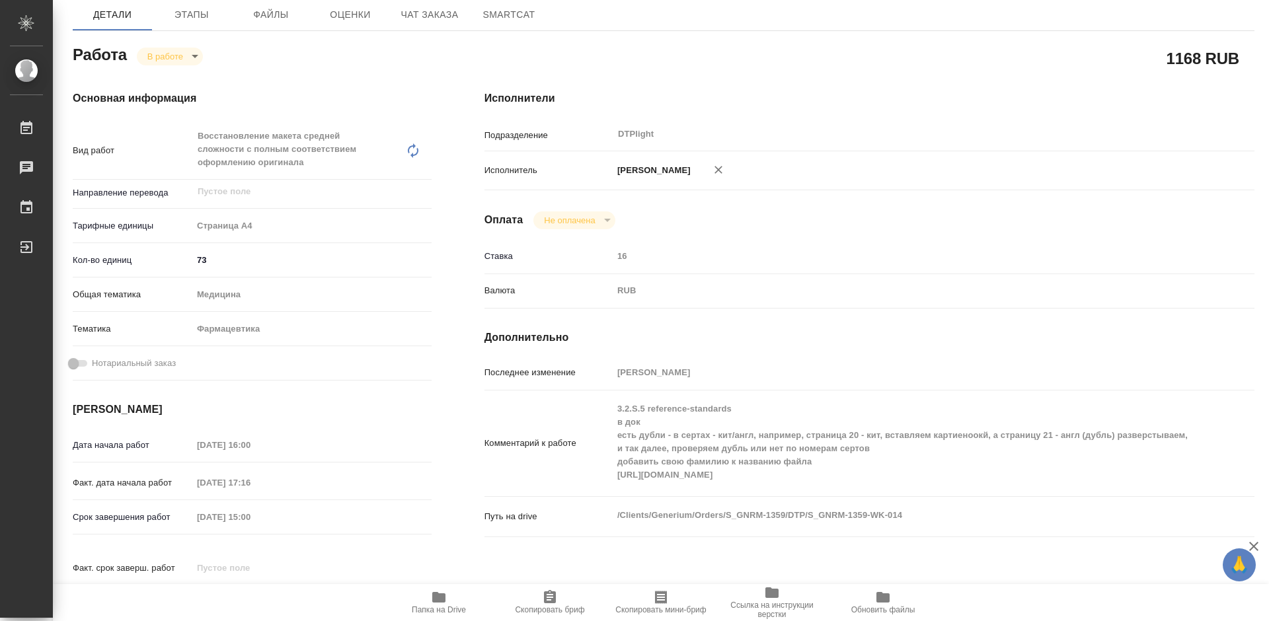
type textarea "x"
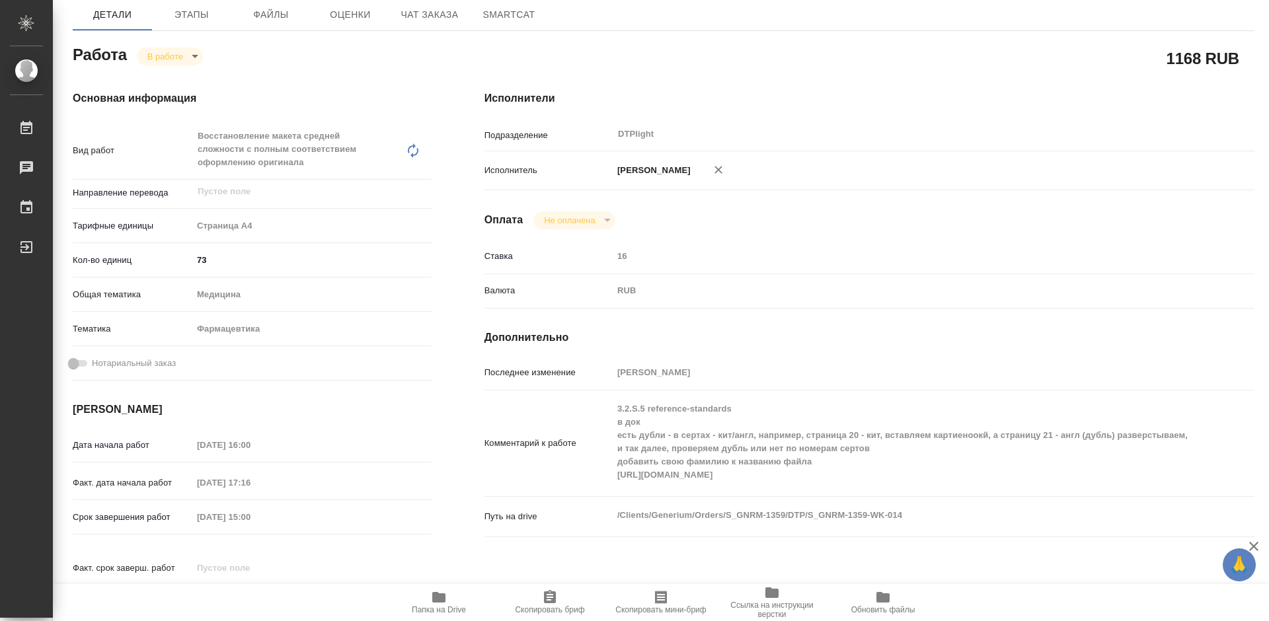
type textarea "x"
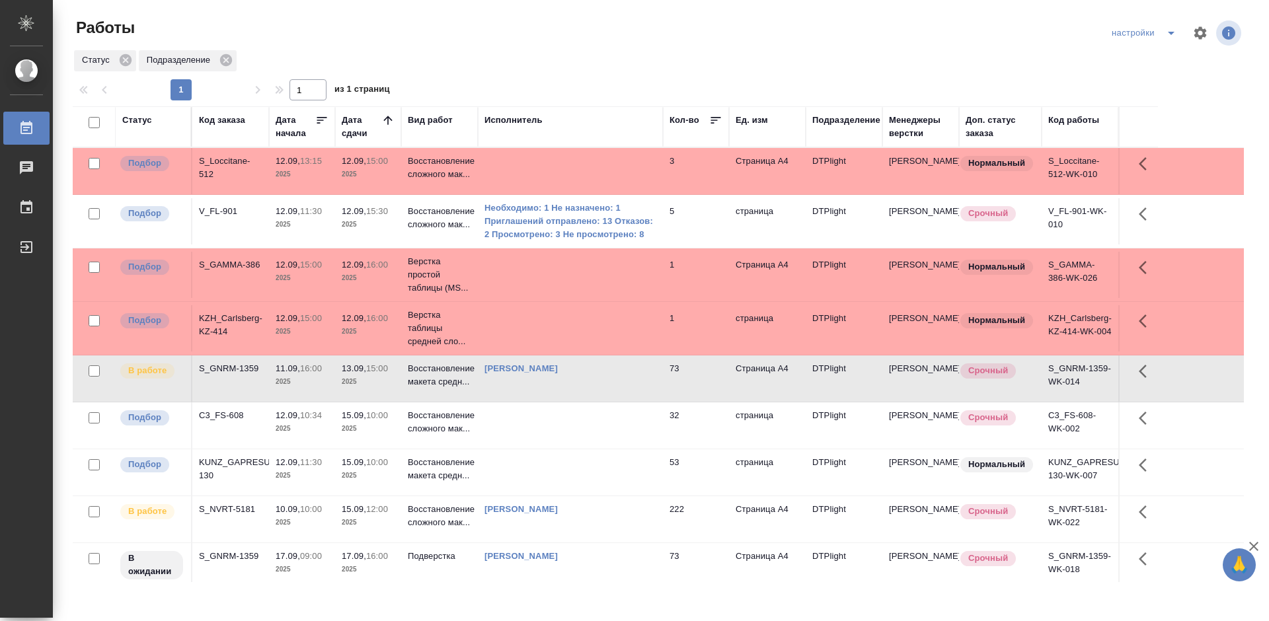
click at [458, 19] on div "Работы" at bounding box center [270, 27] width 394 height 21
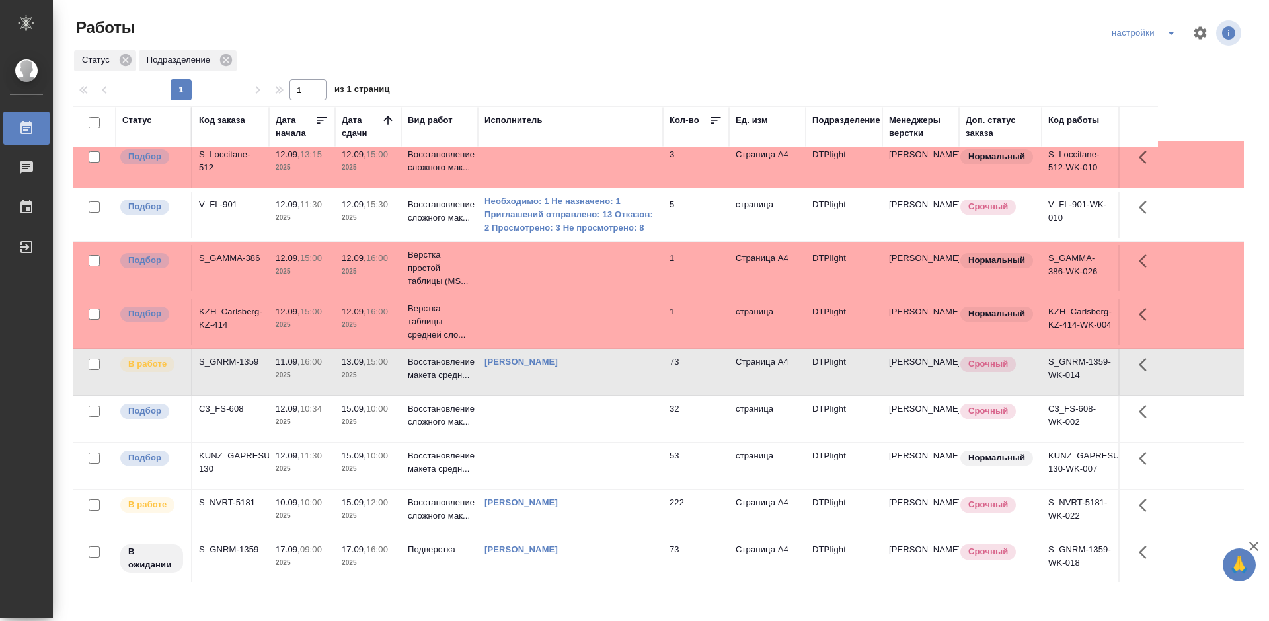
scroll to position [8, 0]
click at [224, 403] on div "C3_FS-608" at bounding box center [230, 407] width 63 height 13
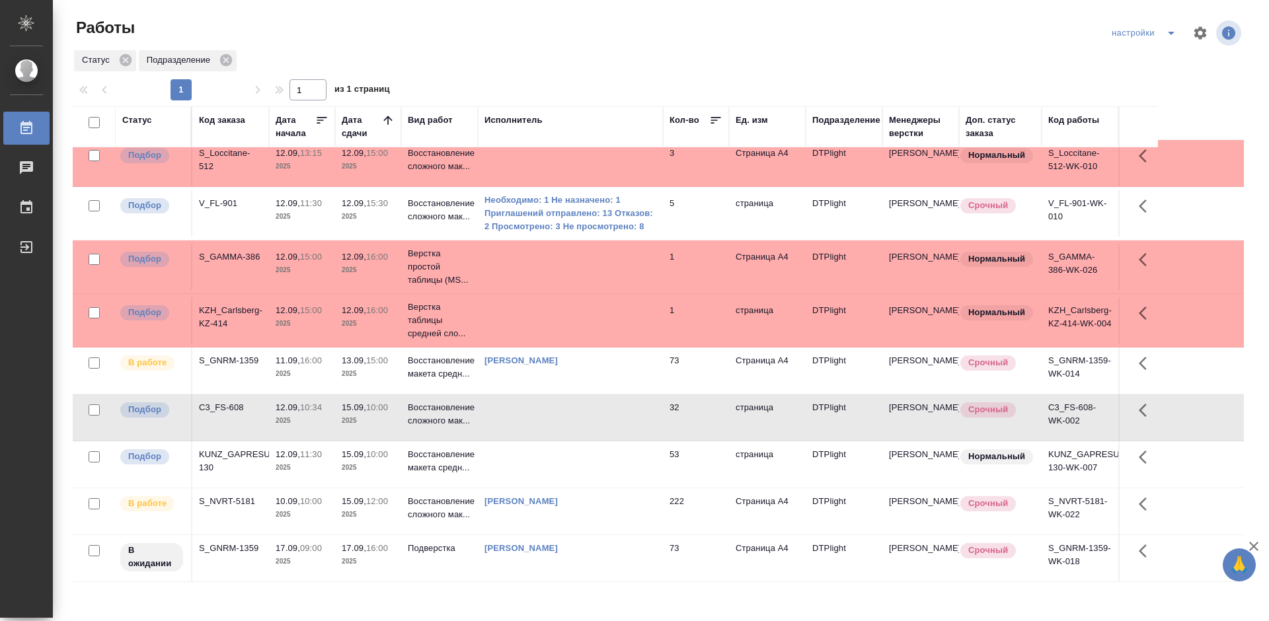
click at [224, 403] on div "C3_FS-608" at bounding box center [230, 407] width 63 height 13
click at [247, 450] on div "KUNZ_GAPRESURS-130" at bounding box center [230, 461] width 63 height 26
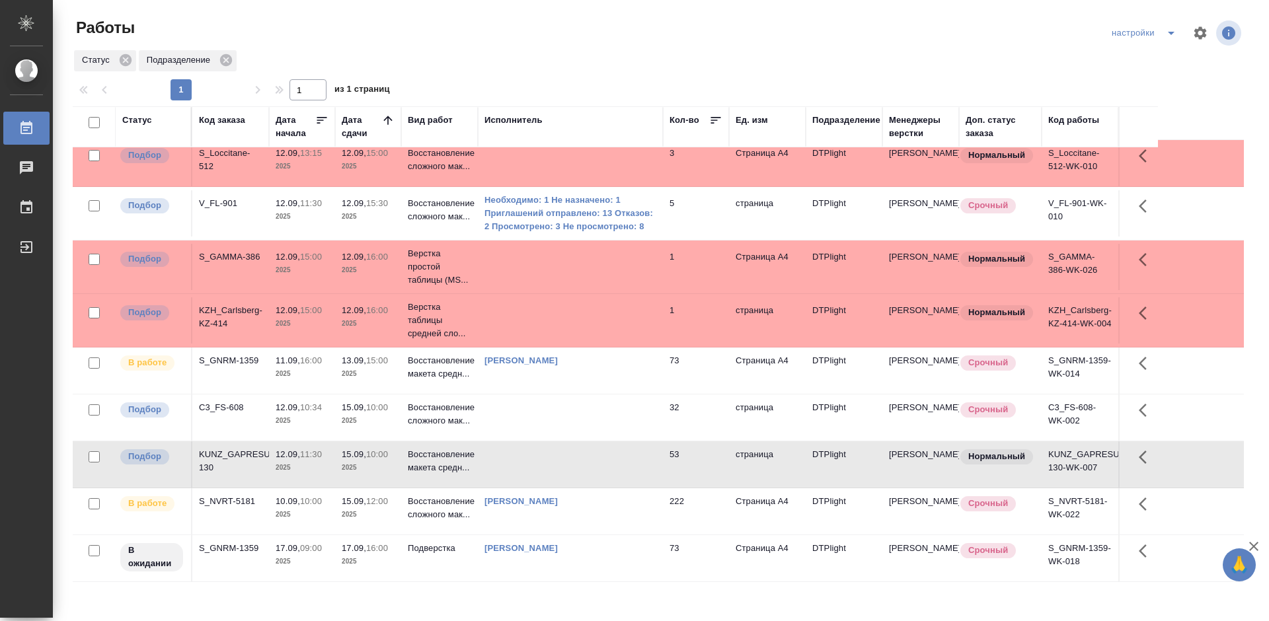
click at [215, 453] on div "KUNZ_GAPRESURS-130" at bounding box center [230, 461] width 63 height 26
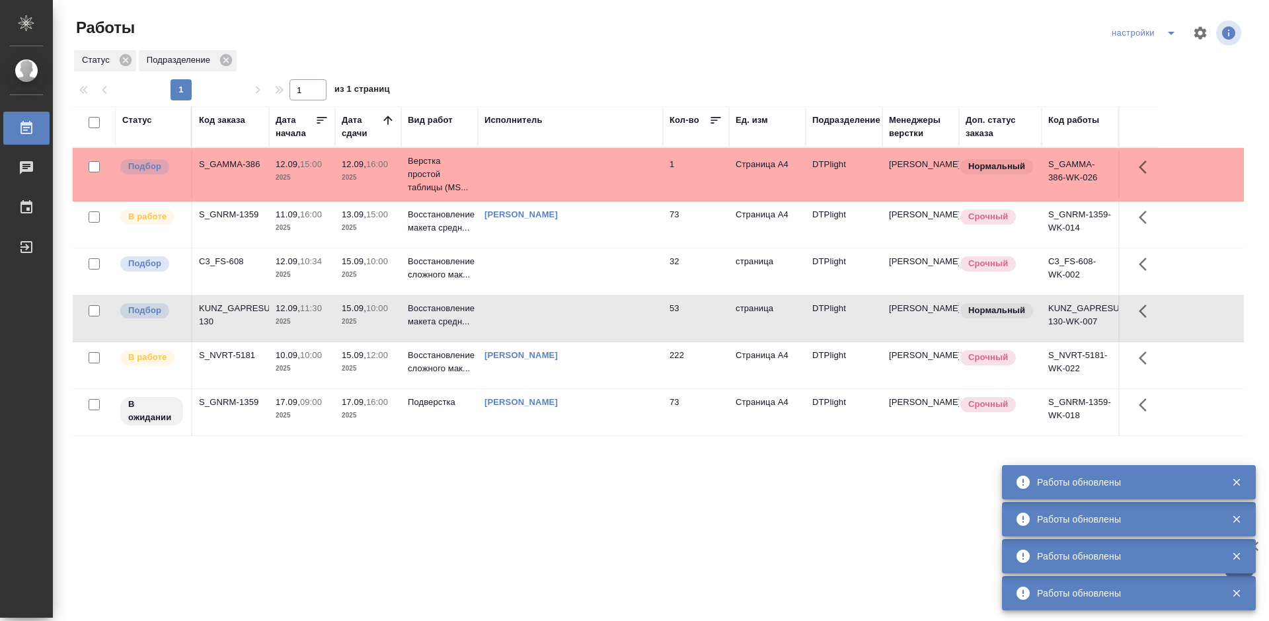
scroll to position [0, 0]
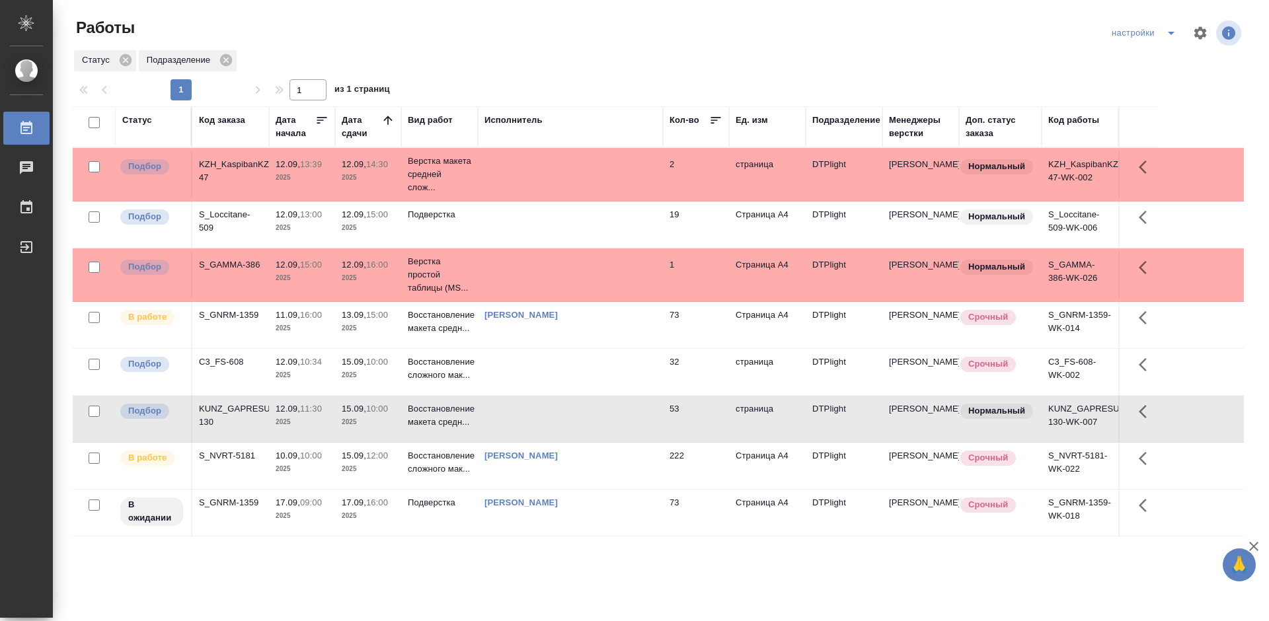
click at [227, 217] on div "S_Loccitane-509" at bounding box center [230, 221] width 63 height 26
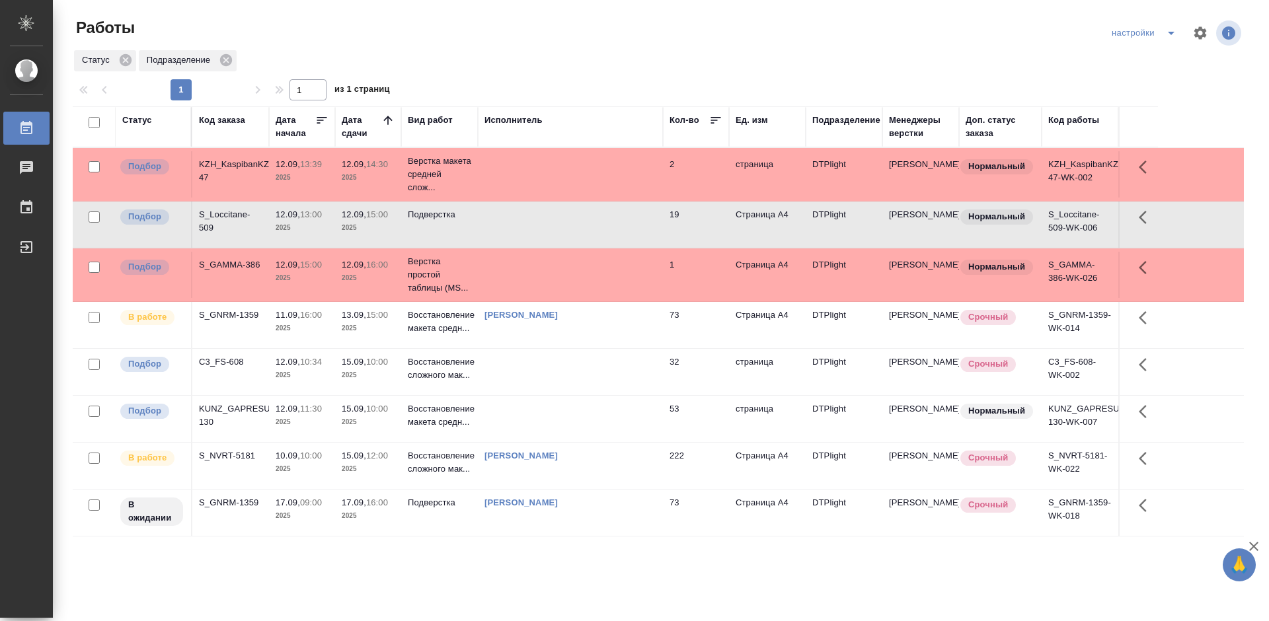
click at [227, 217] on div "S_Loccitane-509" at bounding box center [230, 221] width 63 height 26
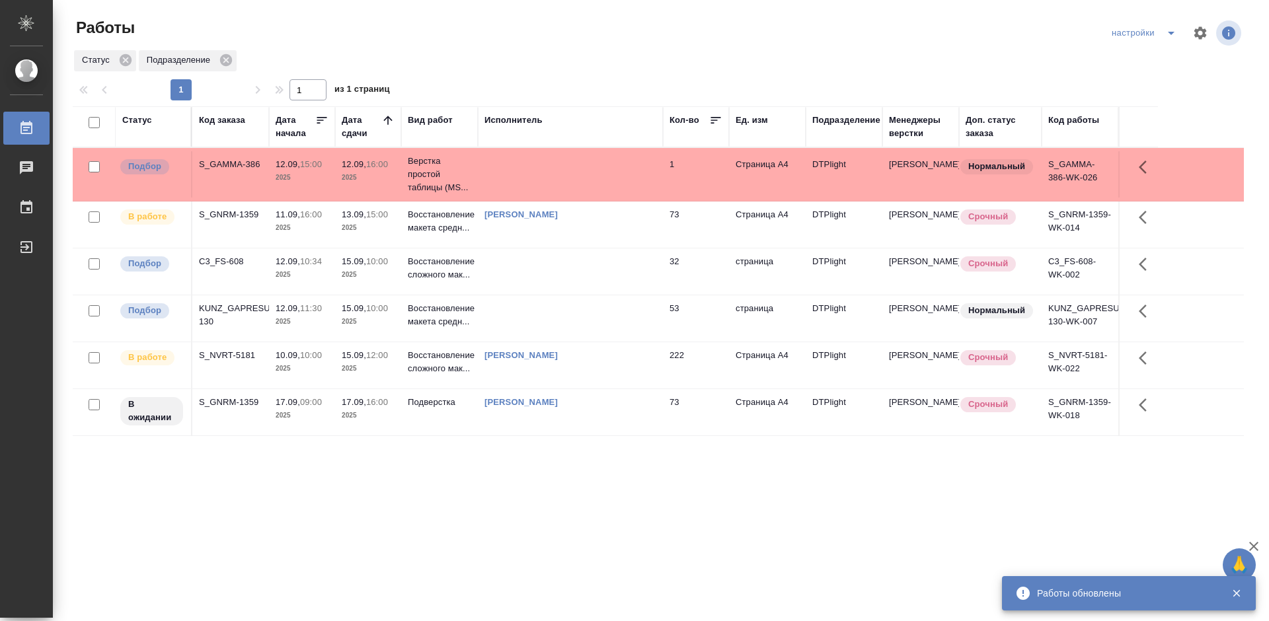
click at [674, 505] on div "Статус Код заказа Дата начала Дата сдачи Вид работ Исполнитель Кол-во Ед. изм П…" at bounding box center [658, 344] width 1171 height 476
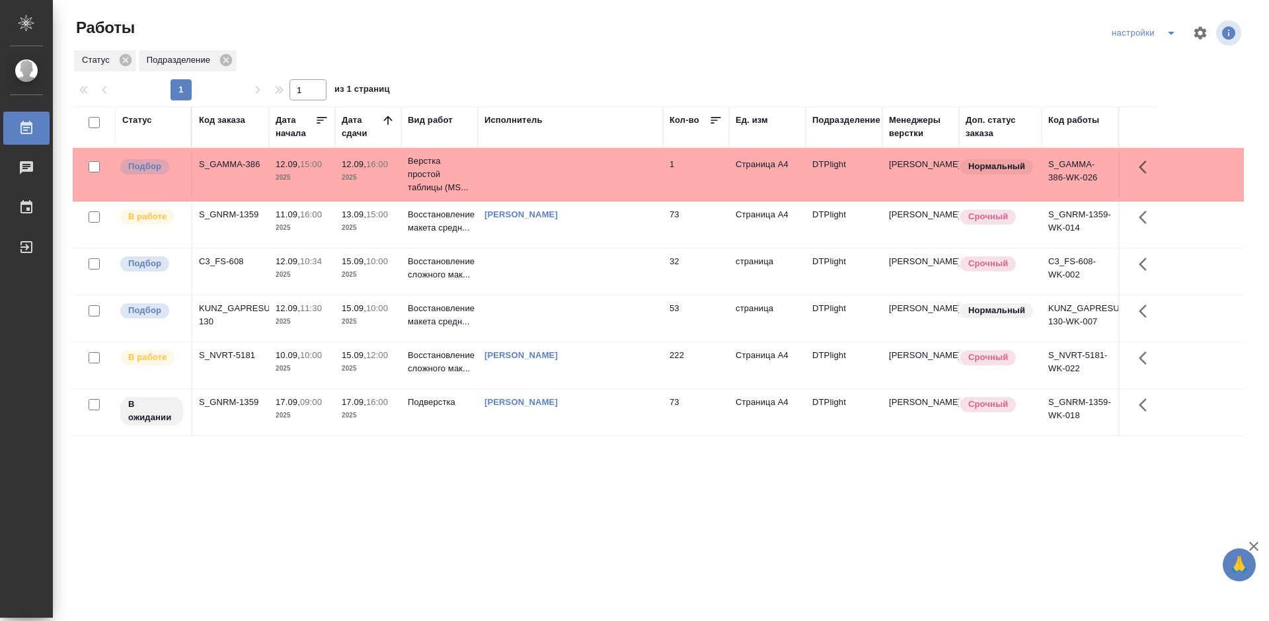
click at [220, 309] on div "KUNZ_GAPRESURS-130" at bounding box center [230, 315] width 63 height 26
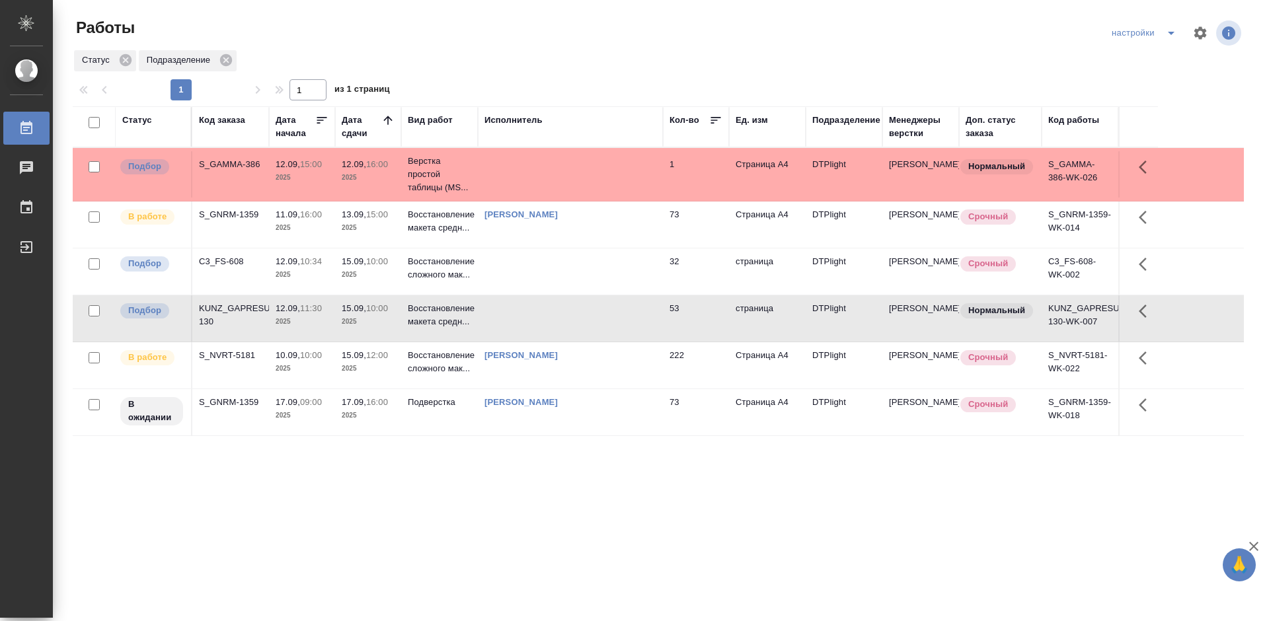
click at [220, 309] on div "KUNZ_GAPRESURS-130" at bounding box center [230, 315] width 63 height 26
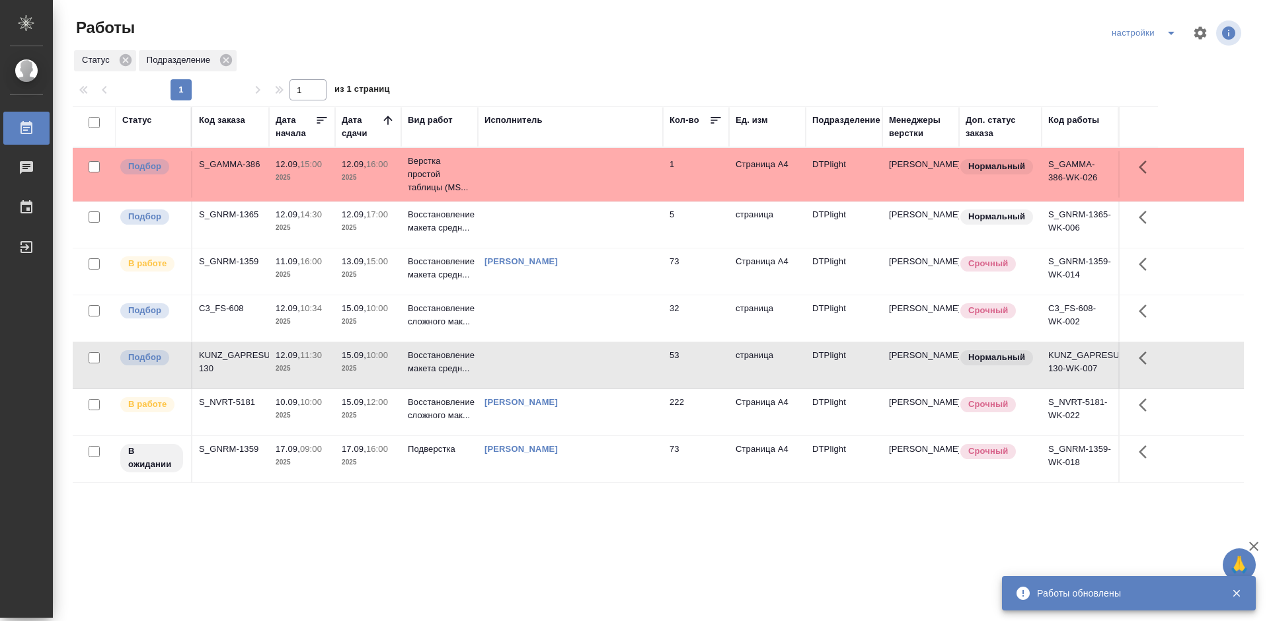
click at [558, 516] on div "Статус Код заказа Дата начала Дата сдачи Вид работ Исполнитель Кол-во Ед. изм П…" at bounding box center [658, 344] width 1171 height 476
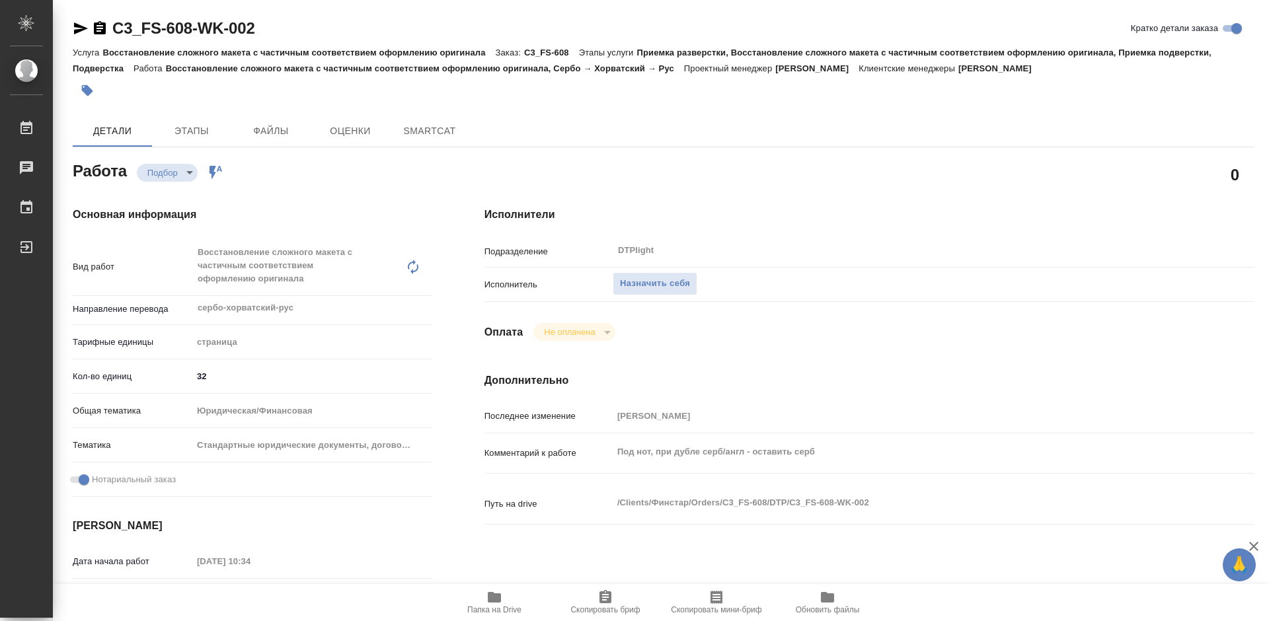
type textarea "x"
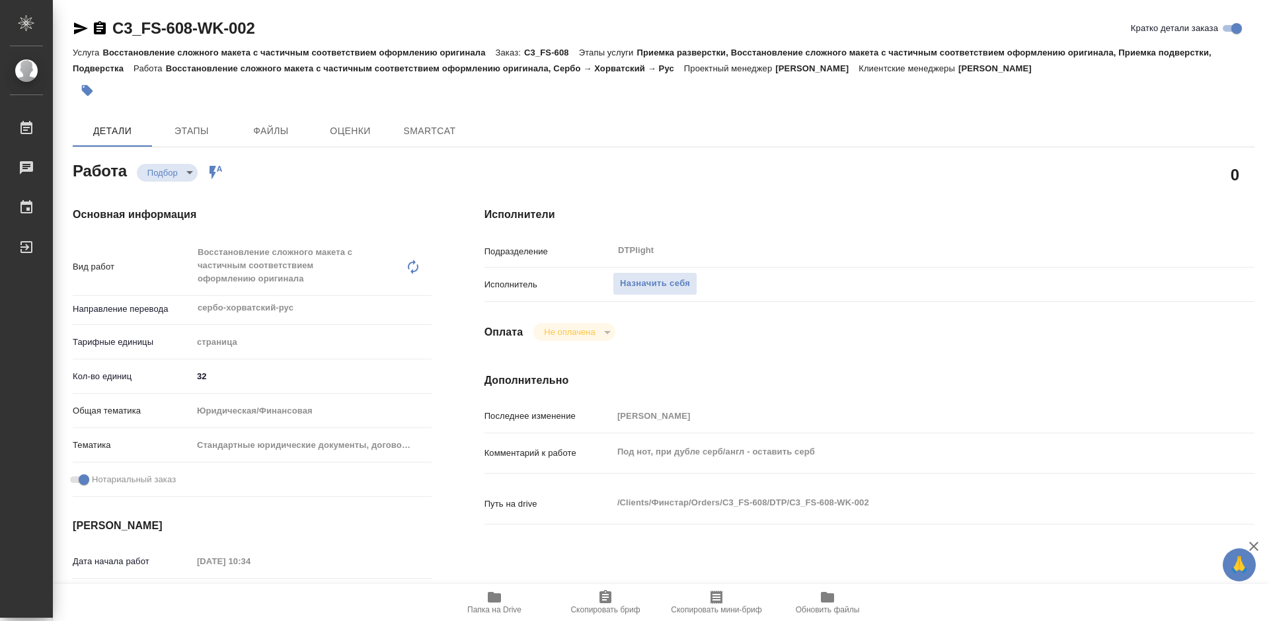
type textarea "x"
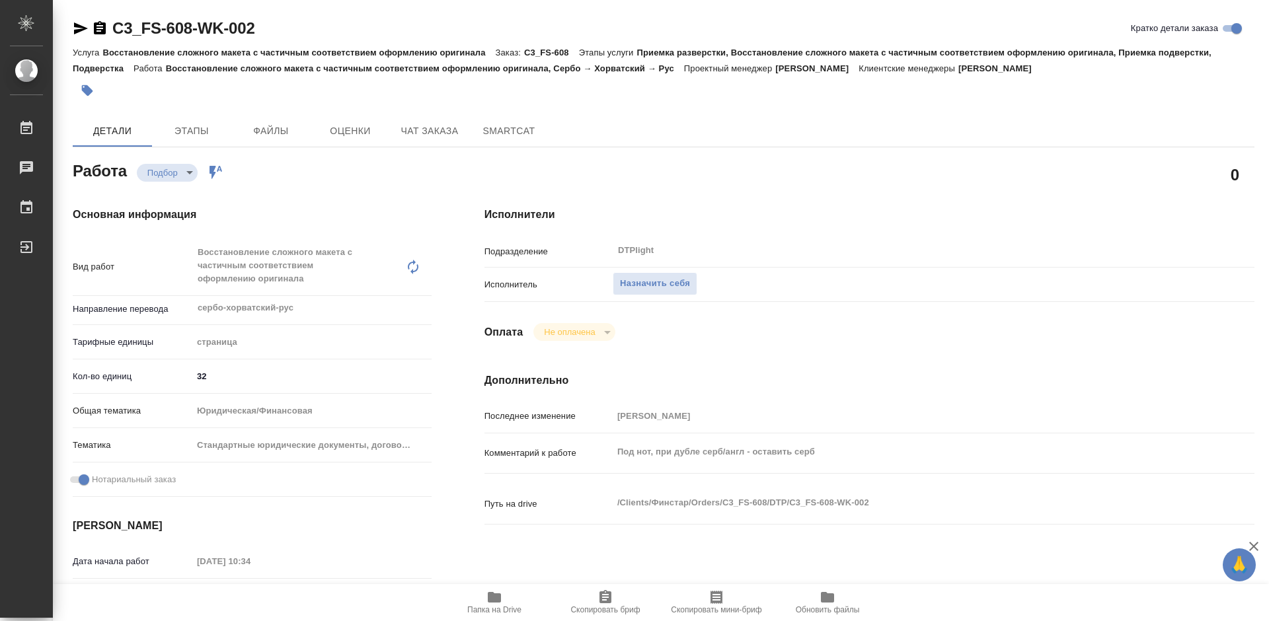
type textarea "x"
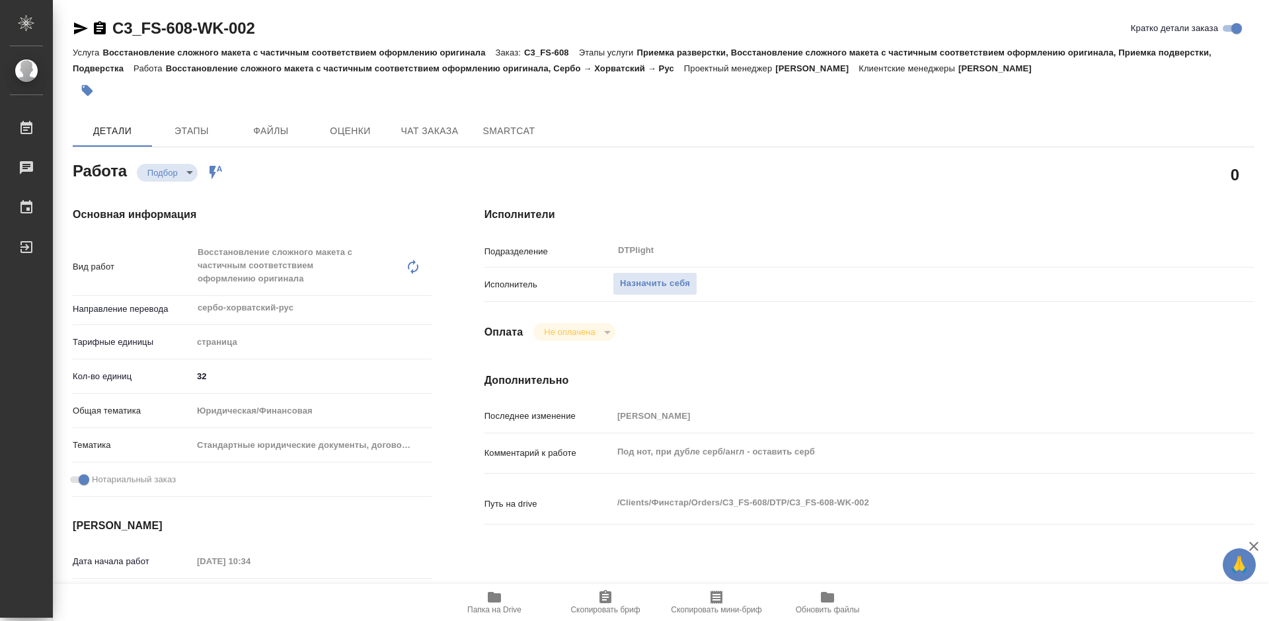
type textarea "x"
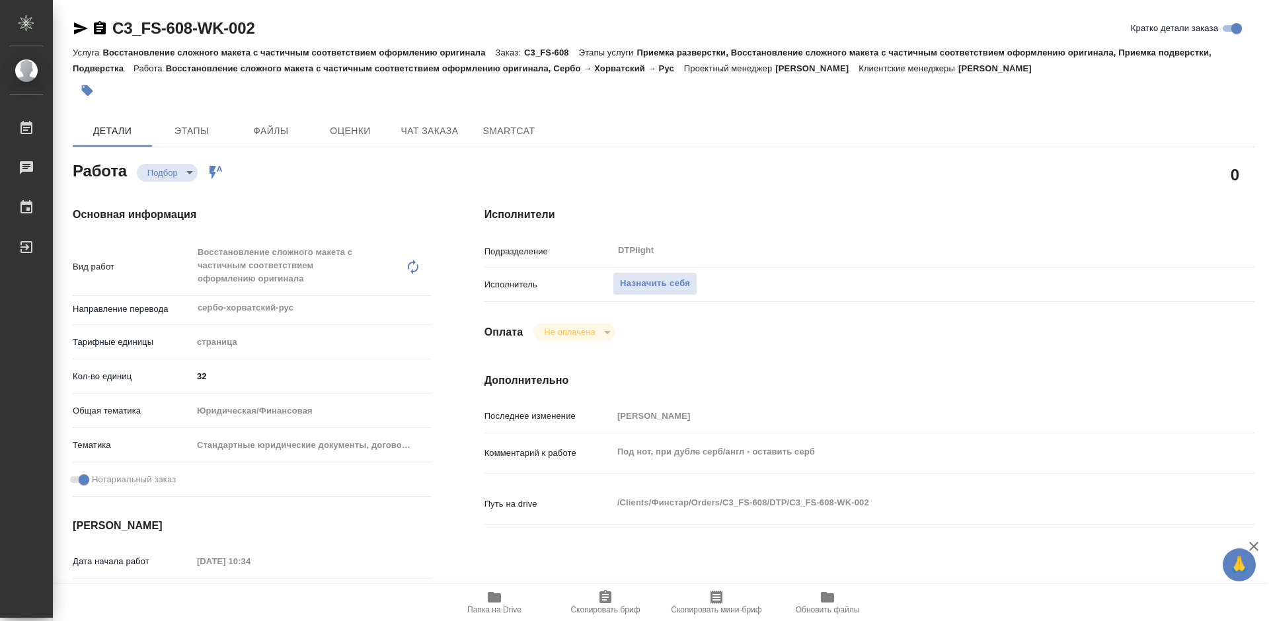
click at [501, 598] on icon "button" at bounding box center [494, 597] width 13 height 11
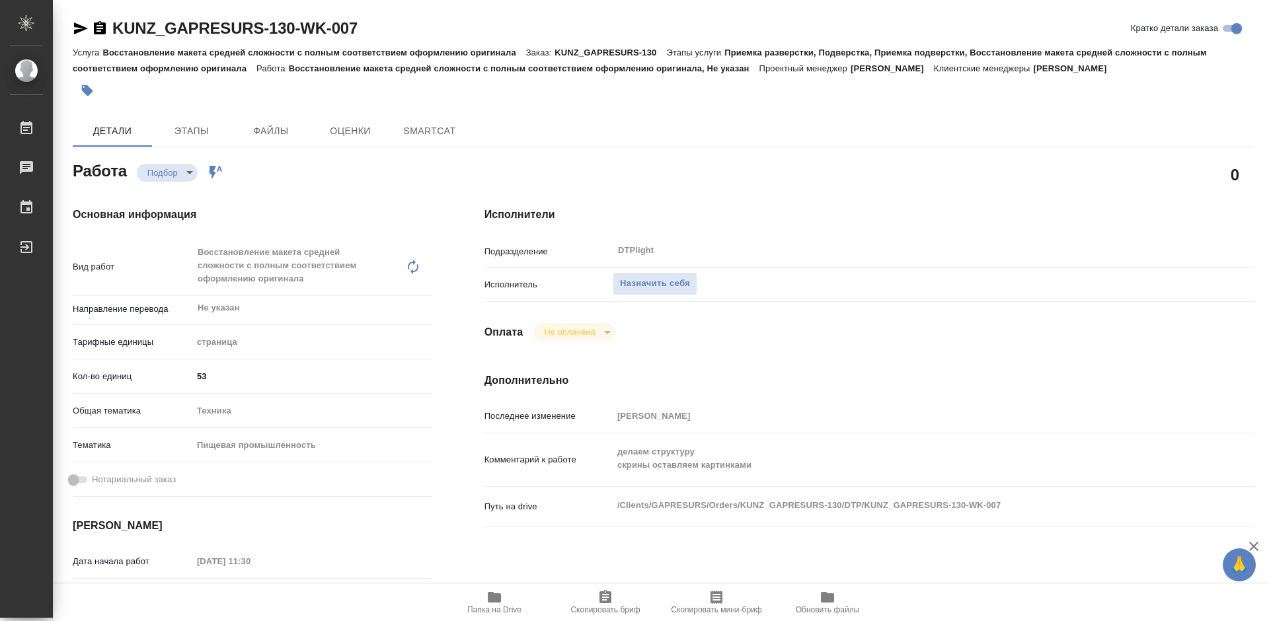
type textarea "x"
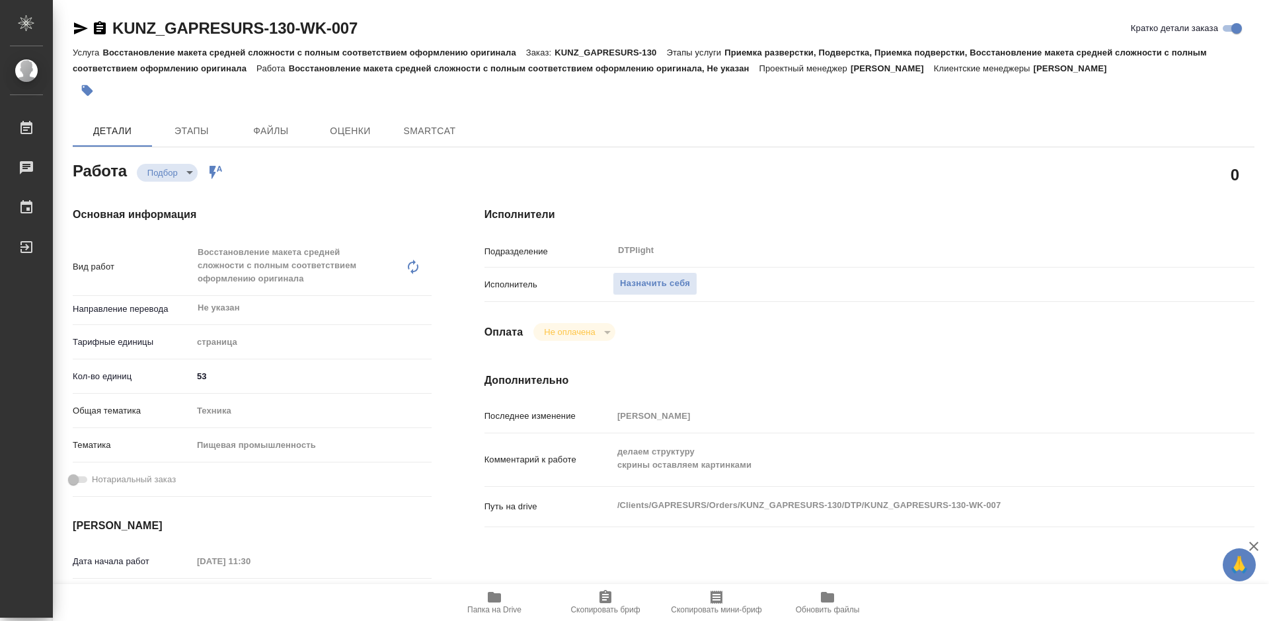
type textarea "x"
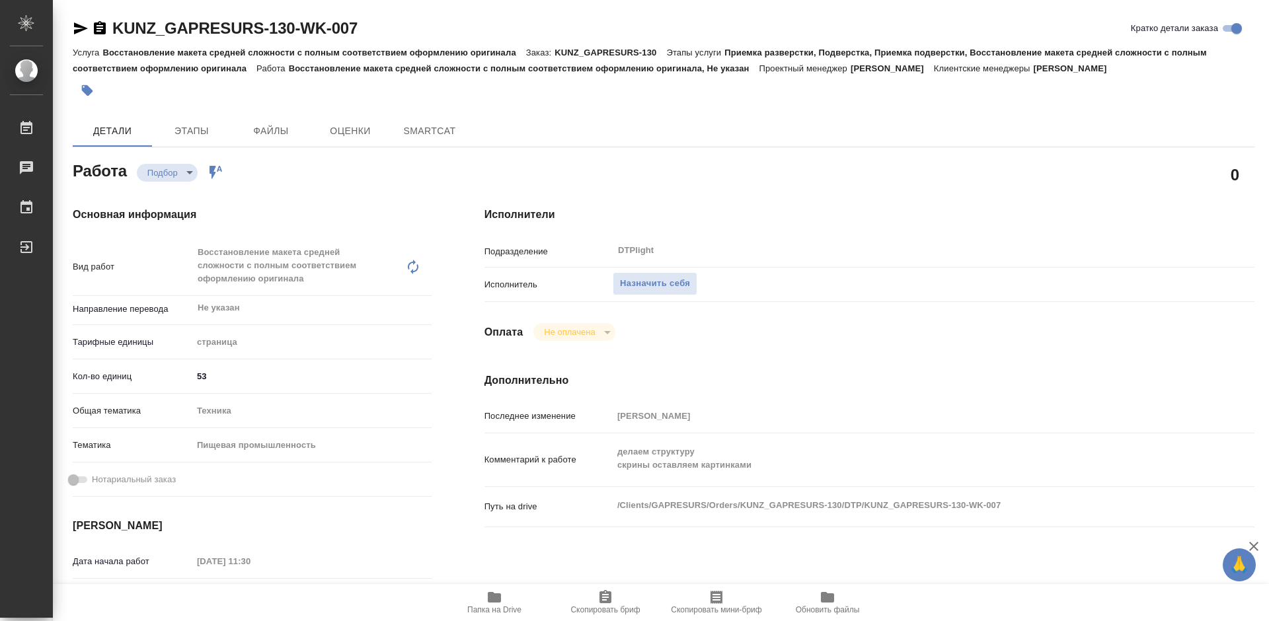
type textarea "x"
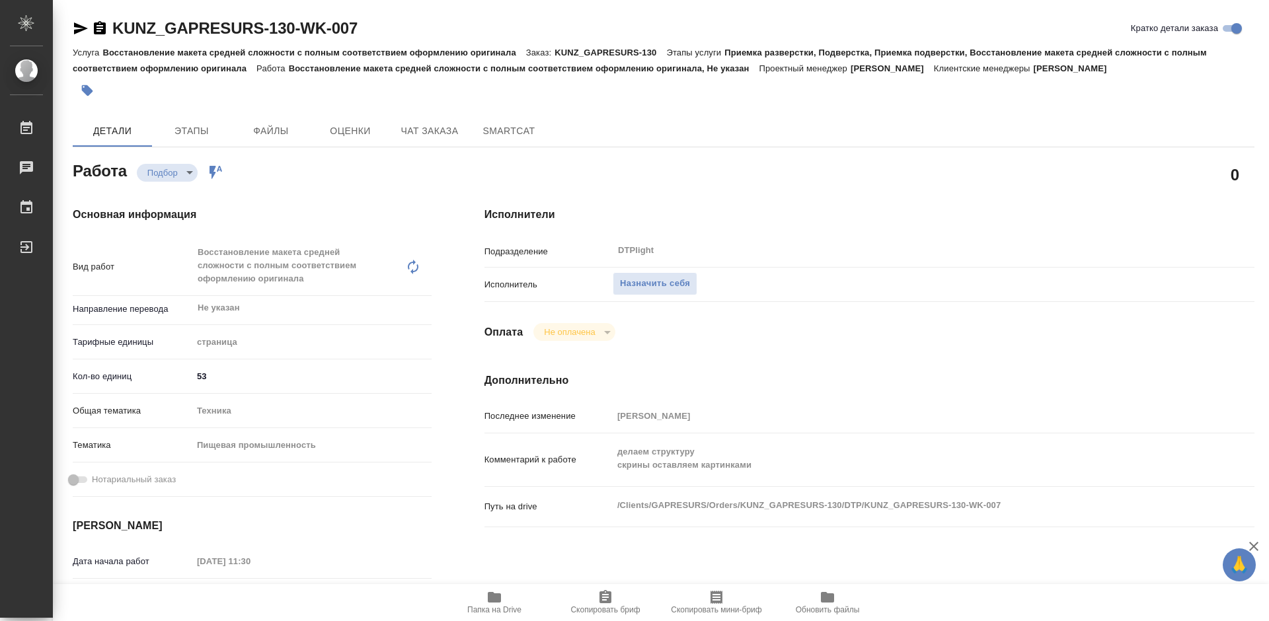
scroll to position [66, 0]
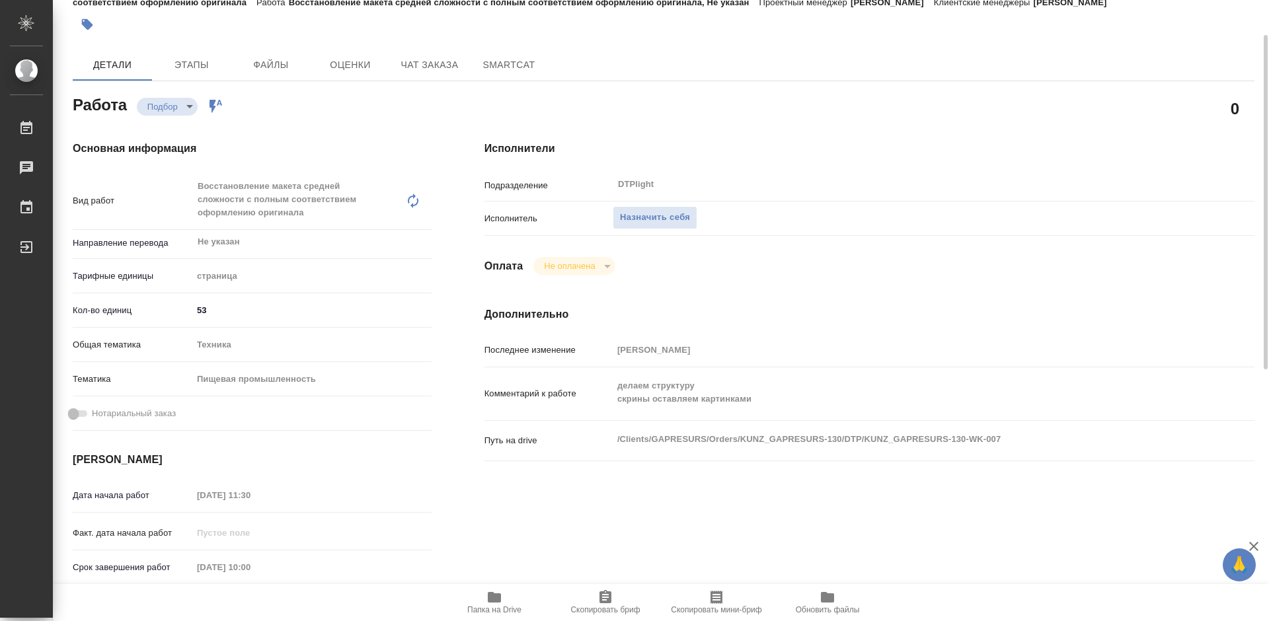
type textarea "x"
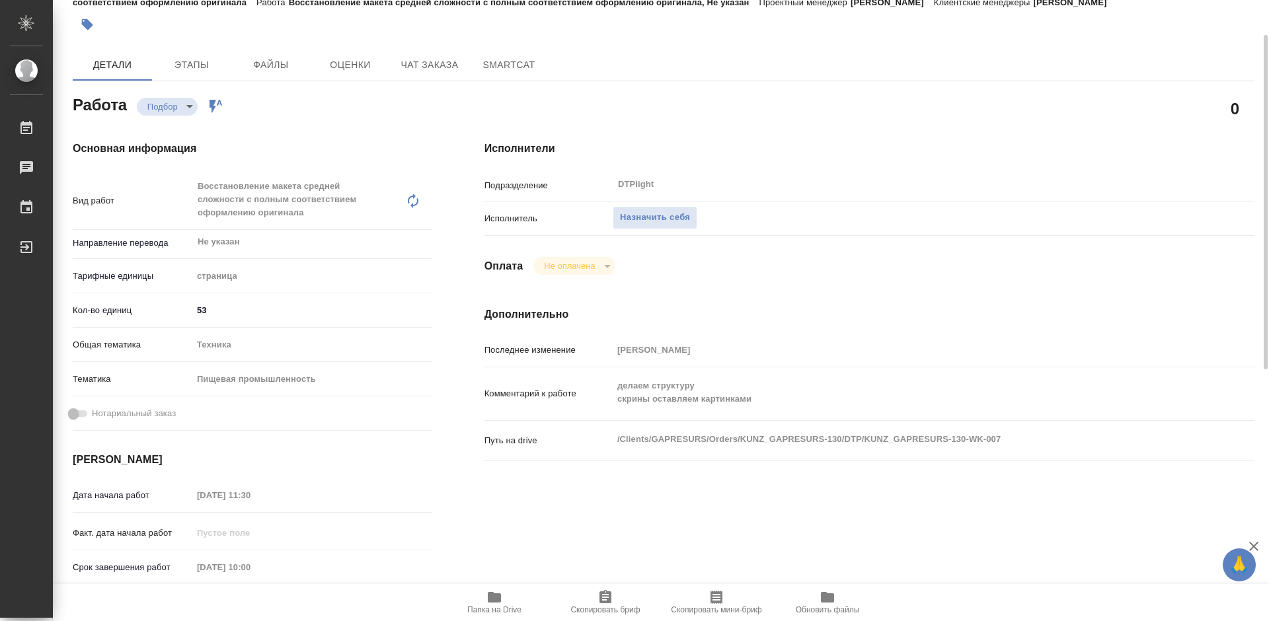
type textarea "x"
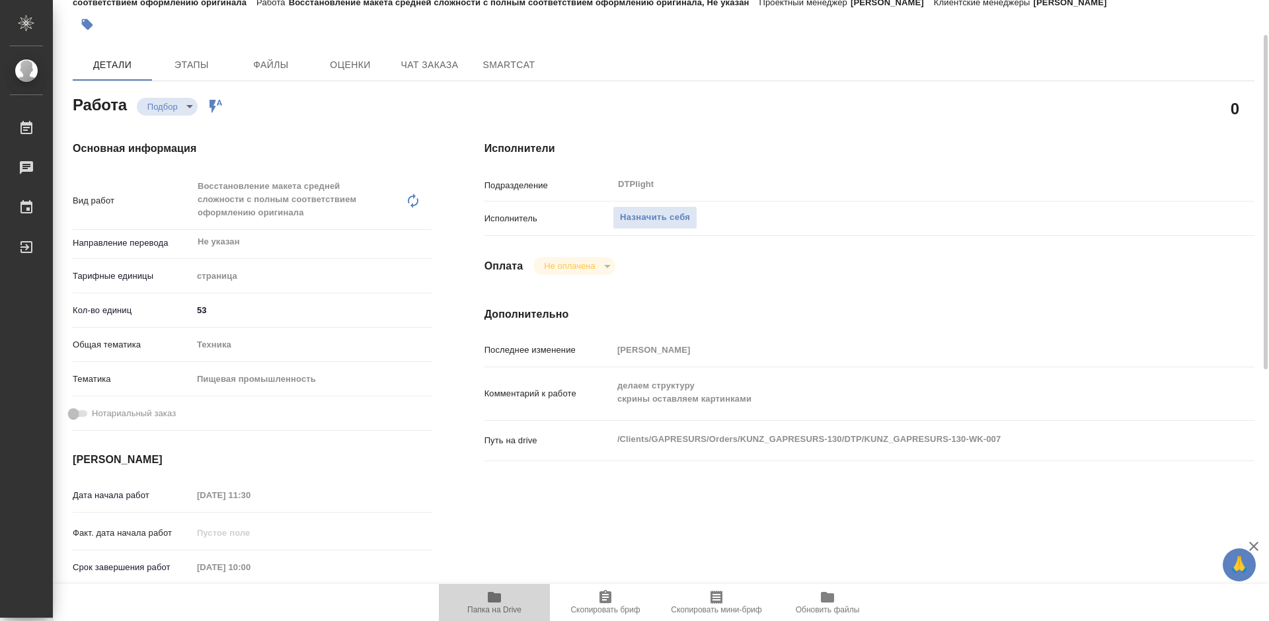
click at [497, 607] on span "Папка на Drive" at bounding box center [494, 609] width 54 height 9
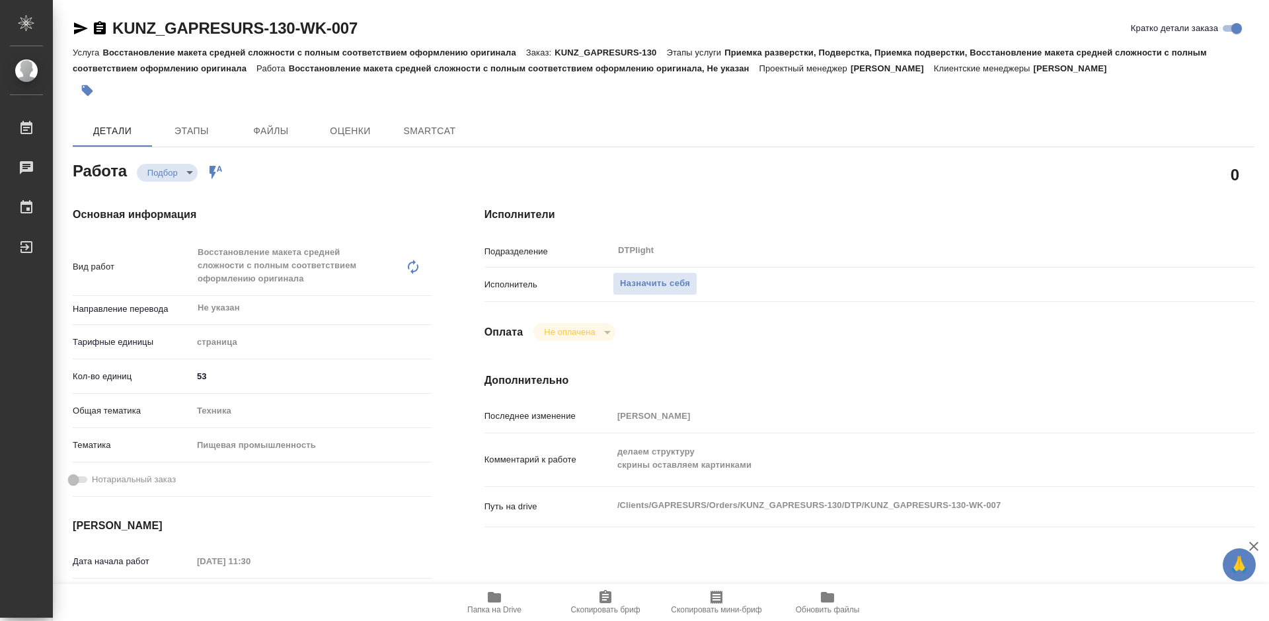
type textarea "x"
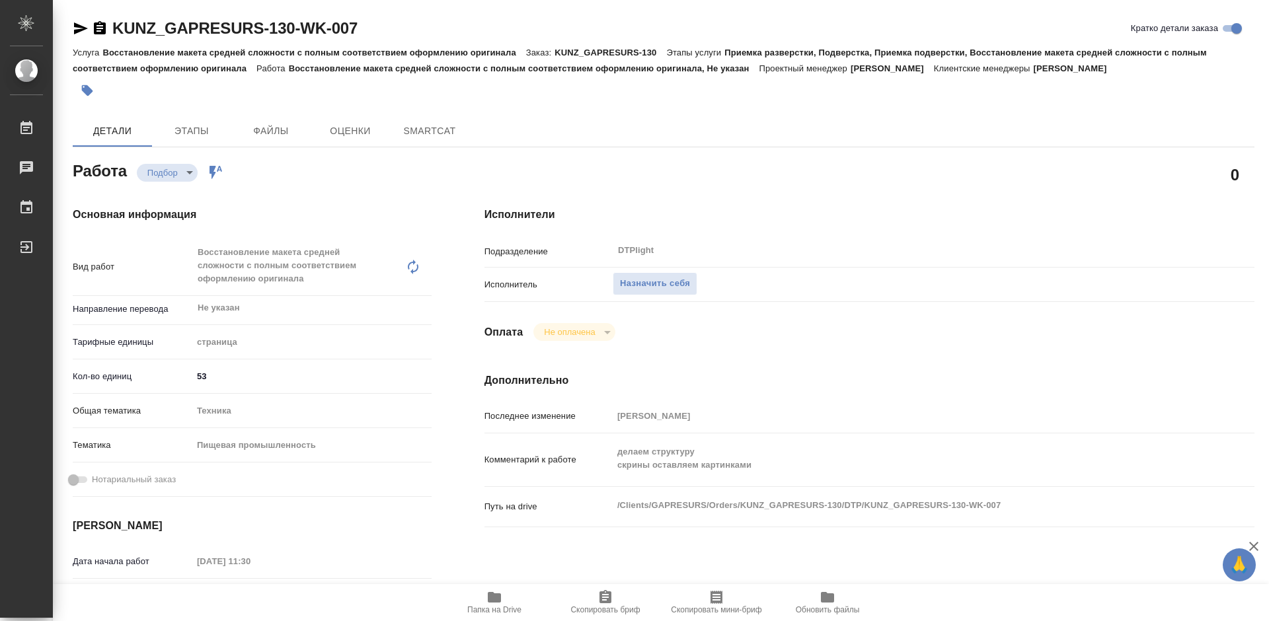
type textarea "x"
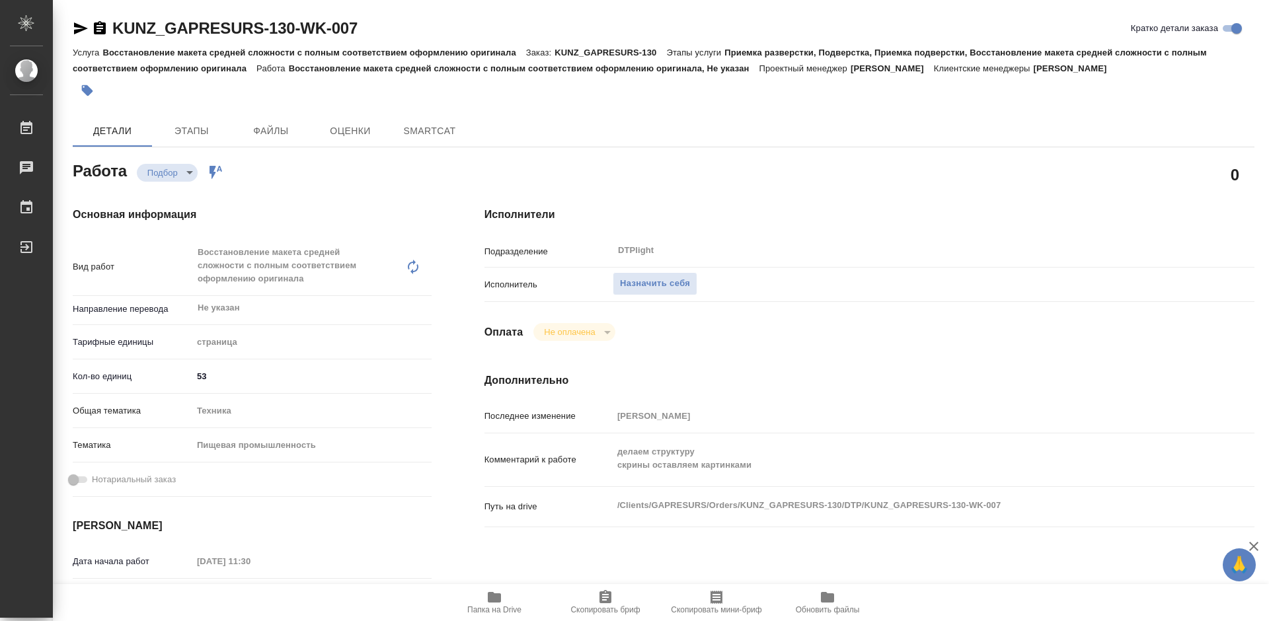
type textarea "x"
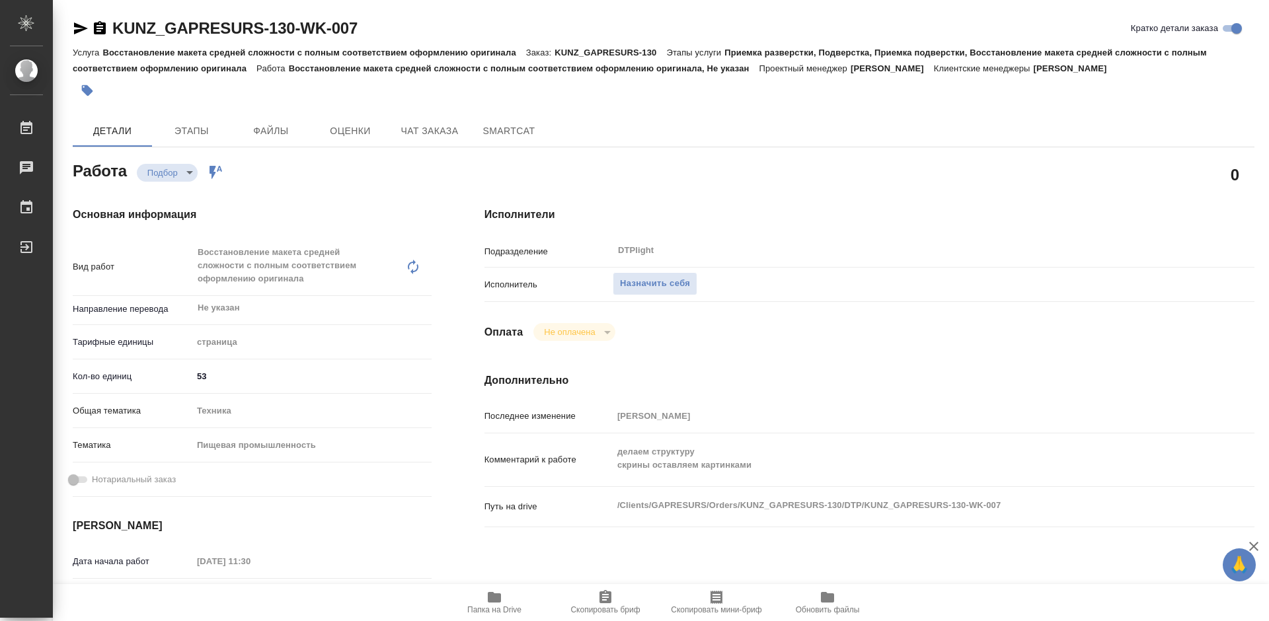
type textarea "x"
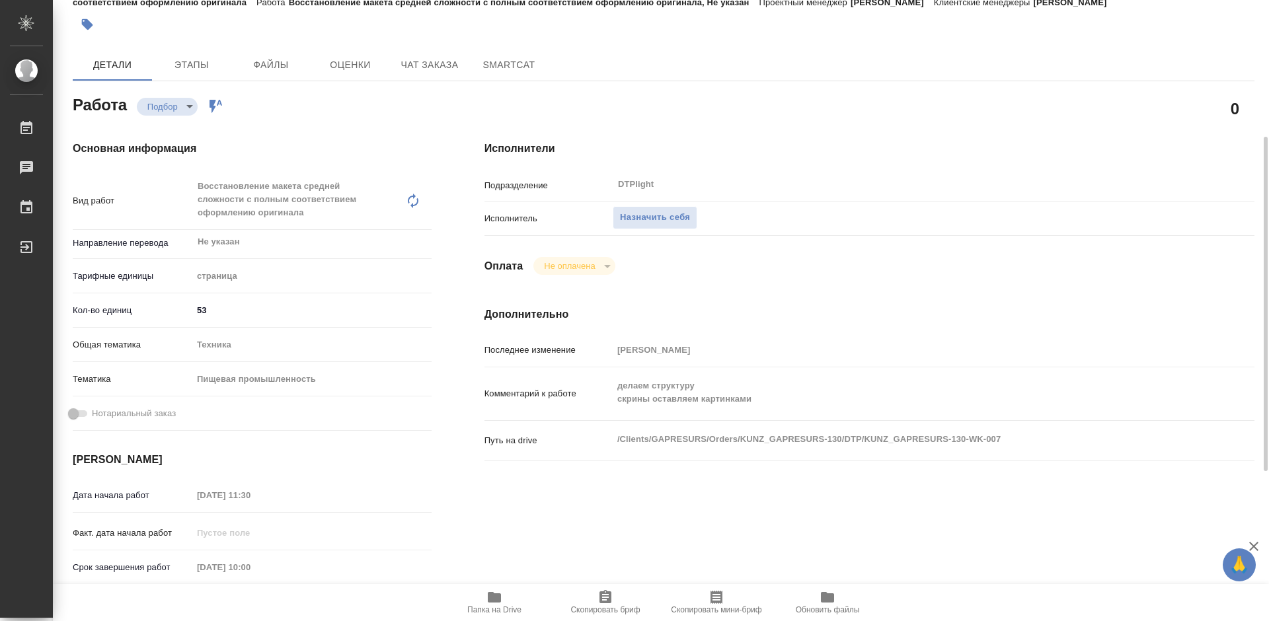
scroll to position [132, 0]
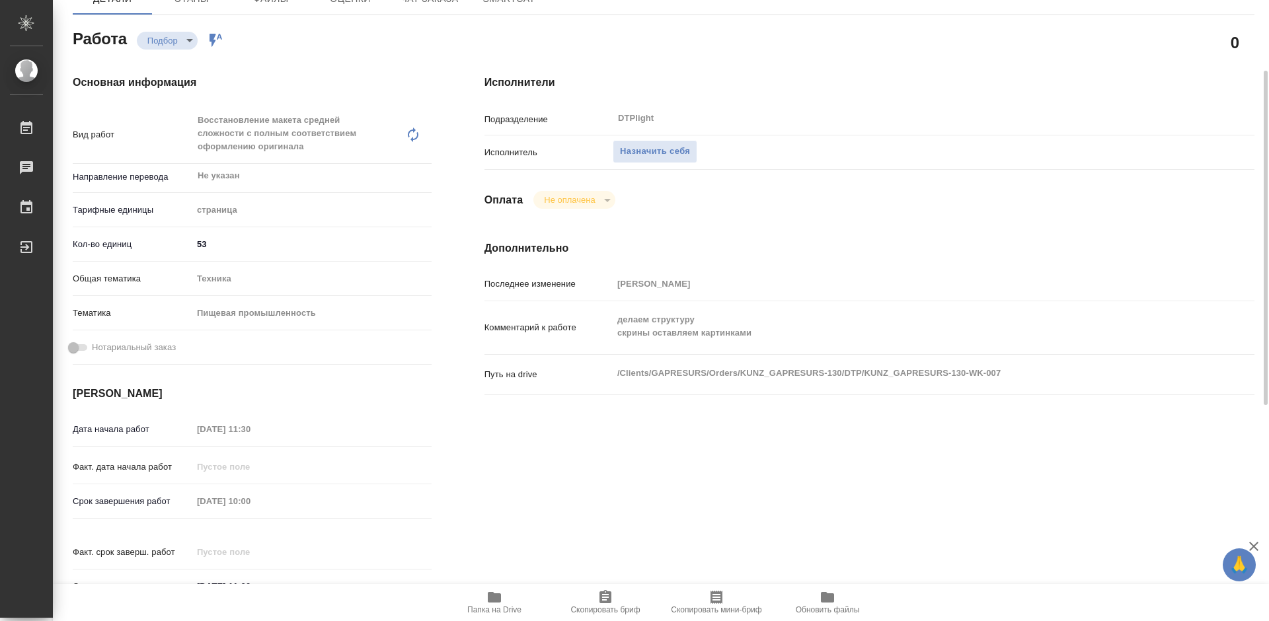
type textarea "x"
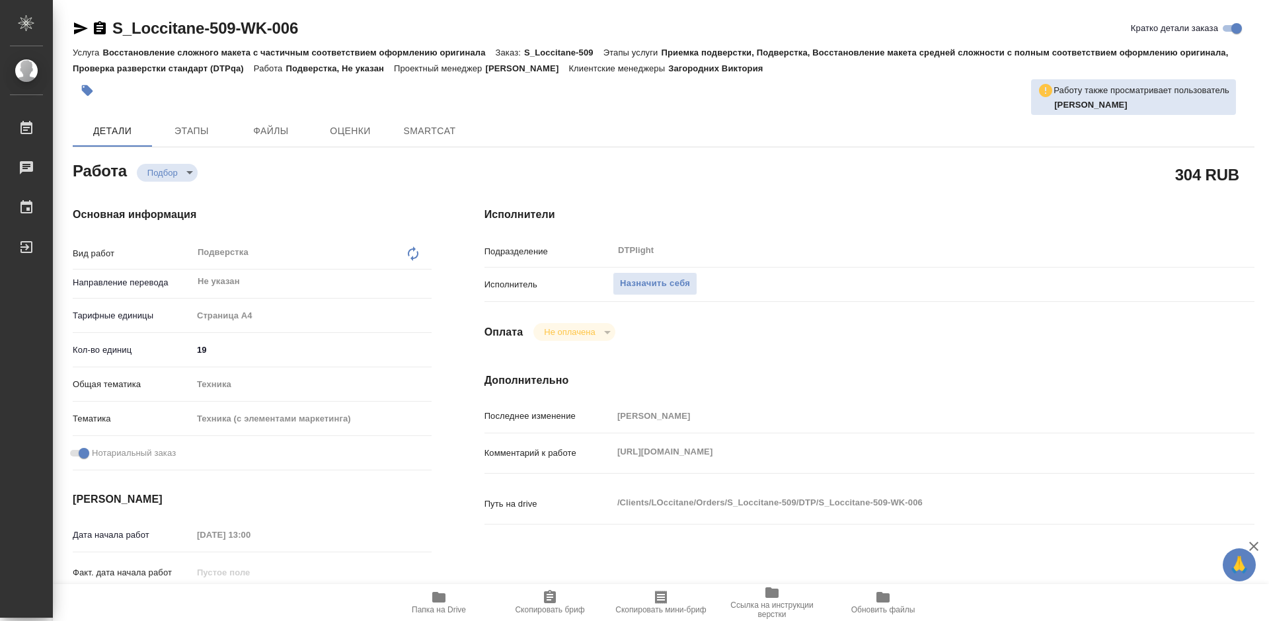
type textarea "x"
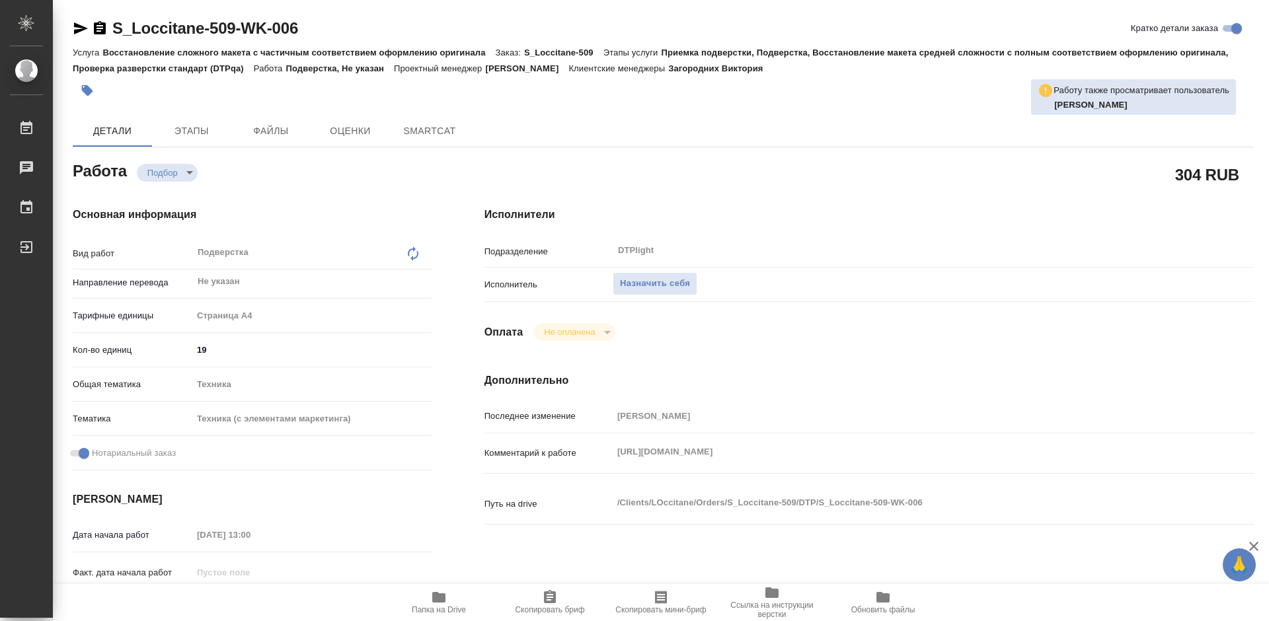
type textarea "x"
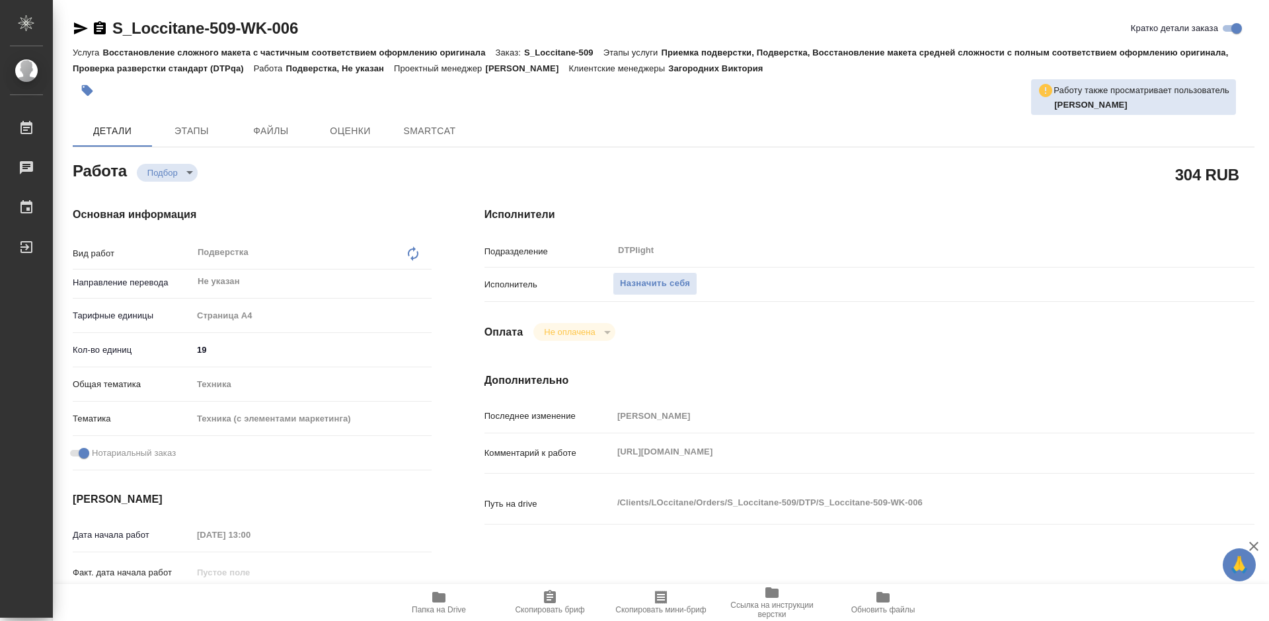
type textarea "x"
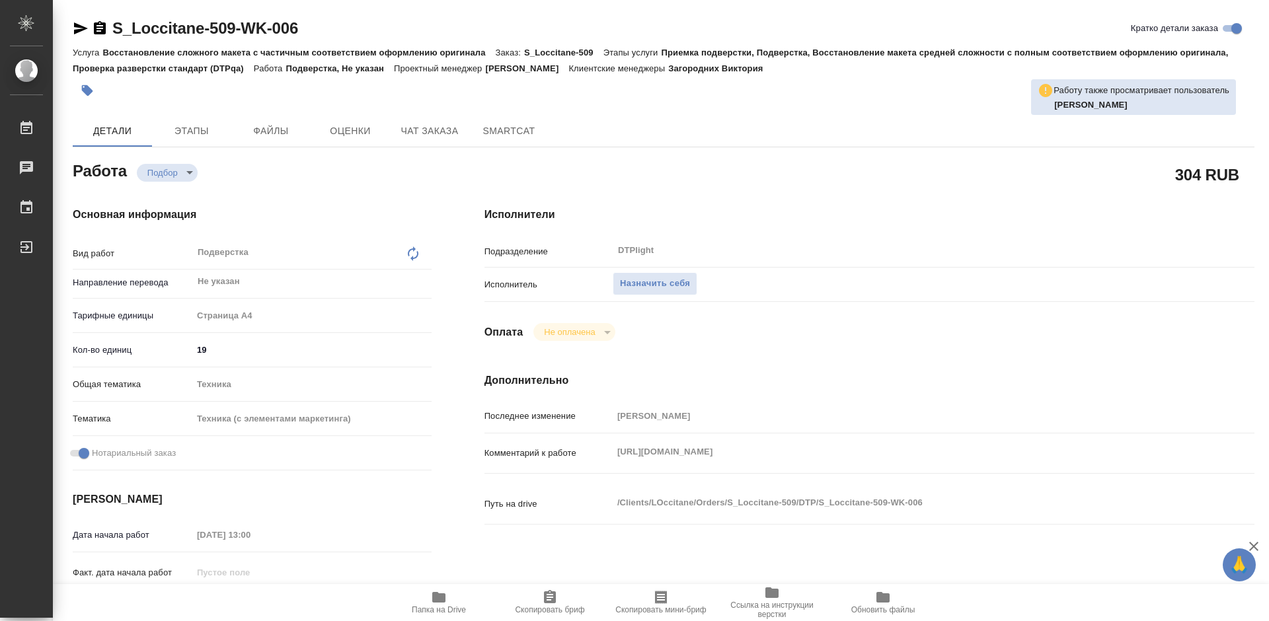
type textarea "x"
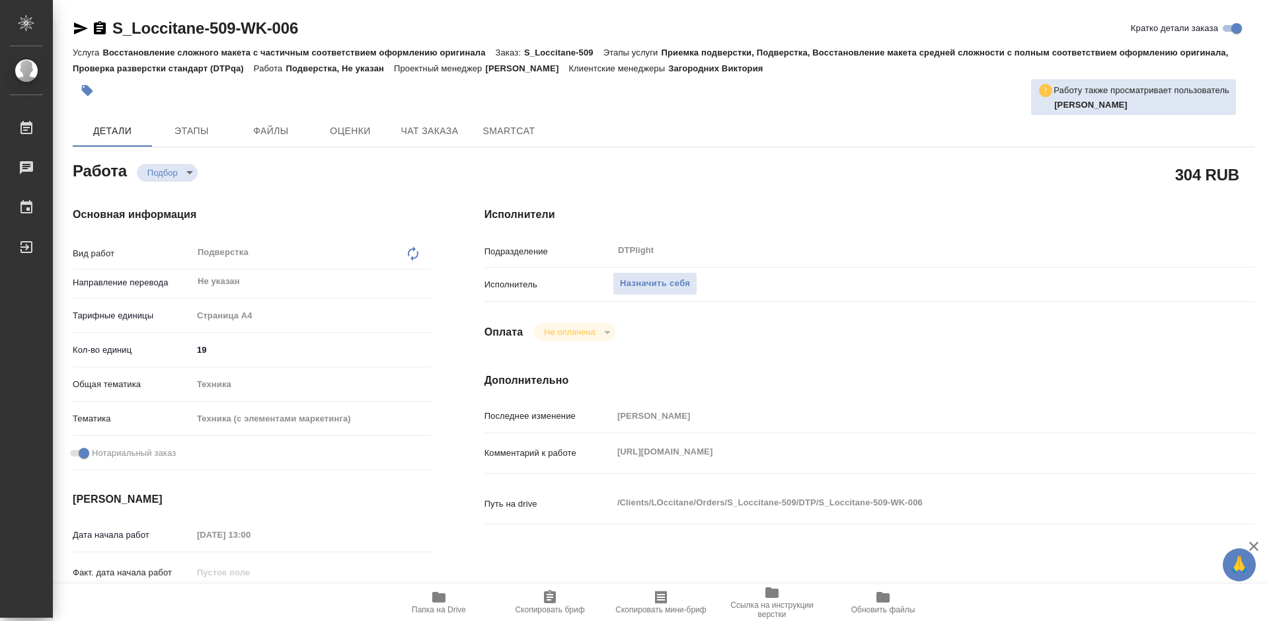
type textarea "x"
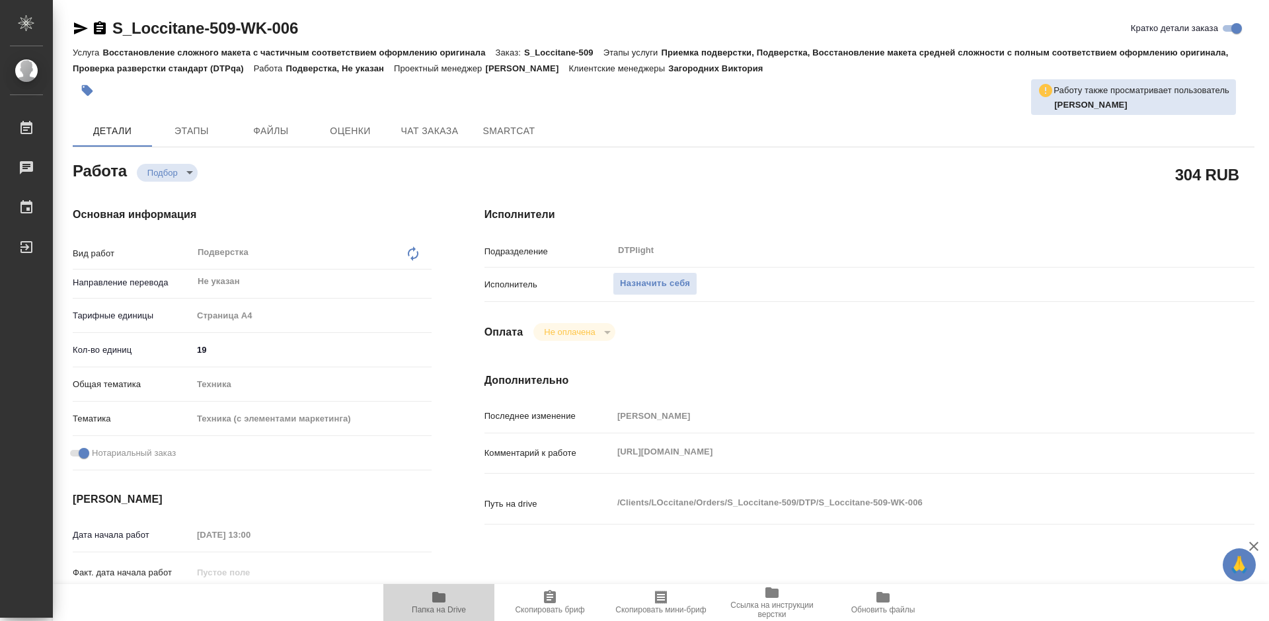
click at [451, 602] on span "Папка на Drive" at bounding box center [438, 602] width 95 height 25
type textarea "x"
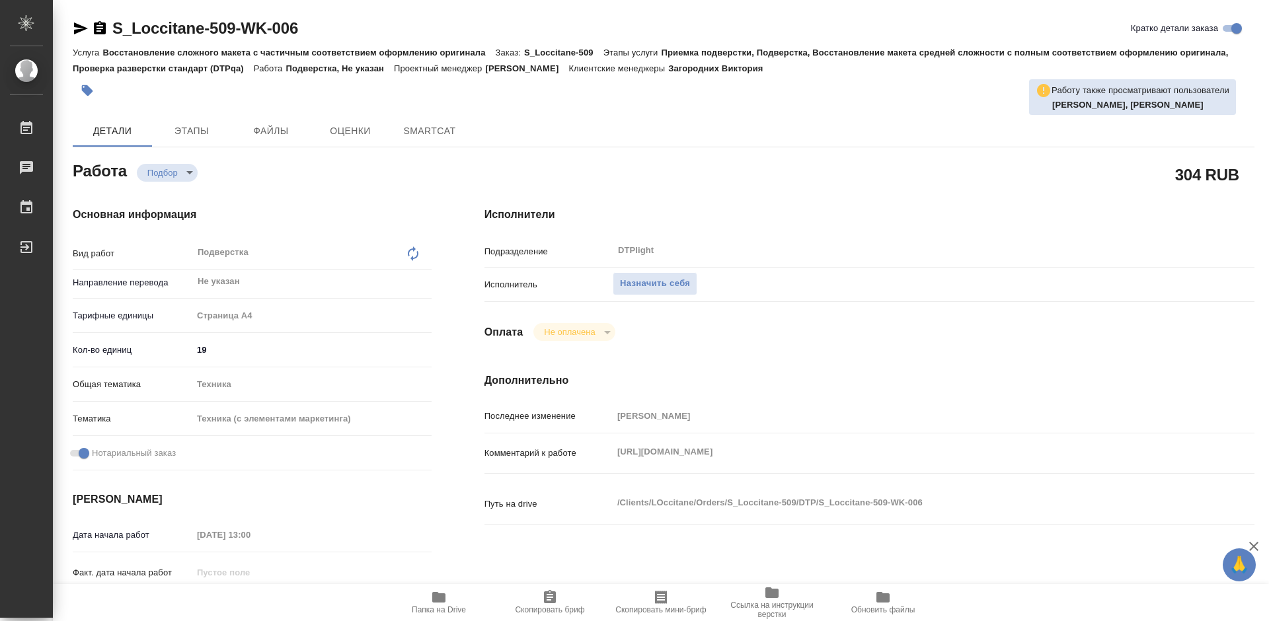
type textarea "x"
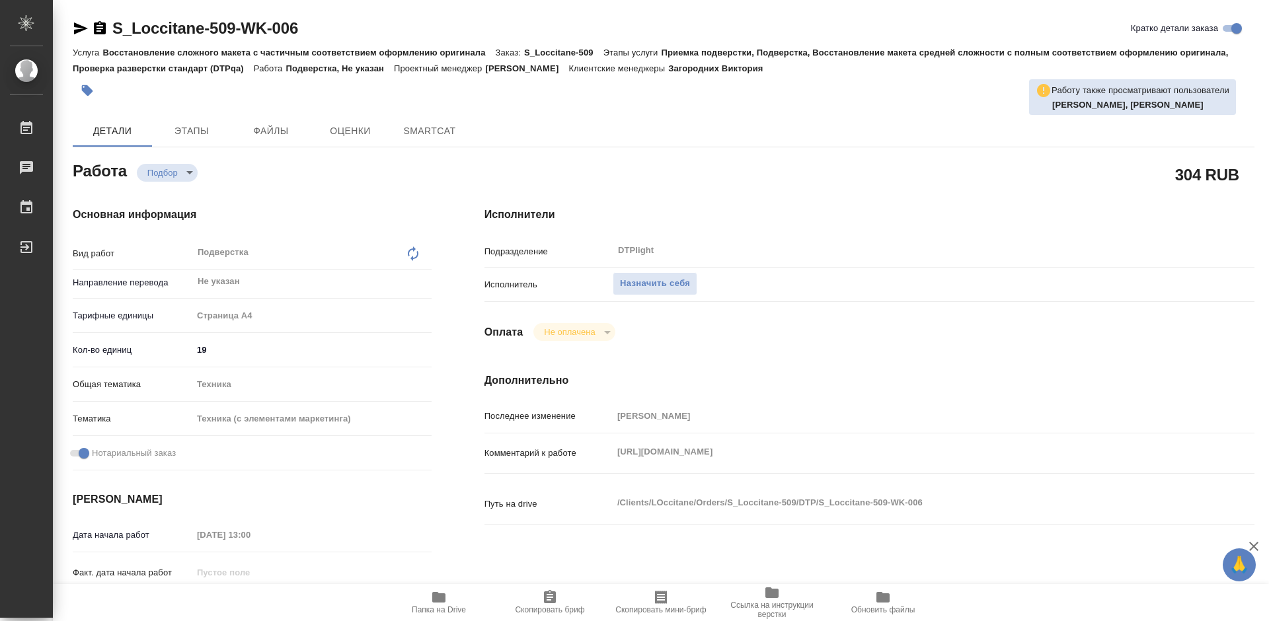
type textarea "x"
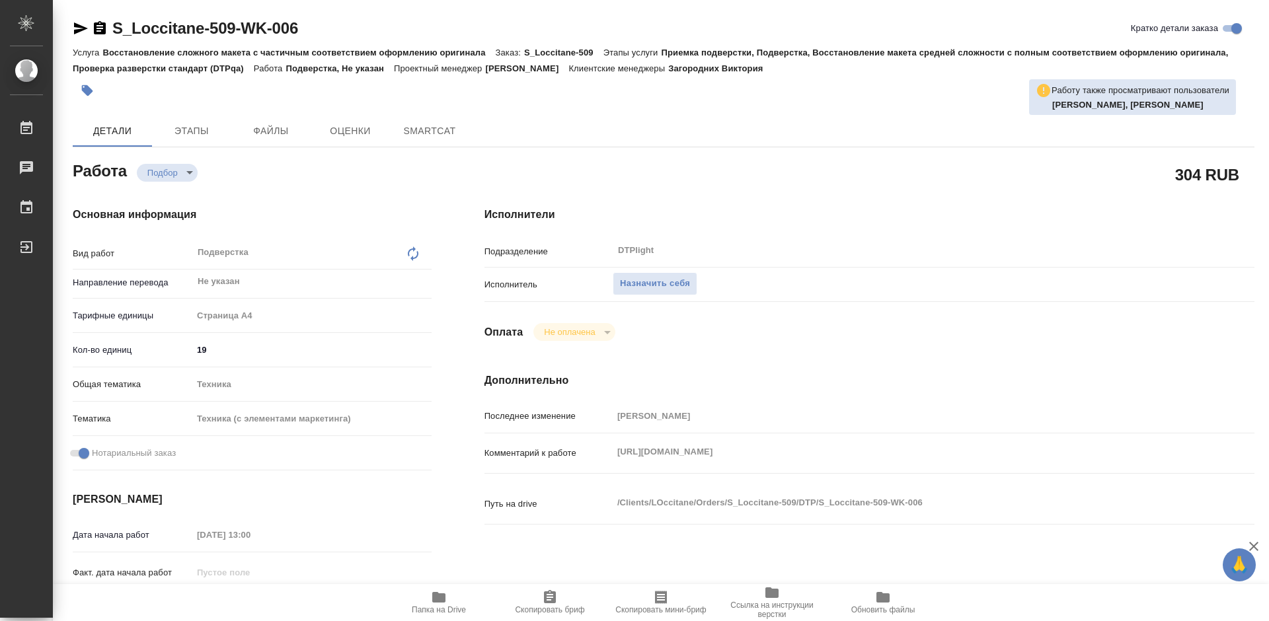
type textarea "x"
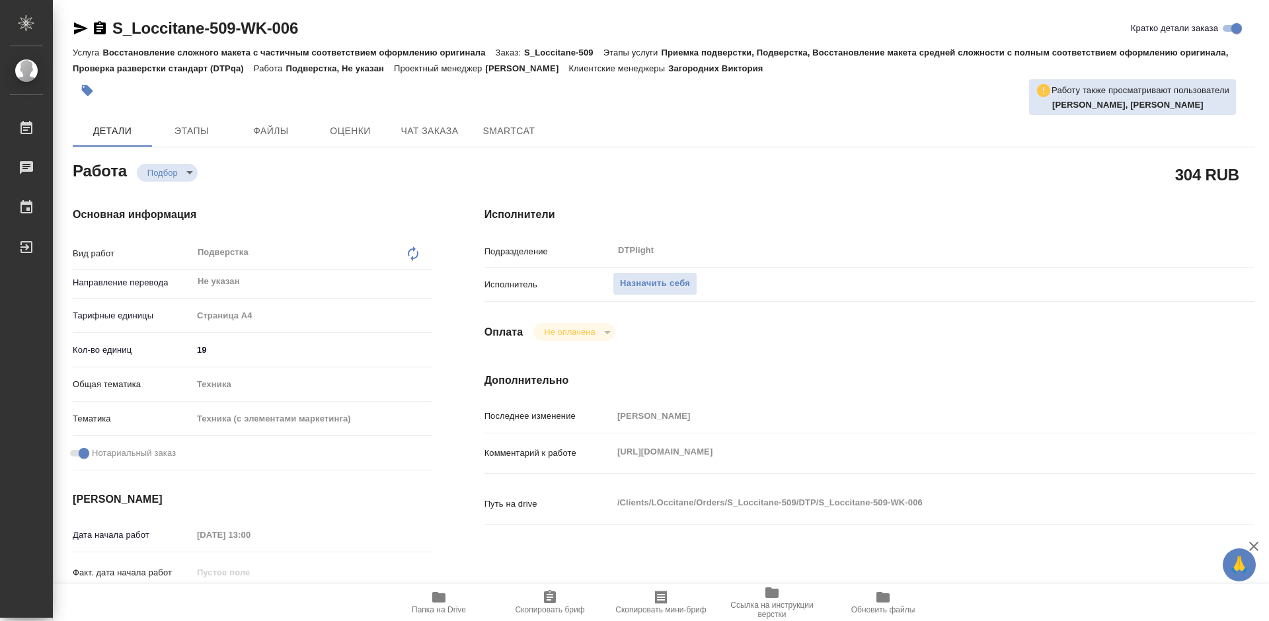
type textarea "x"
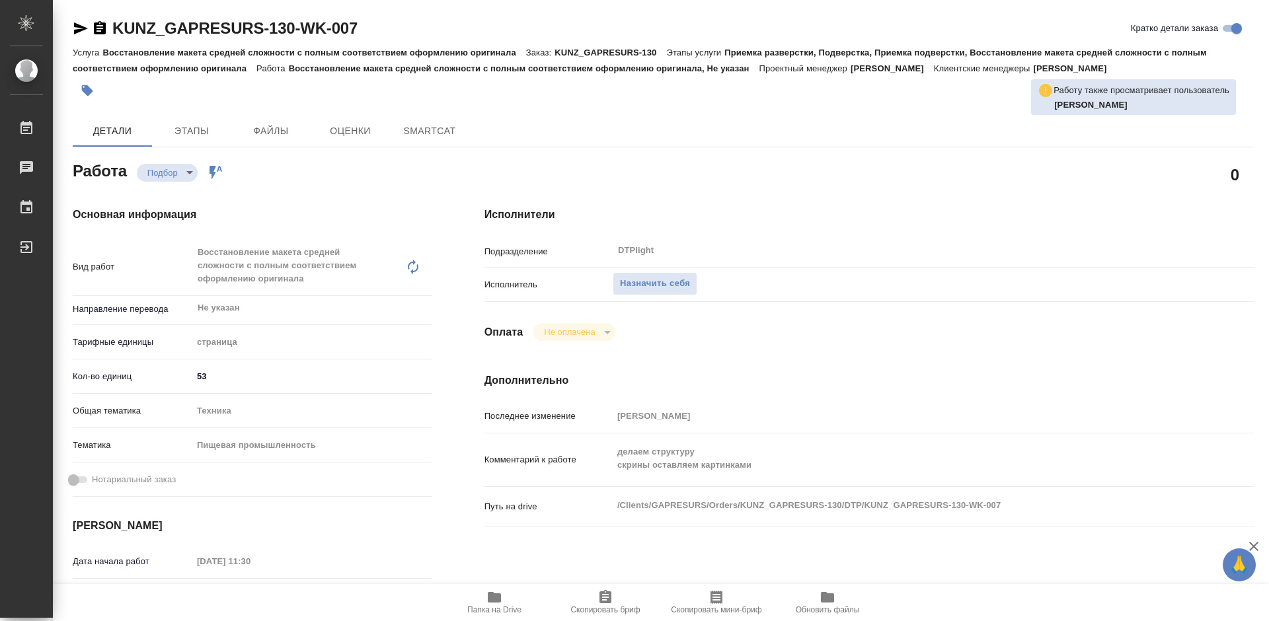
type textarea "x"
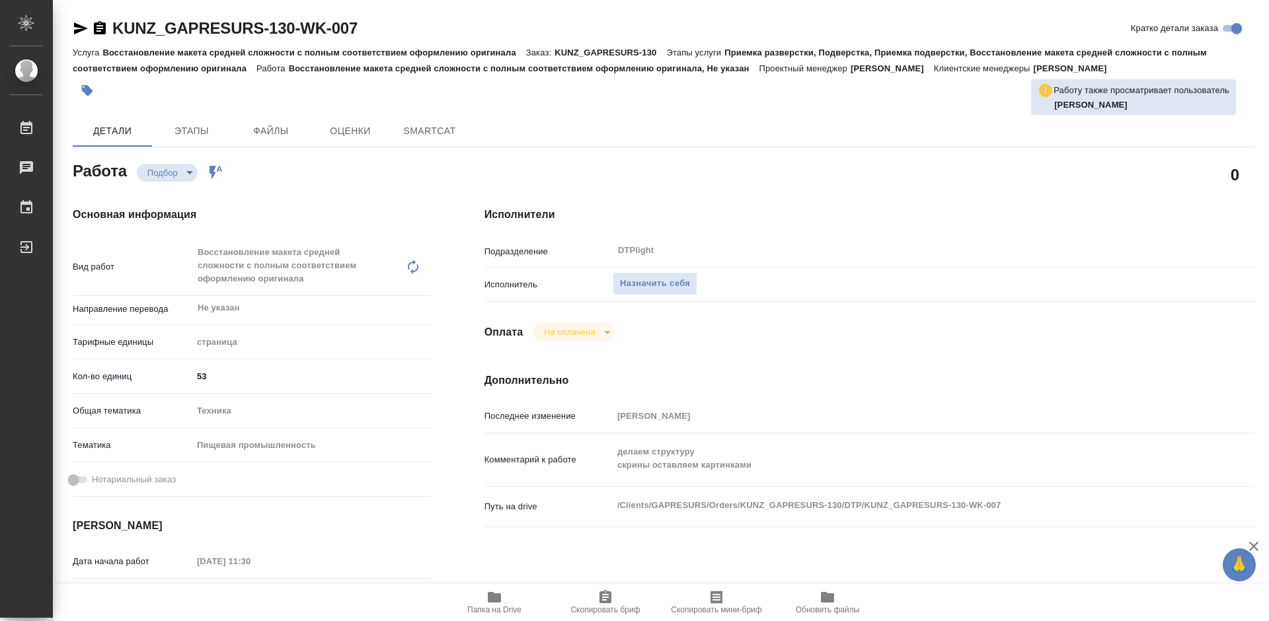
type textarea "x"
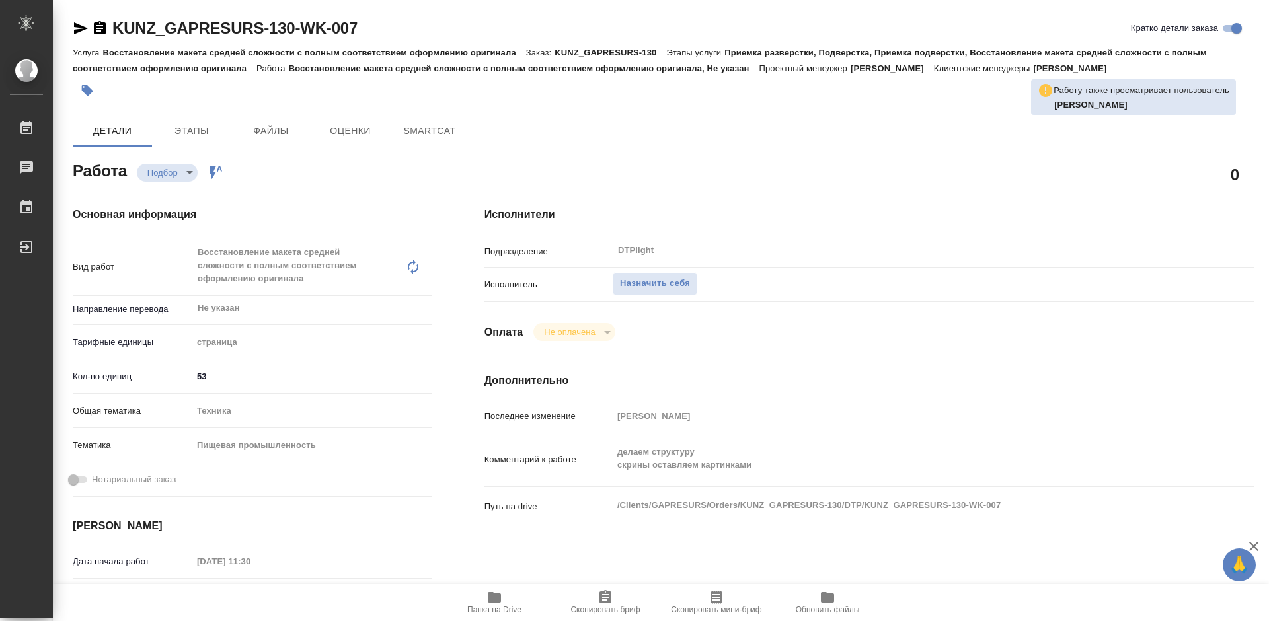
type textarea "x"
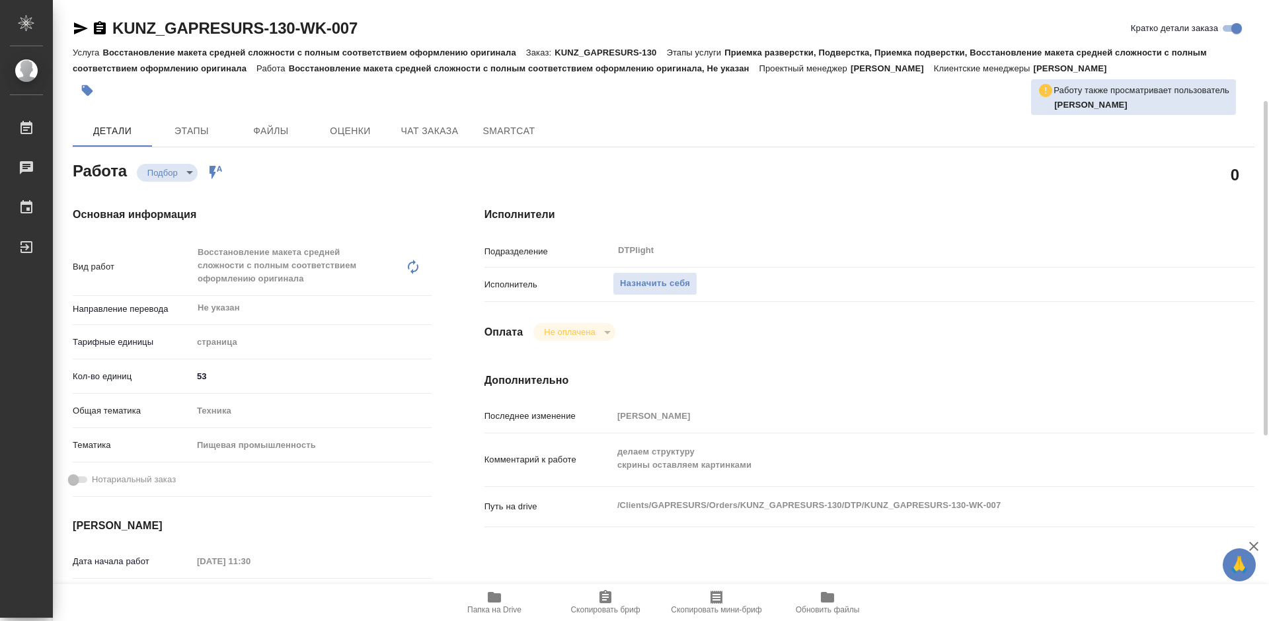
scroll to position [132, 0]
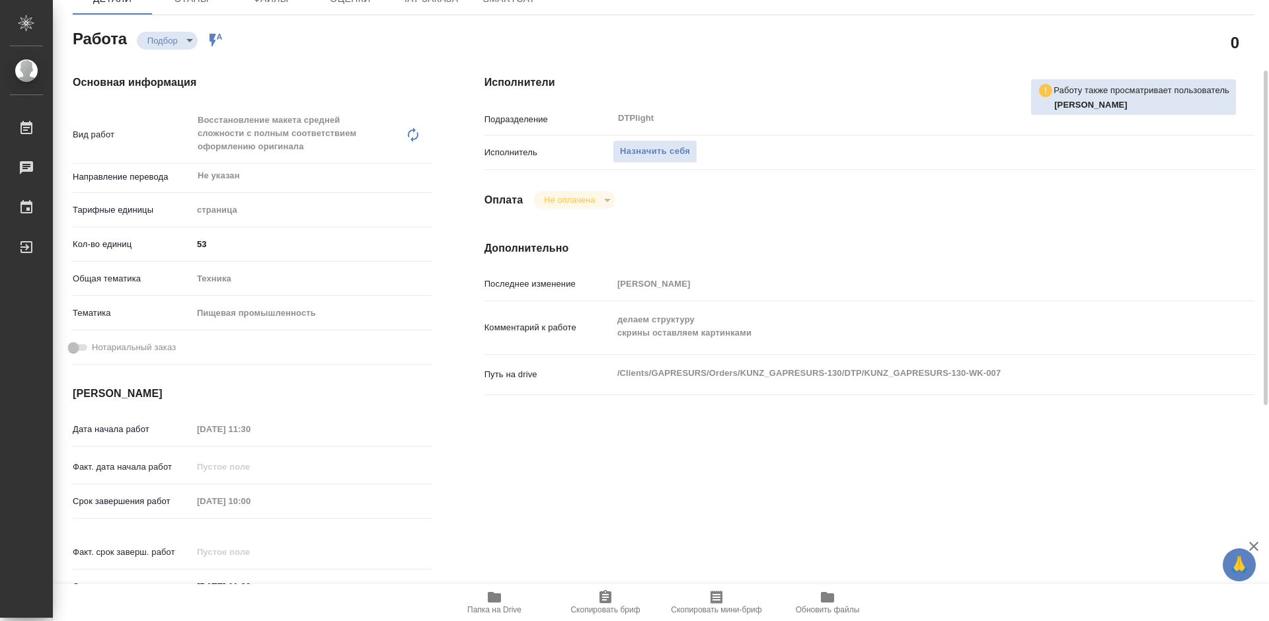
type textarea "x"
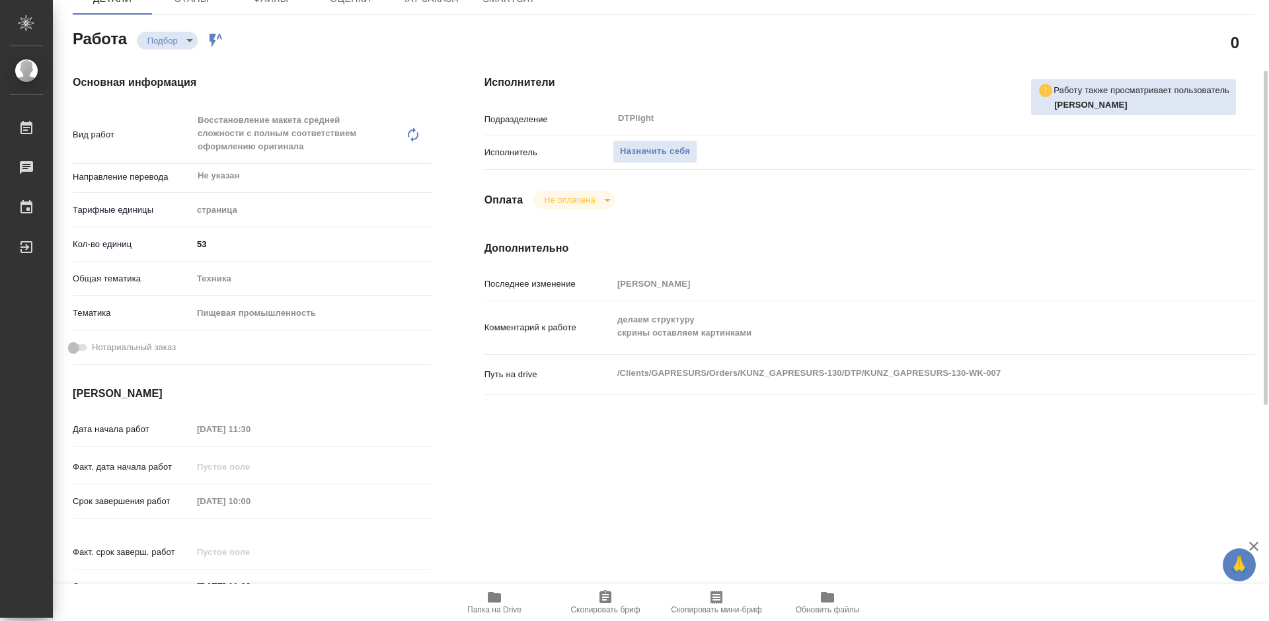
type textarea "x"
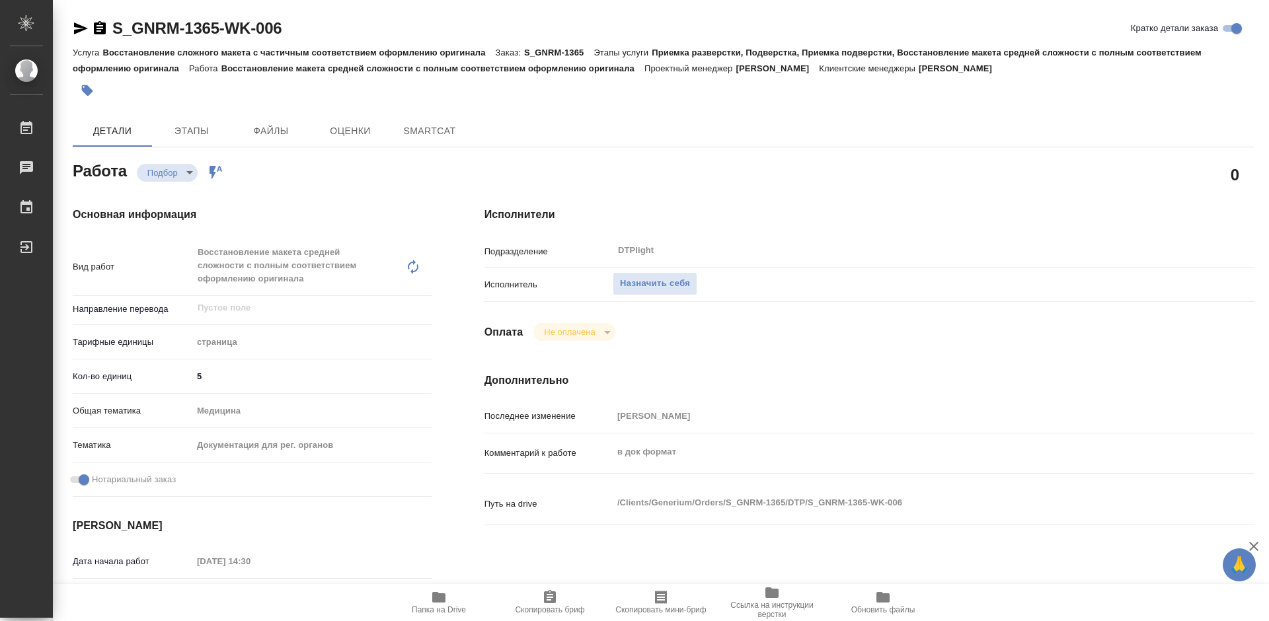
type textarea "x"
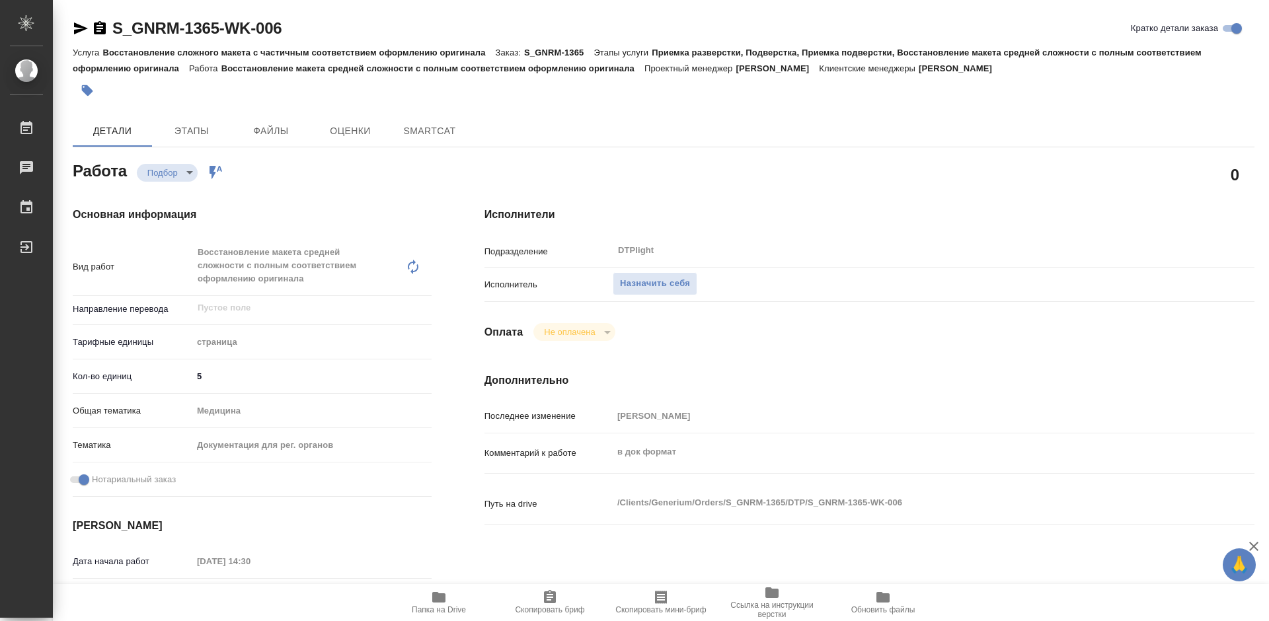
type textarea "x"
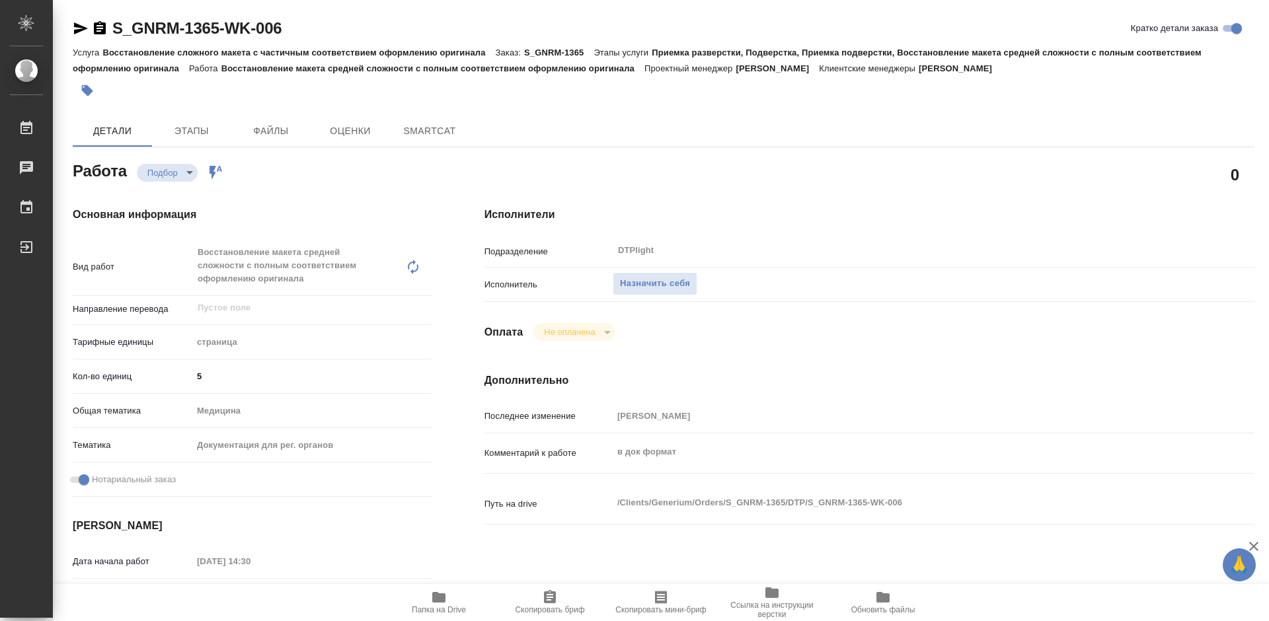
type textarea "x"
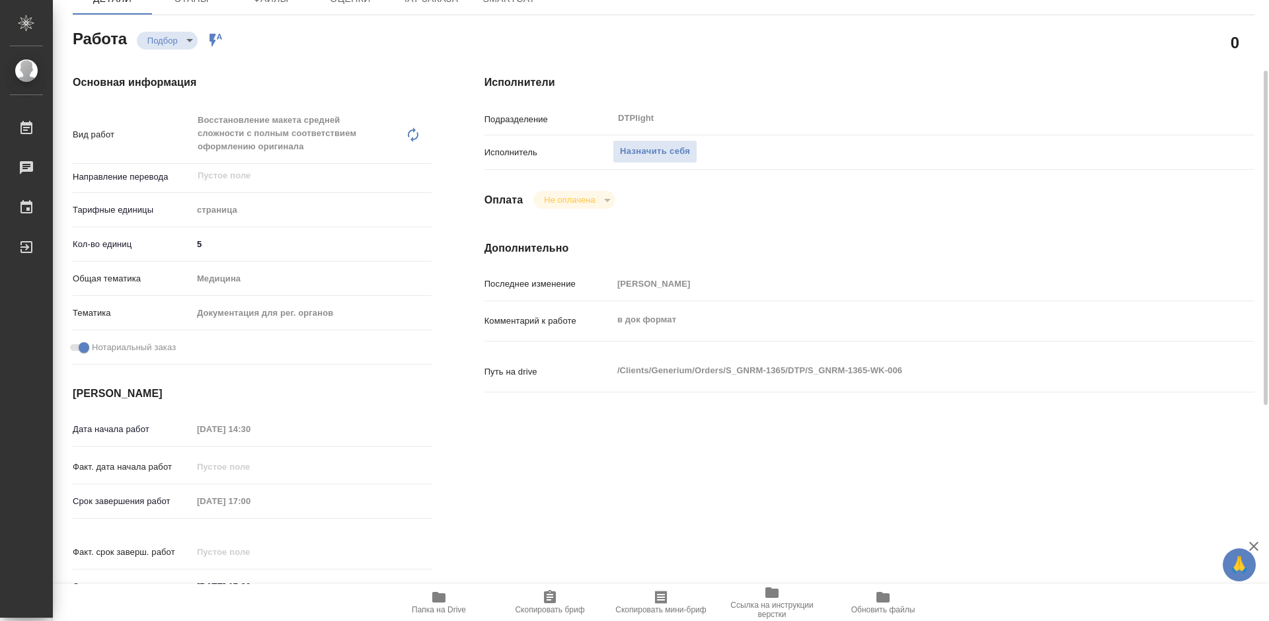
type textarea "x"
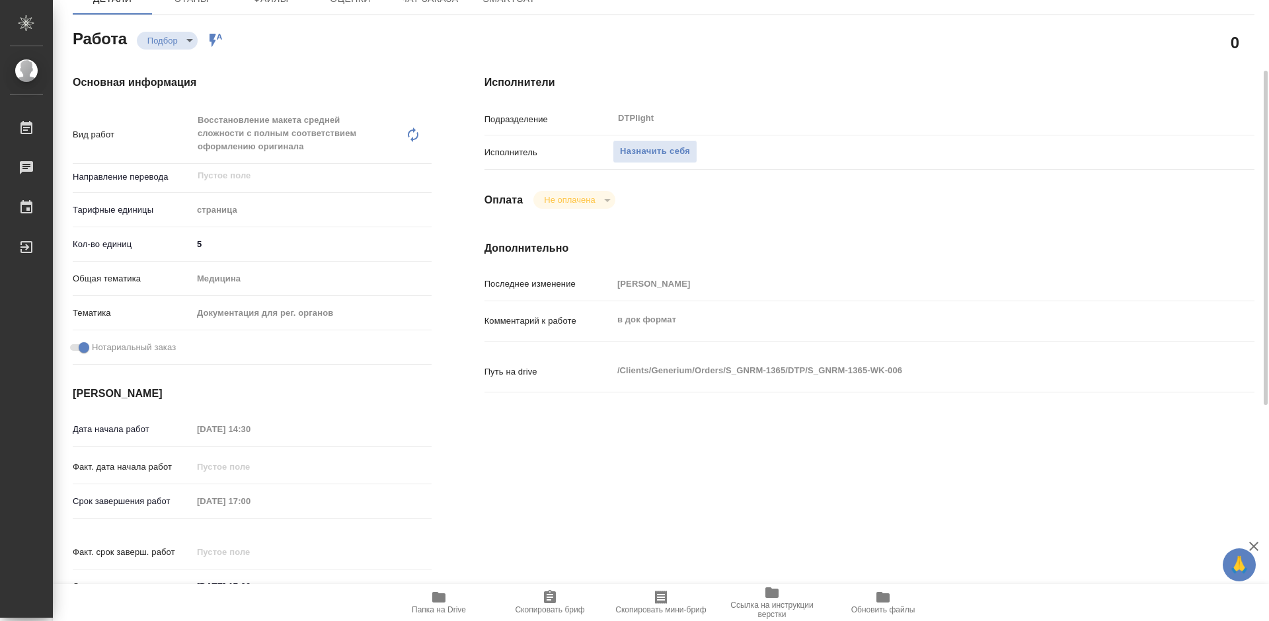
scroll to position [198, 0]
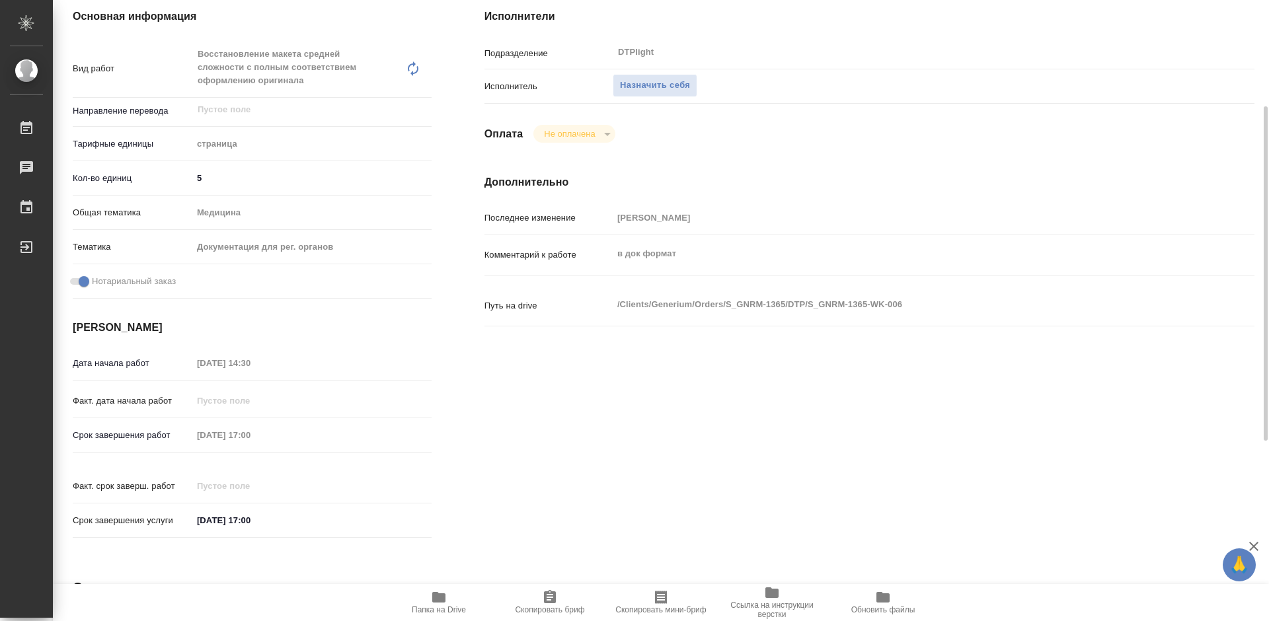
type textarea "x"
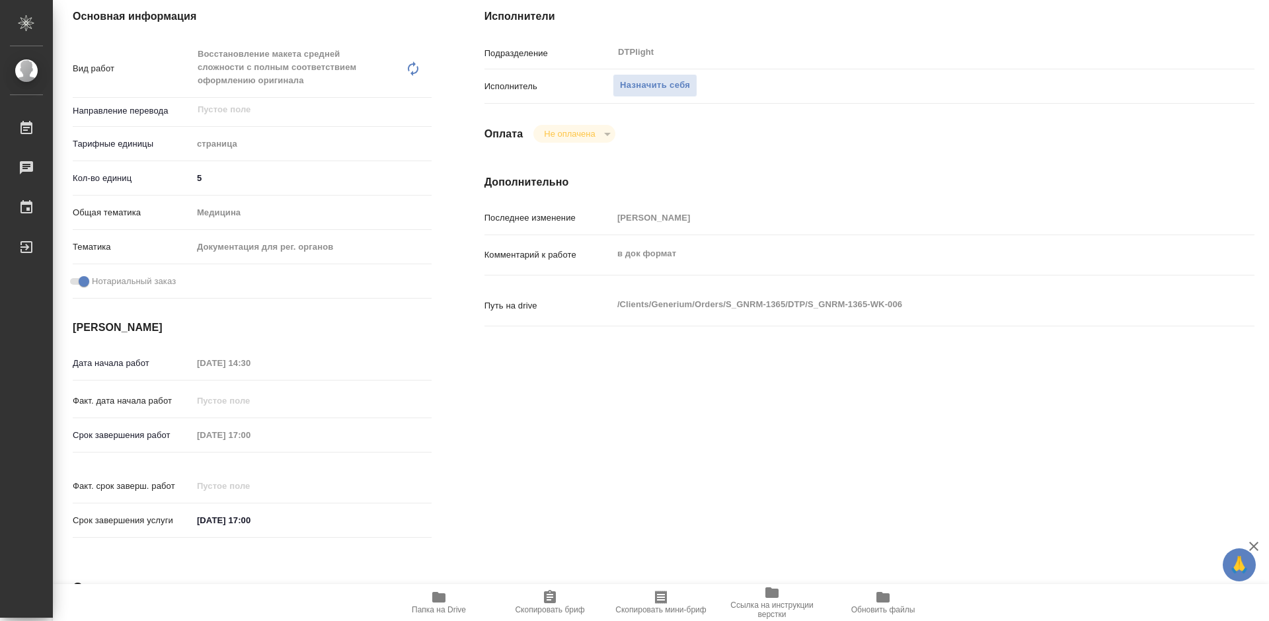
scroll to position [0, 0]
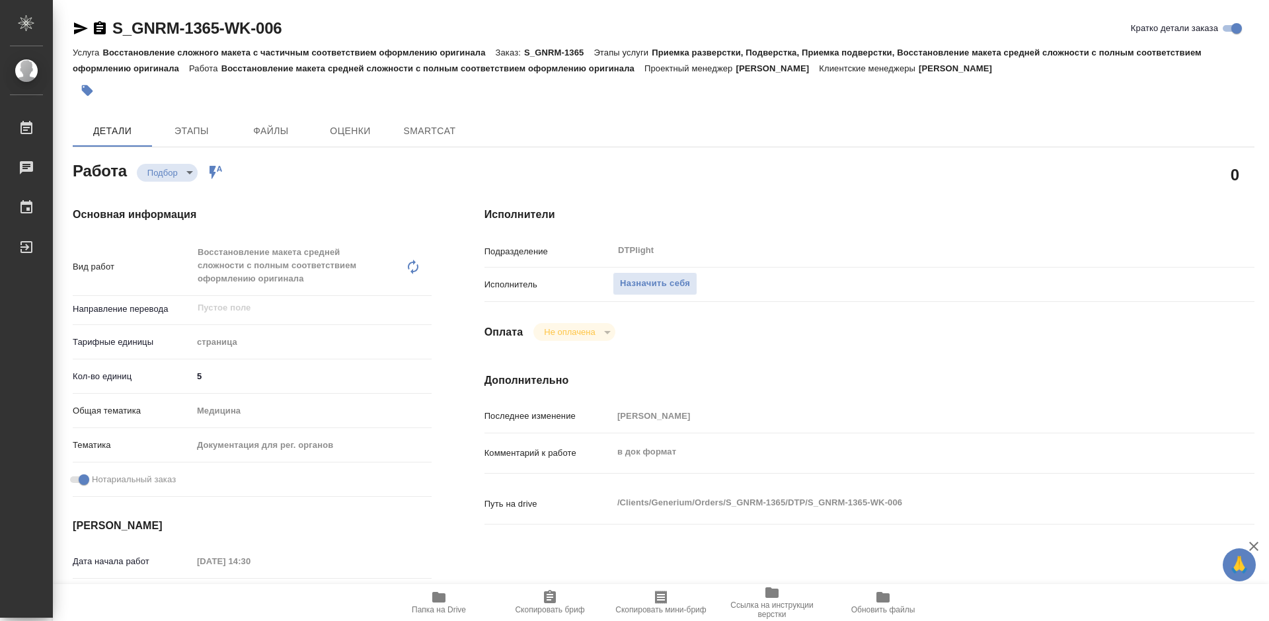
type textarea "x"
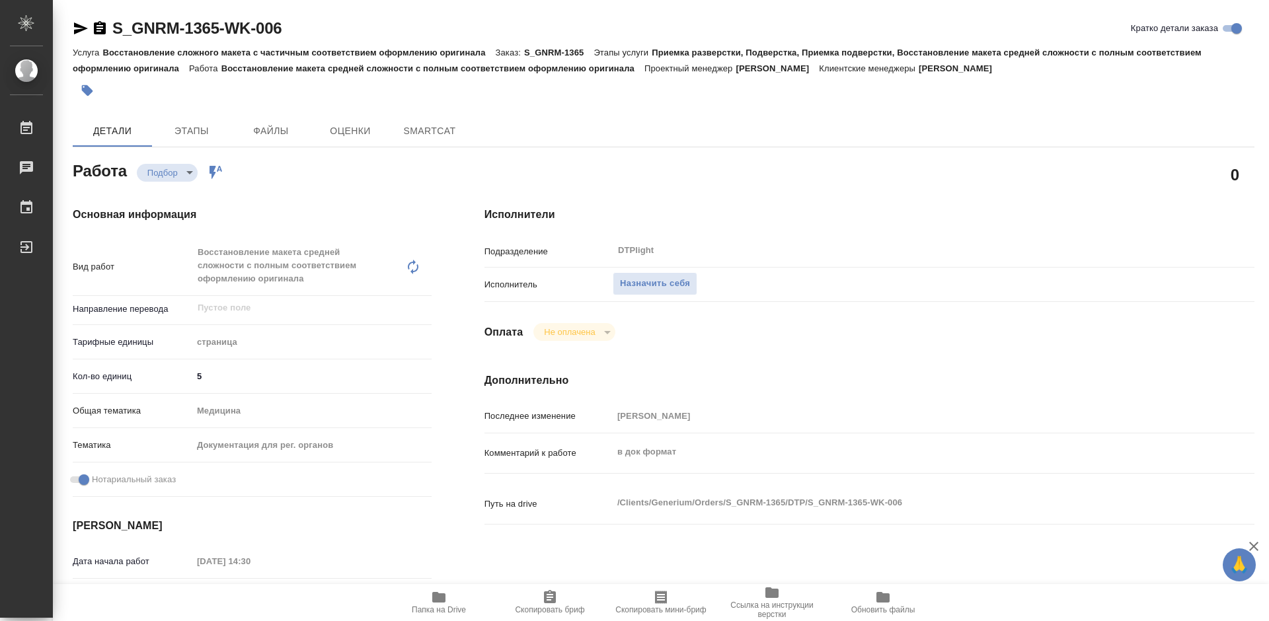
type textarea "x"
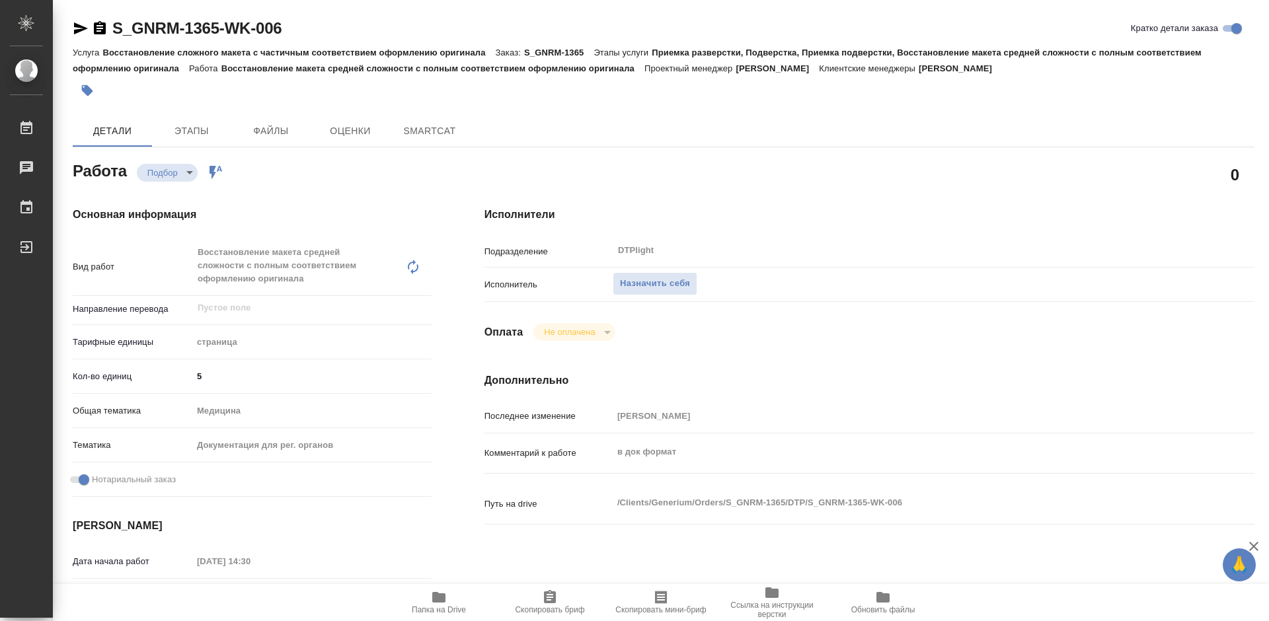
type textarea "x"
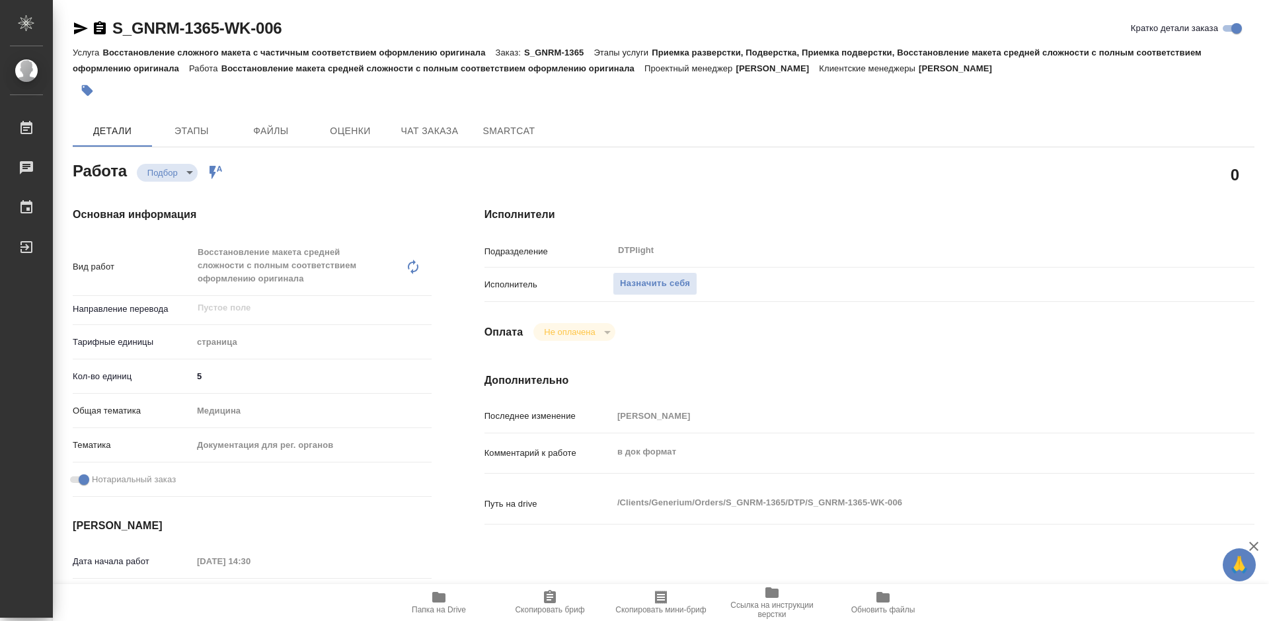
type textarea "x"
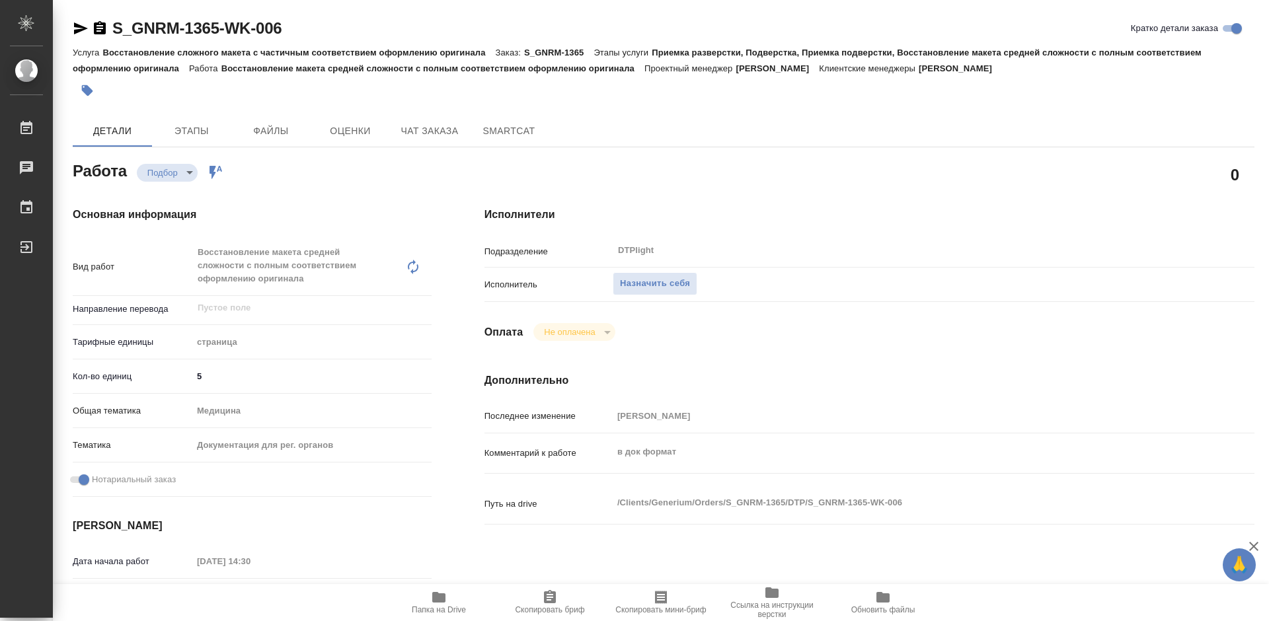
type textarea "x"
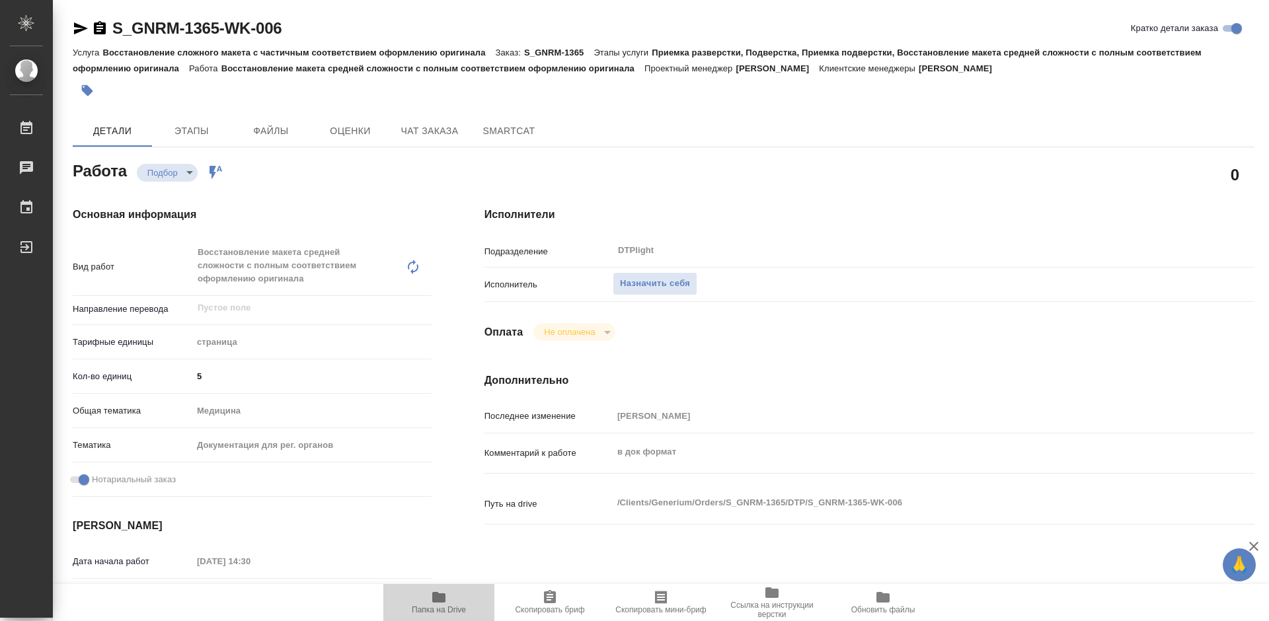
click at [444, 605] on icon "button" at bounding box center [439, 598] width 16 height 16
click at [680, 282] on span "Назначить себя" at bounding box center [655, 283] width 70 height 15
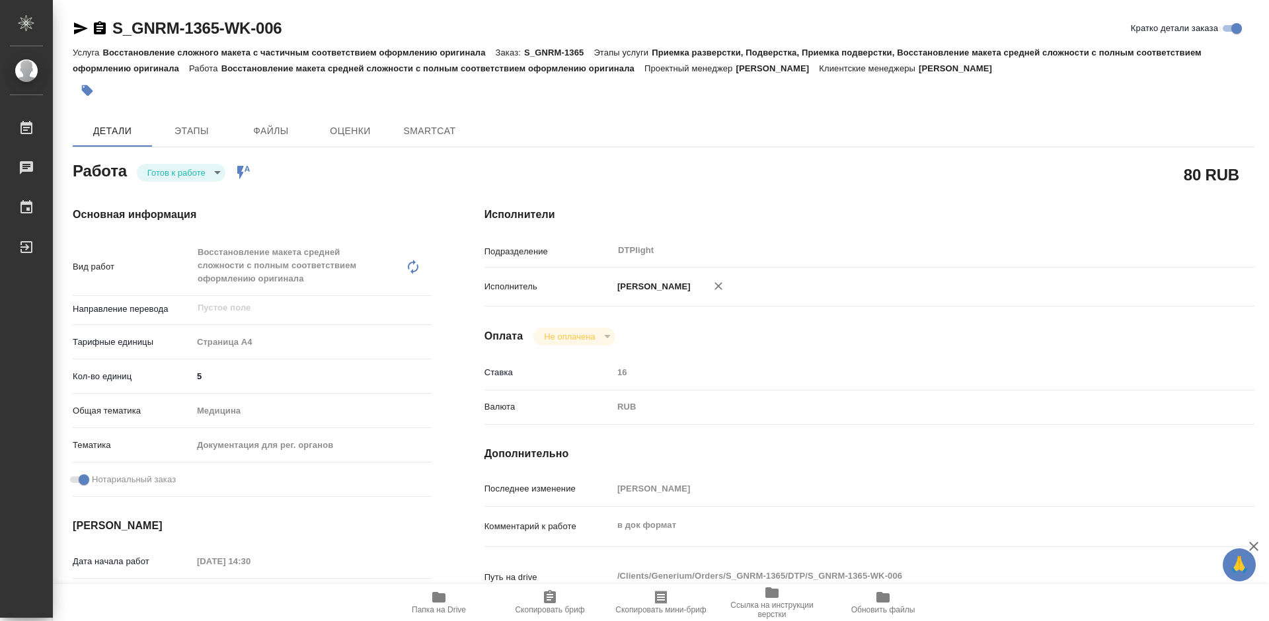
type textarea "x"
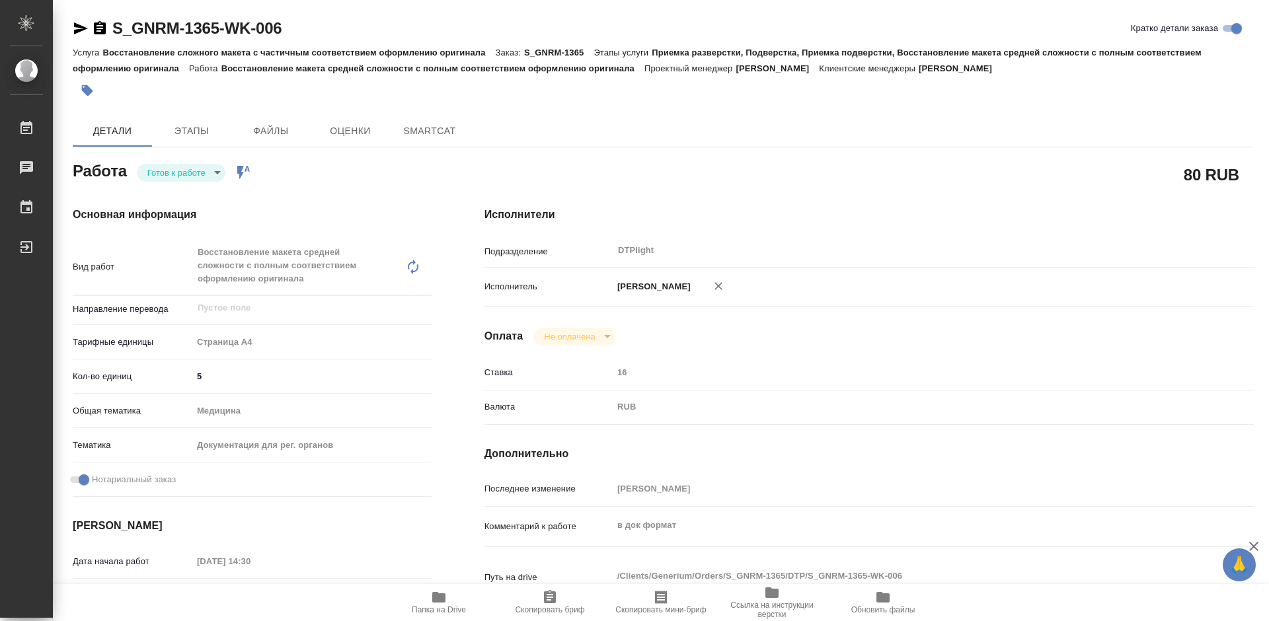
type textarea "x"
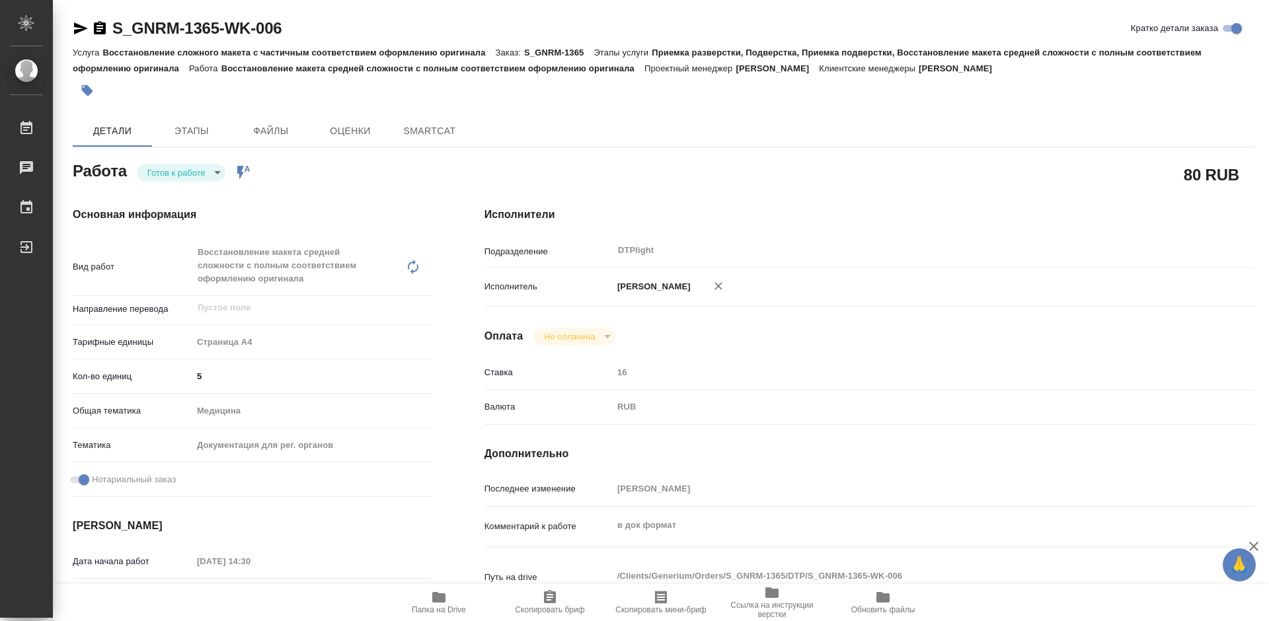
type textarea "x"
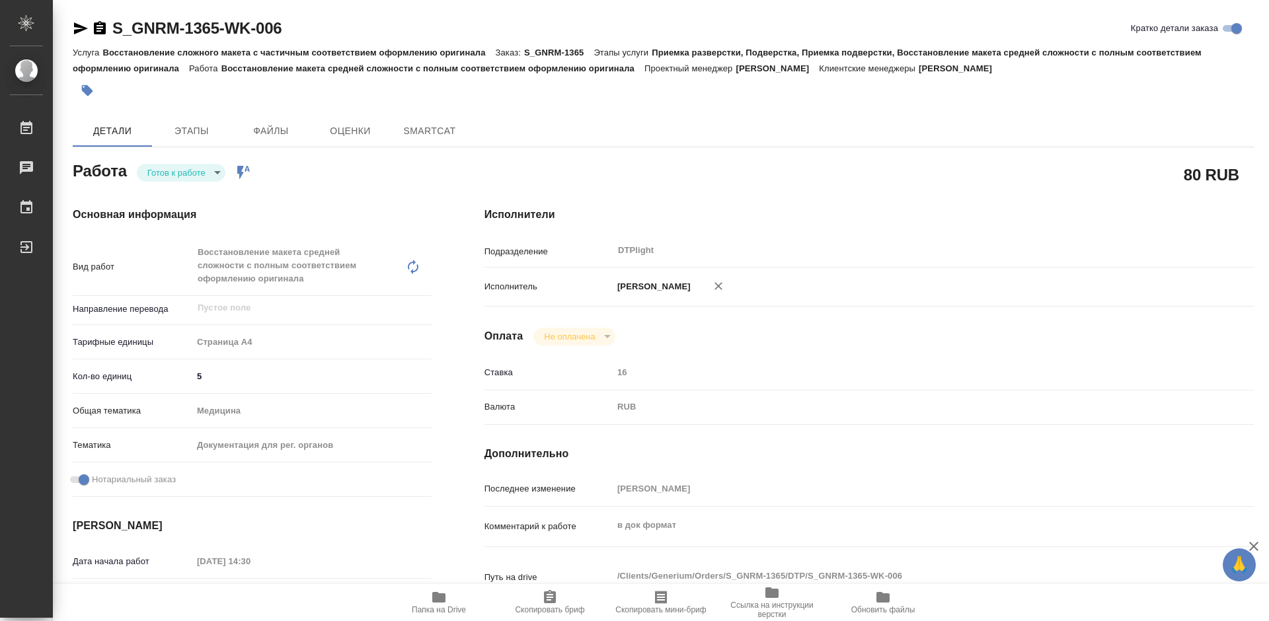
type textarea "x"
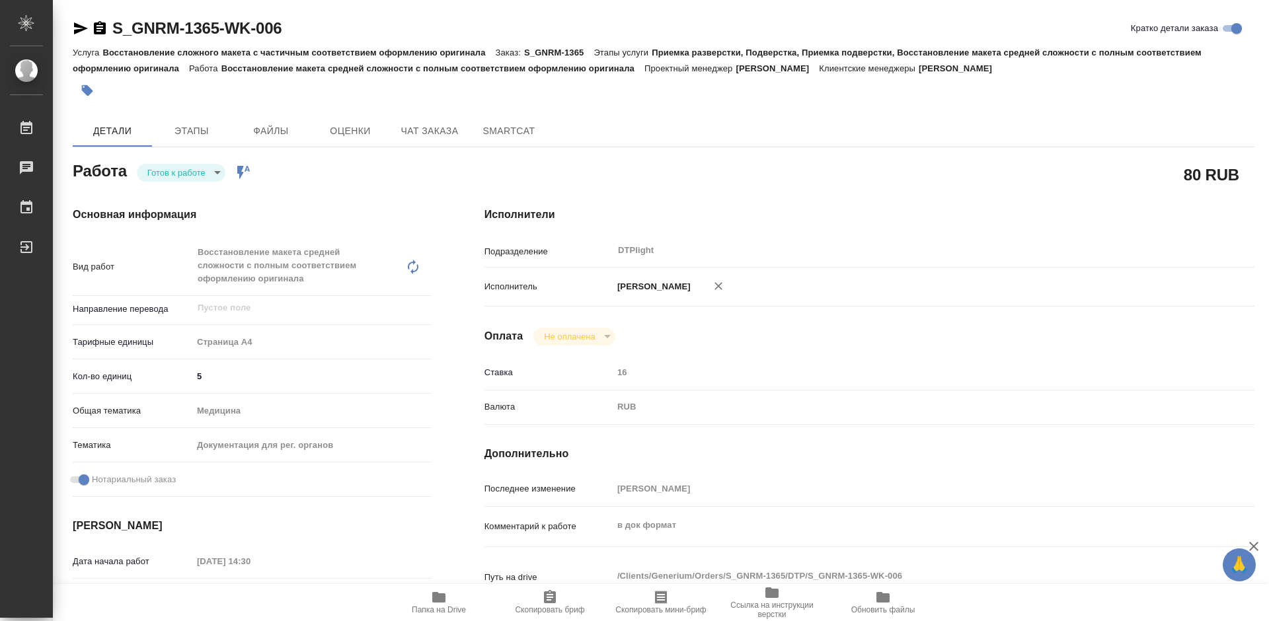
click at [178, 166] on body "🙏 .cls-1 fill:#fff; AWATERA [PERSON_NAME] Работы Чаты График Выйти S_GNRM-1365-…" at bounding box center [634, 310] width 1269 height 621
type textarea "x"
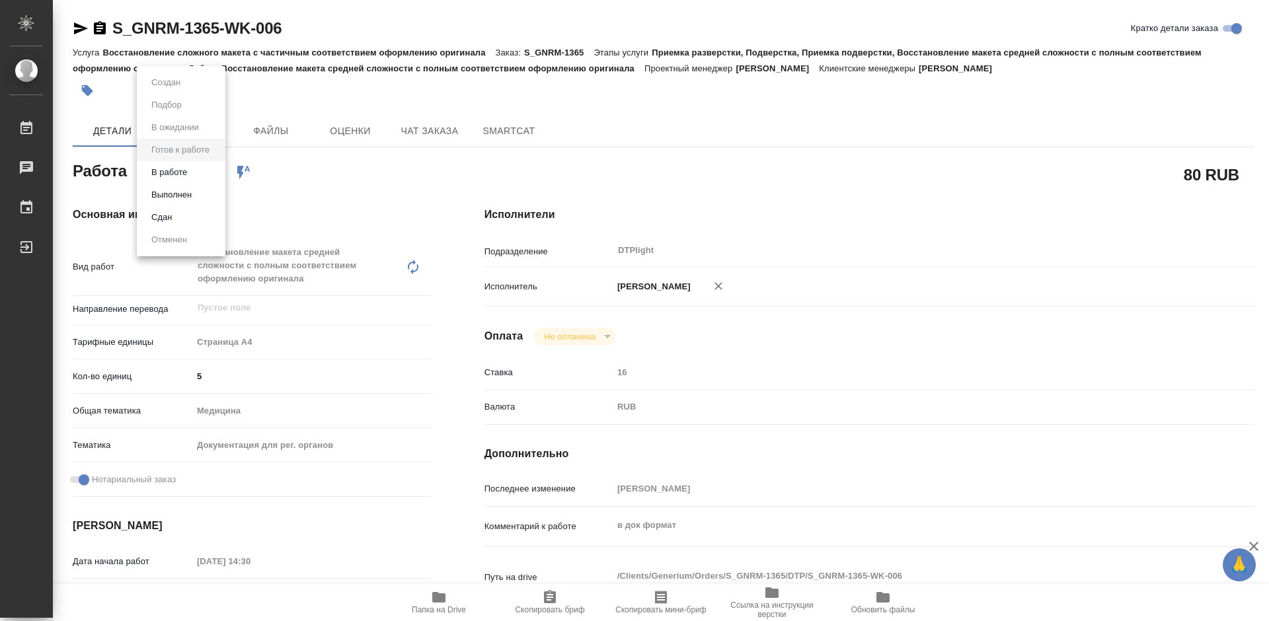
type textarea "x"
click at [184, 169] on button "В работе" at bounding box center [169, 172] width 44 height 15
type textarea "x"
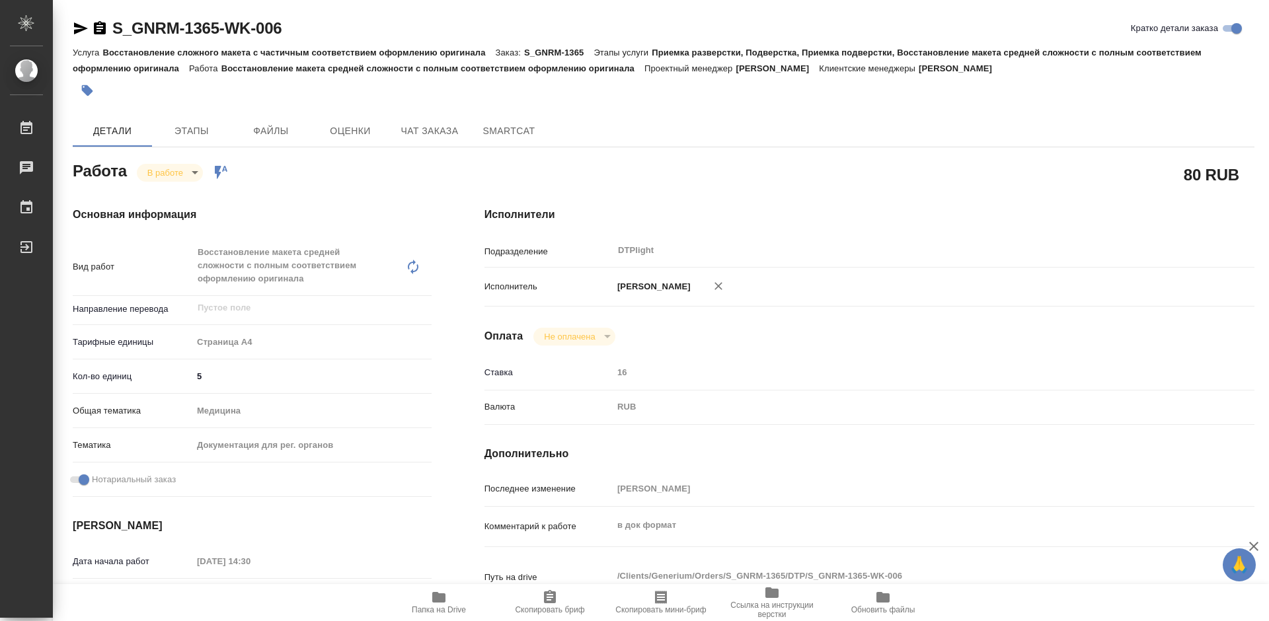
type textarea "x"
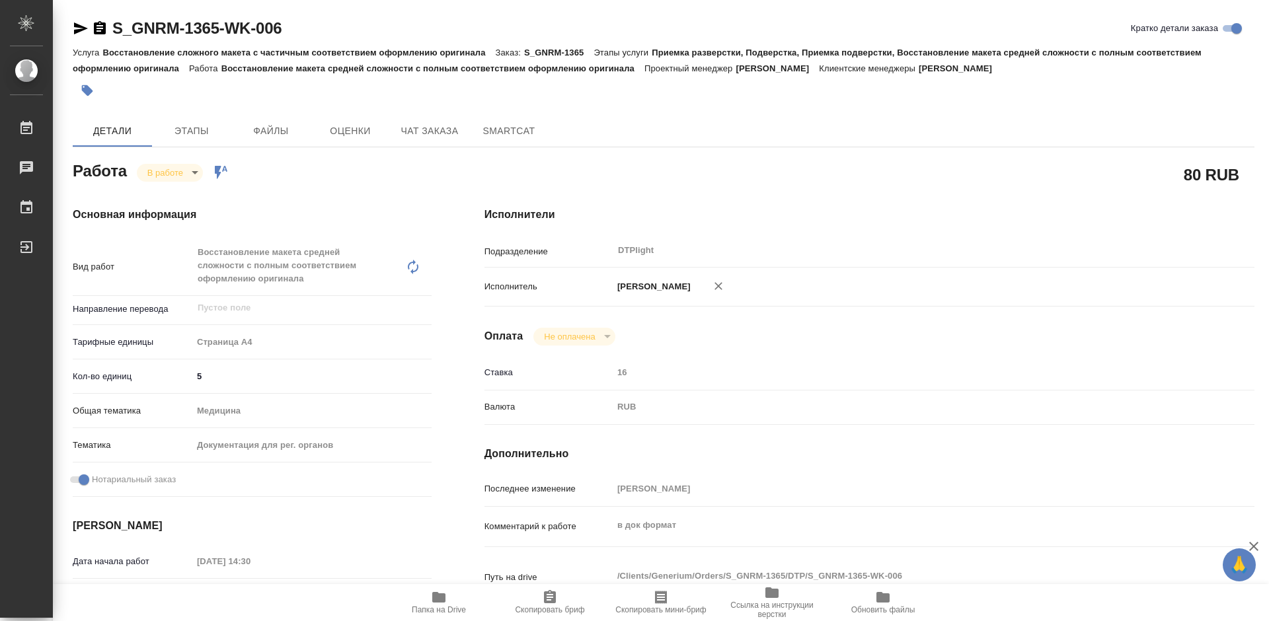
type textarea "x"
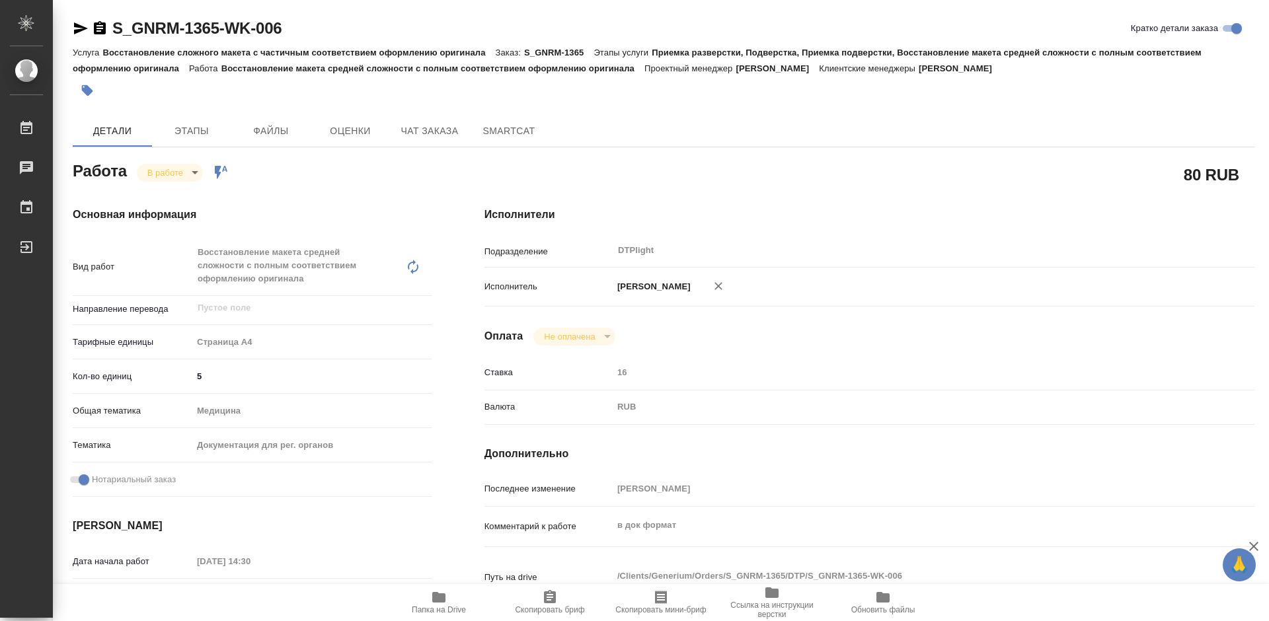
type textarea "x"
